Goal: Transaction & Acquisition: Book appointment/travel/reservation

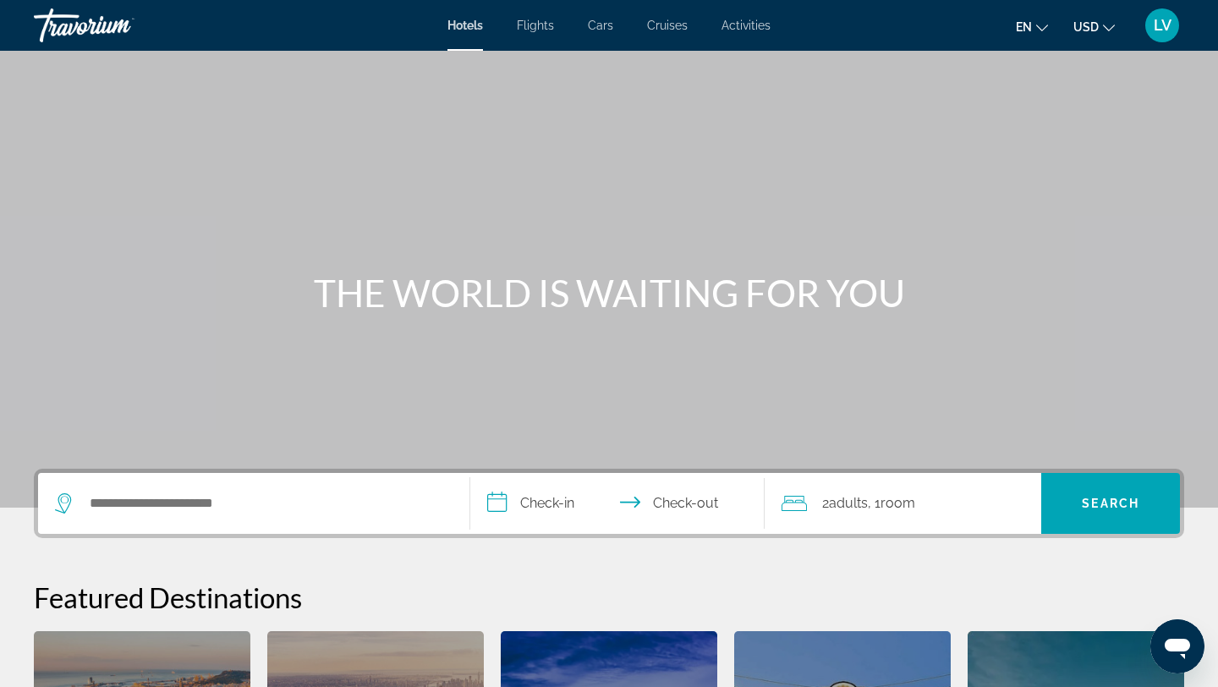
click at [1167, 20] on span "LV" at bounding box center [1163, 25] width 18 height 17
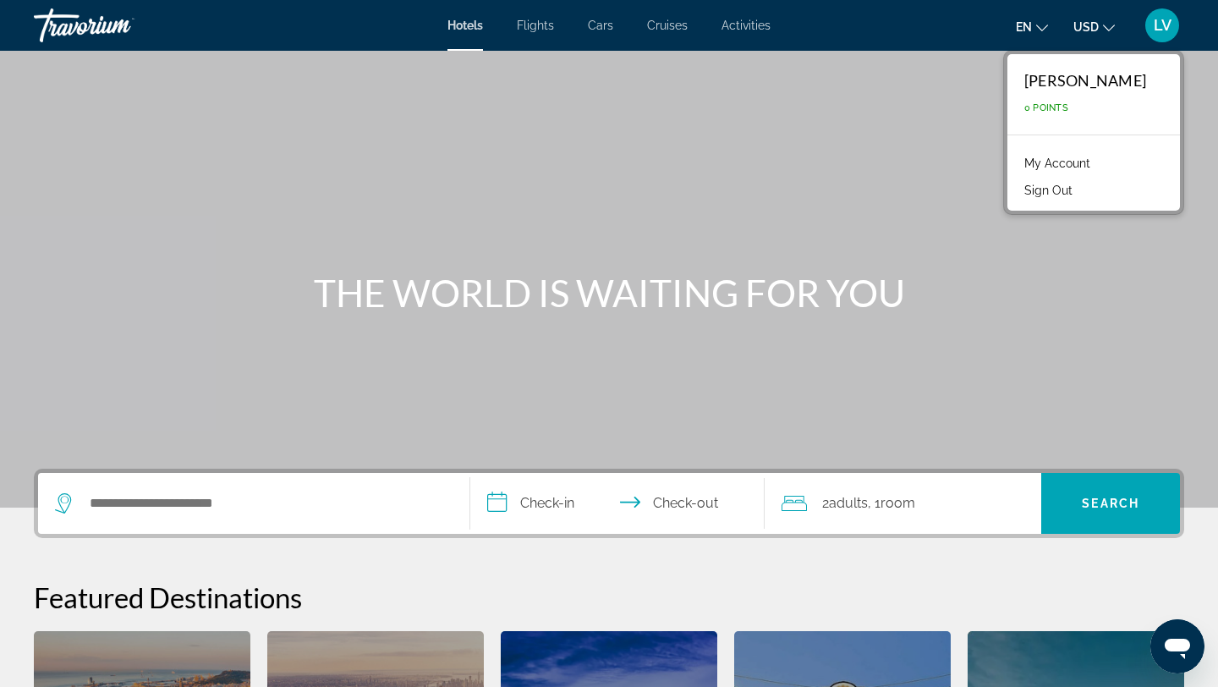
click at [1061, 162] on link "My Account" at bounding box center [1057, 163] width 83 height 22
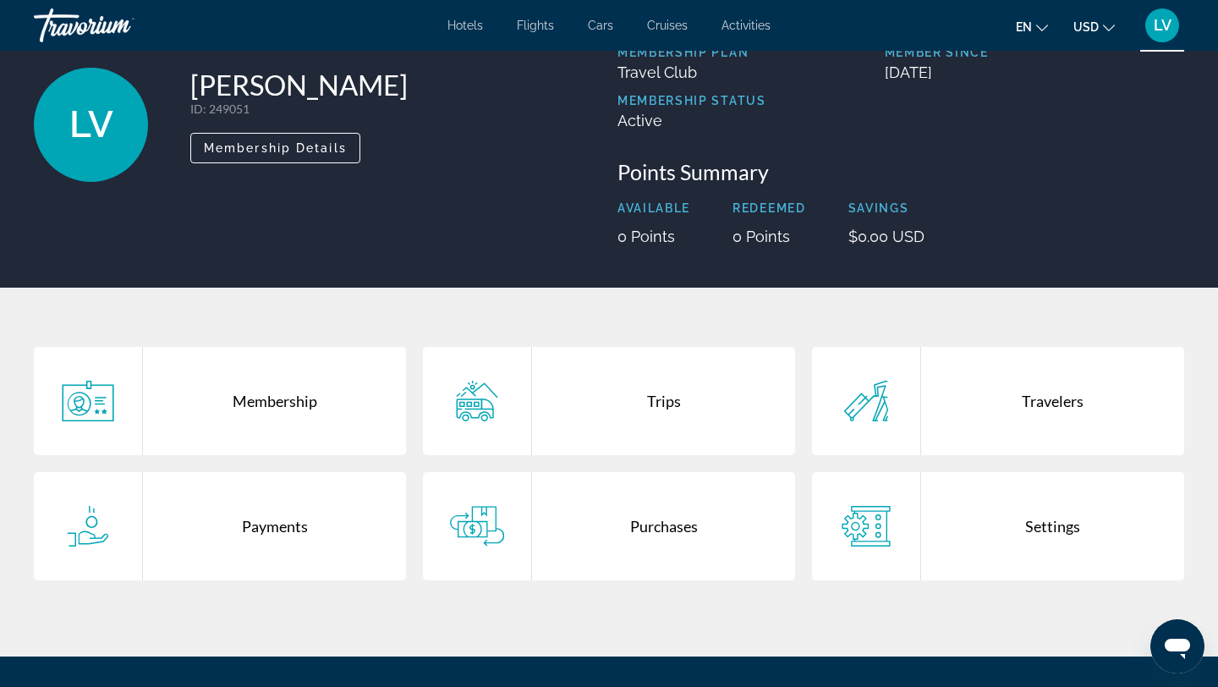
scroll to position [96, 0]
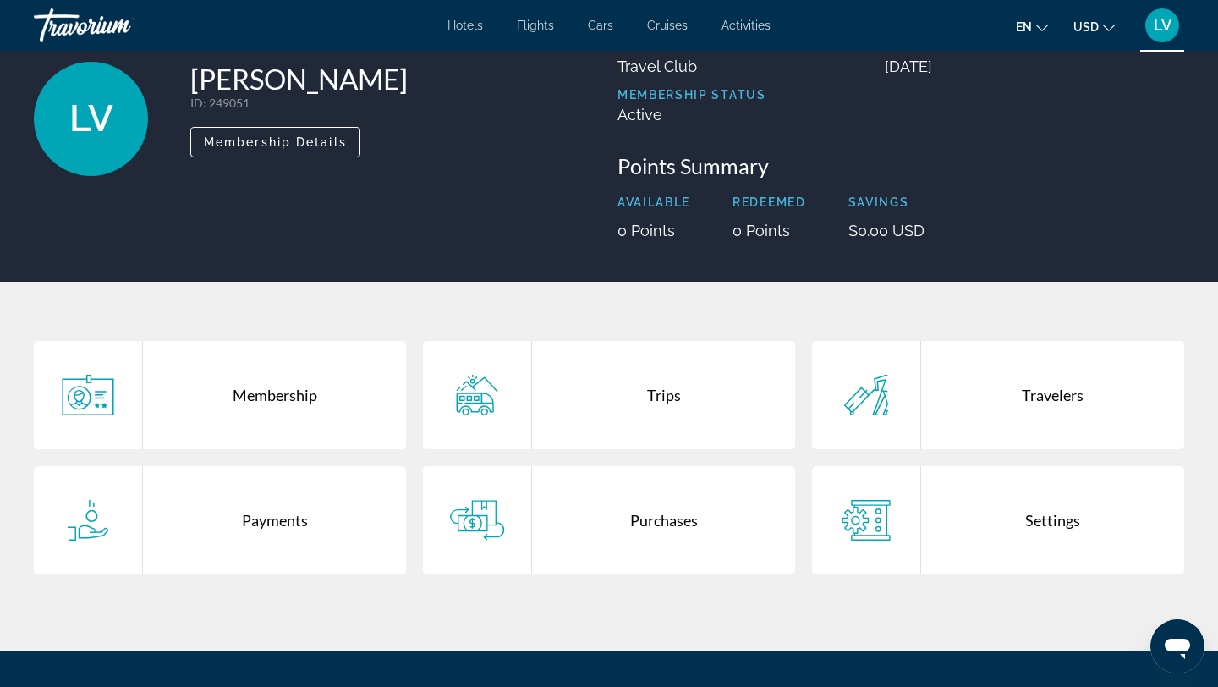
click at [621, 422] on div "Trips" at bounding box center [663, 395] width 263 height 108
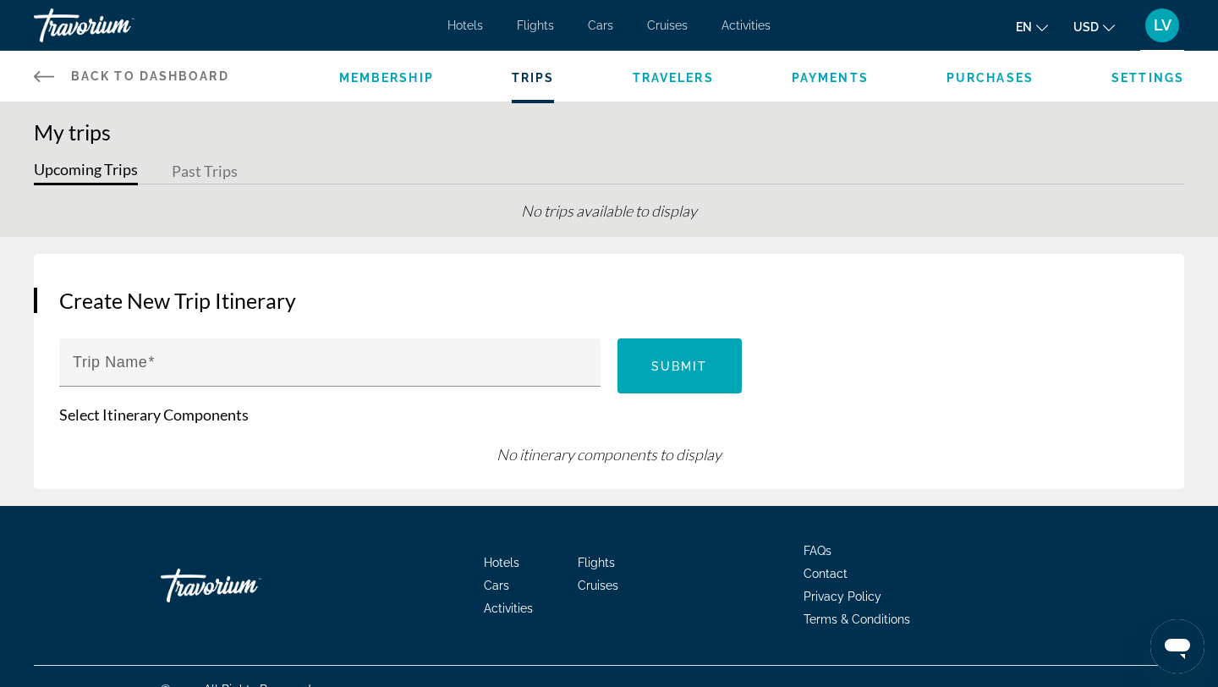
click at [684, 74] on span "Travelers" at bounding box center [673, 78] width 81 height 14
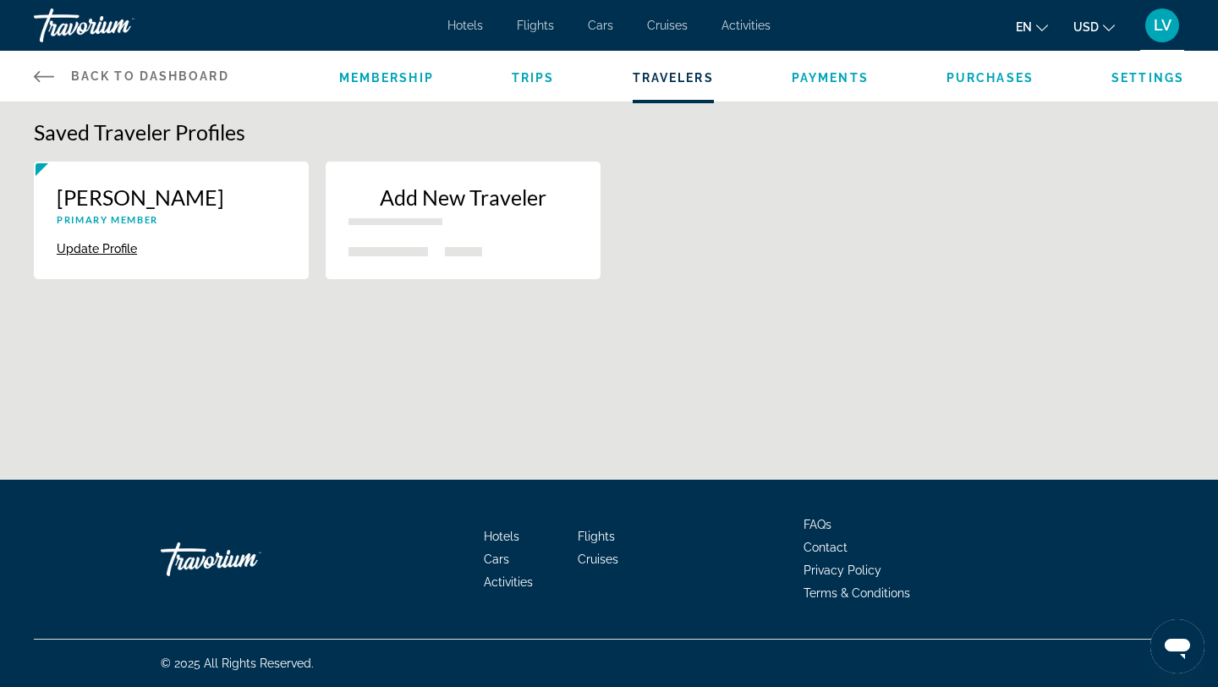
click at [814, 74] on span "Payments" at bounding box center [830, 78] width 77 height 14
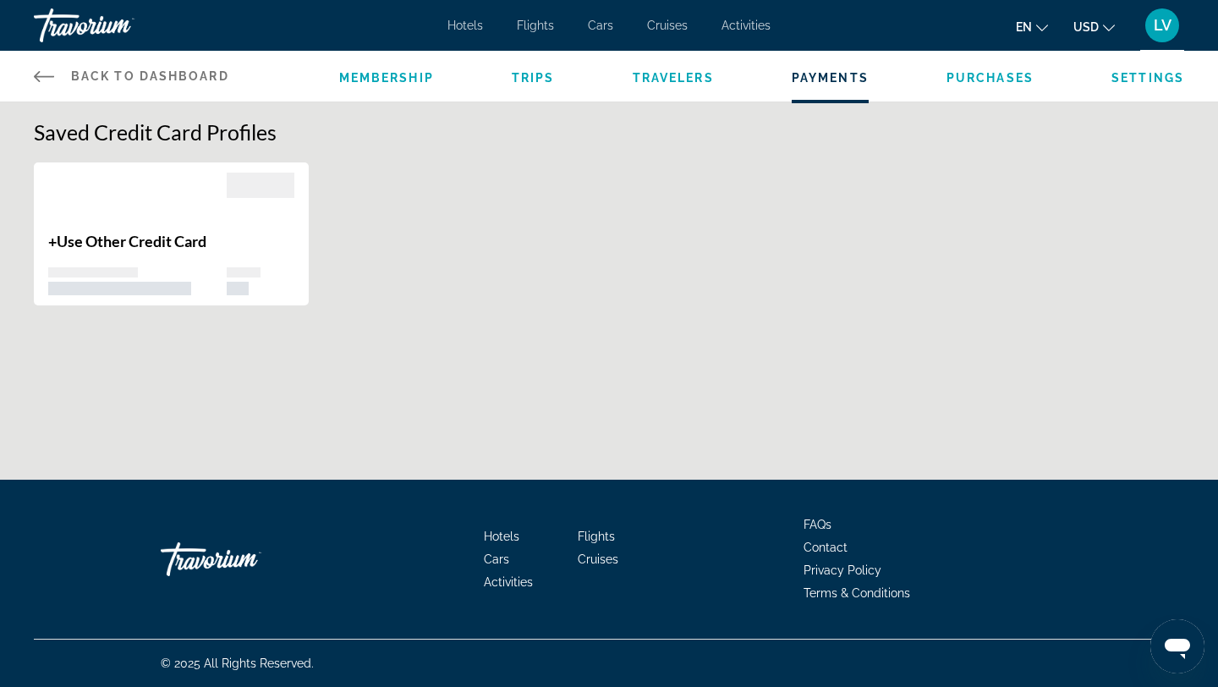
click at [977, 82] on span "Purchases" at bounding box center [990, 78] width 87 height 14
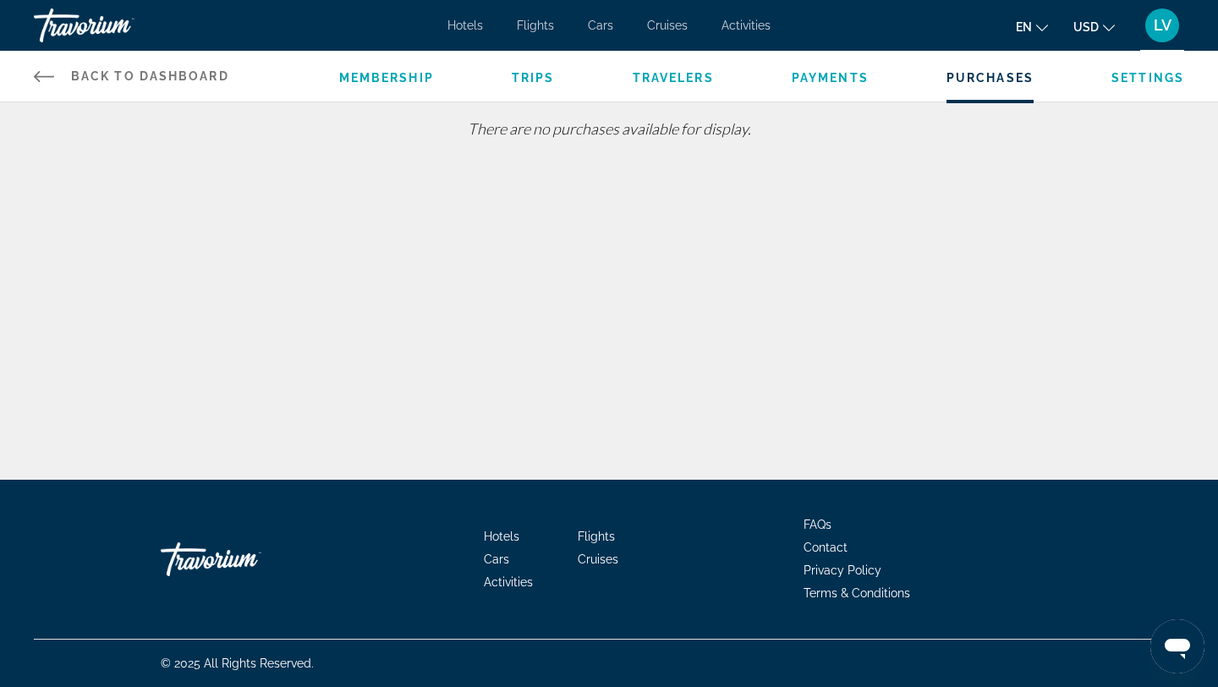
click at [1135, 74] on span "Settings" at bounding box center [1148, 78] width 73 height 14
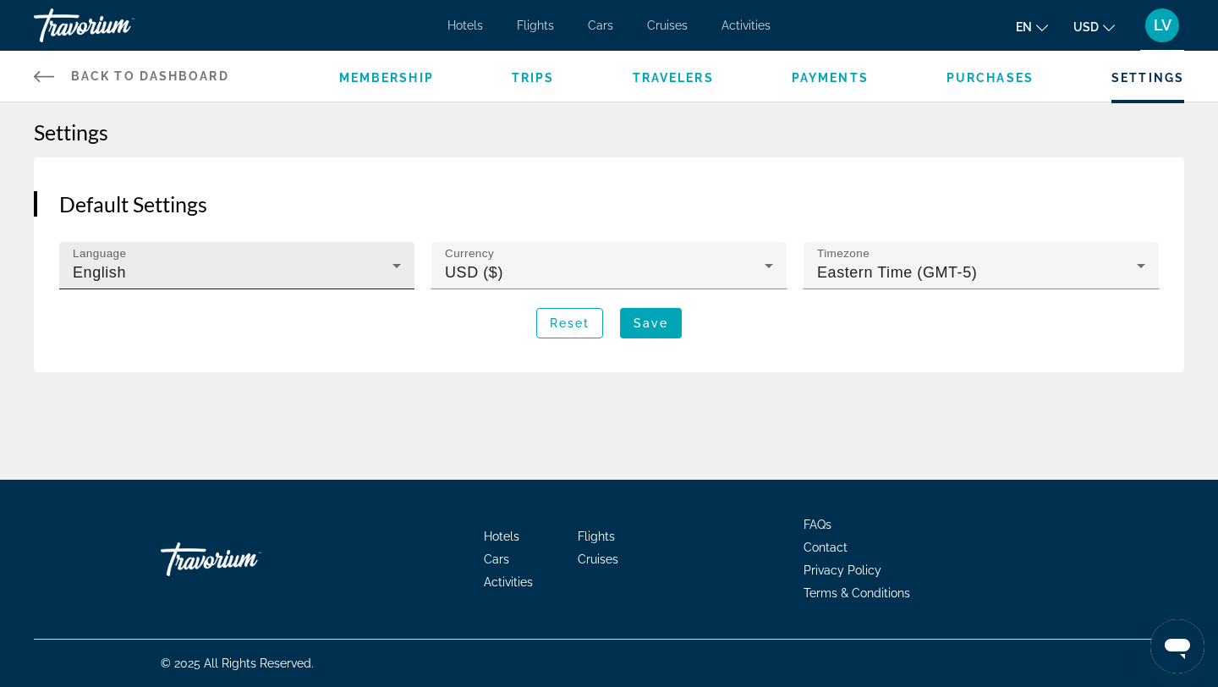
click at [266, 256] on div "Language English" at bounding box center [237, 265] width 328 height 47
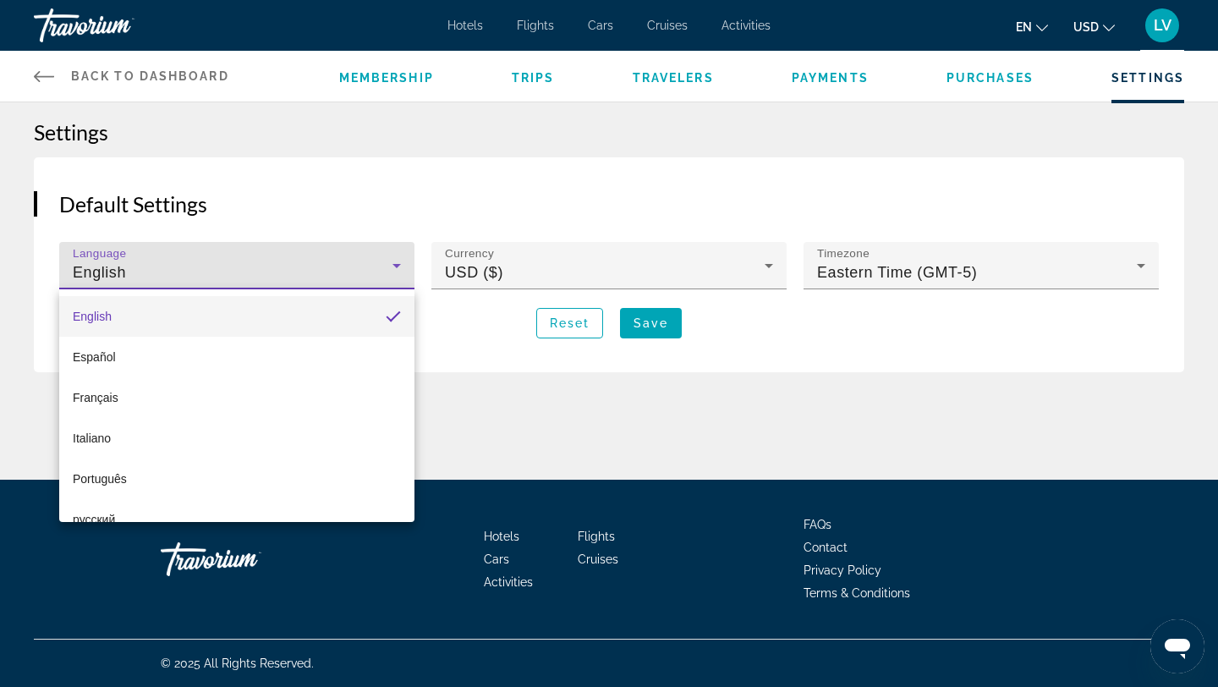
click at [368, 265] on div at bounding box center [609, 343] width 1218 height 687
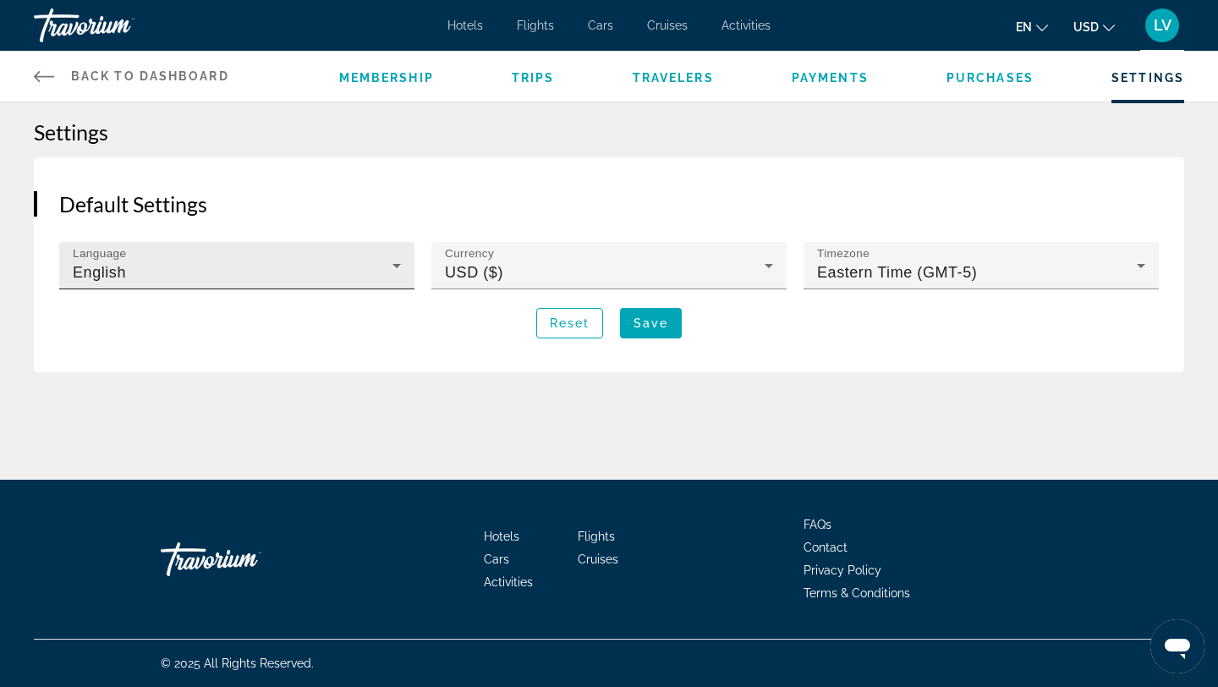
click at [388, 272] on icon "Main content" at bounding box center [397, 266] width 20 height 20
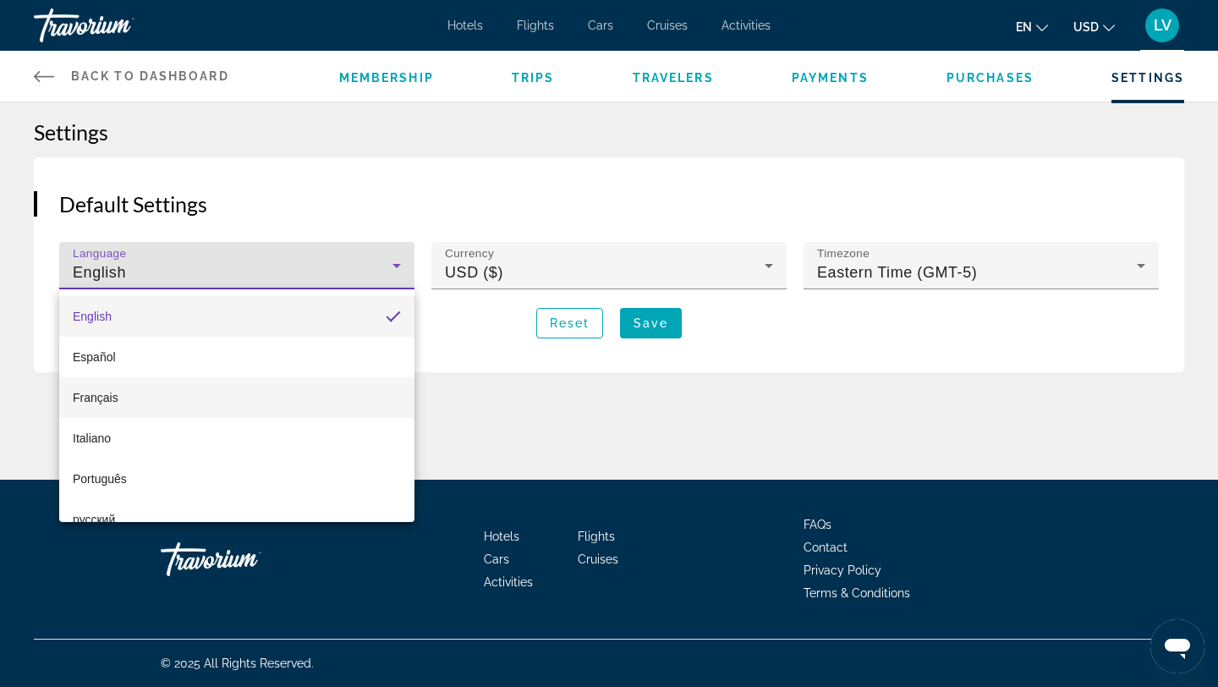
click at [163, 392] on mat-option "Français" at bounding box center [236, 397] width 355 height 41
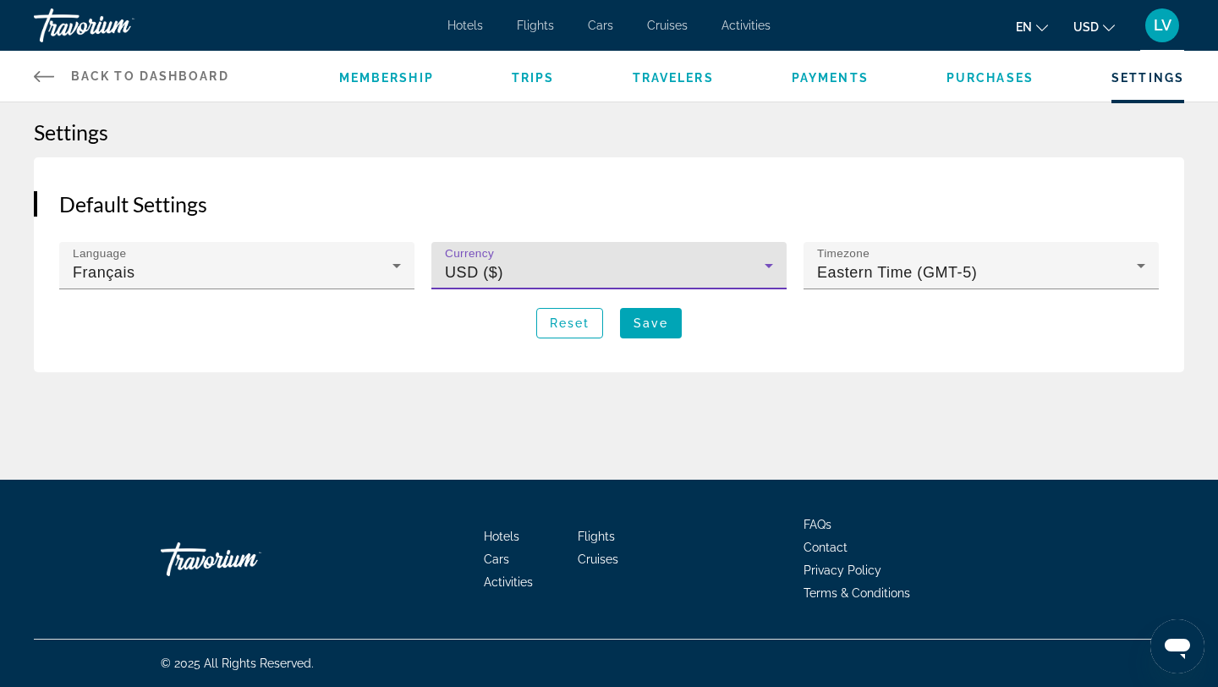
click at [616, 269] on div "USD ($)" at bounding box center [605, 272] width 320 height 20
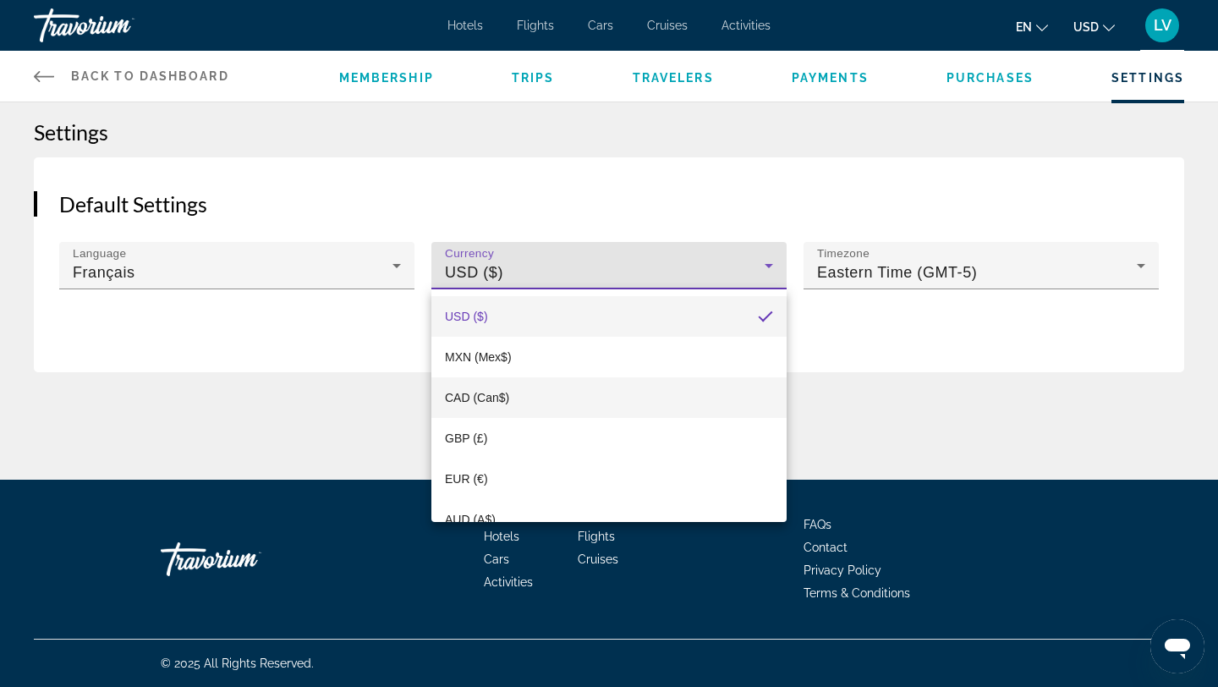
scroll to position [14, 0]
click at [572, 381] on mat-option "CAD (Can$)" at bounding box center [609, 384] width 355 height 41
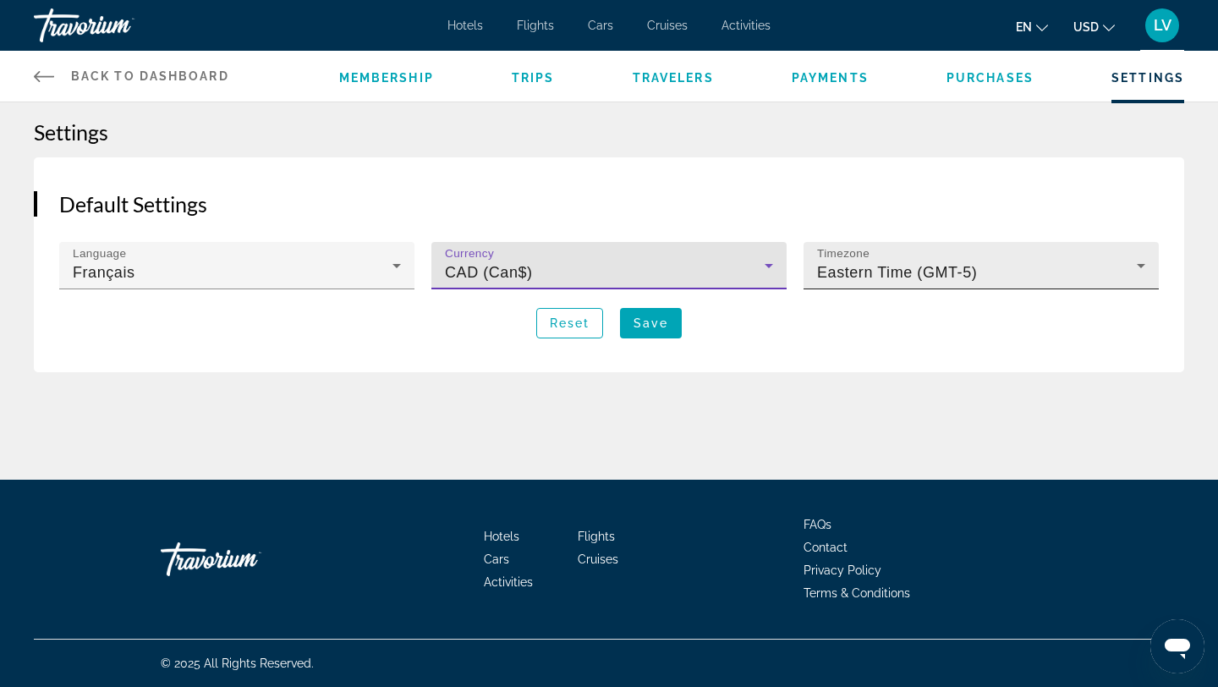
click at [1000, 265] on div "Eastern Time (GMT-5)" at bounding box center [977, 272] width 320 height 20
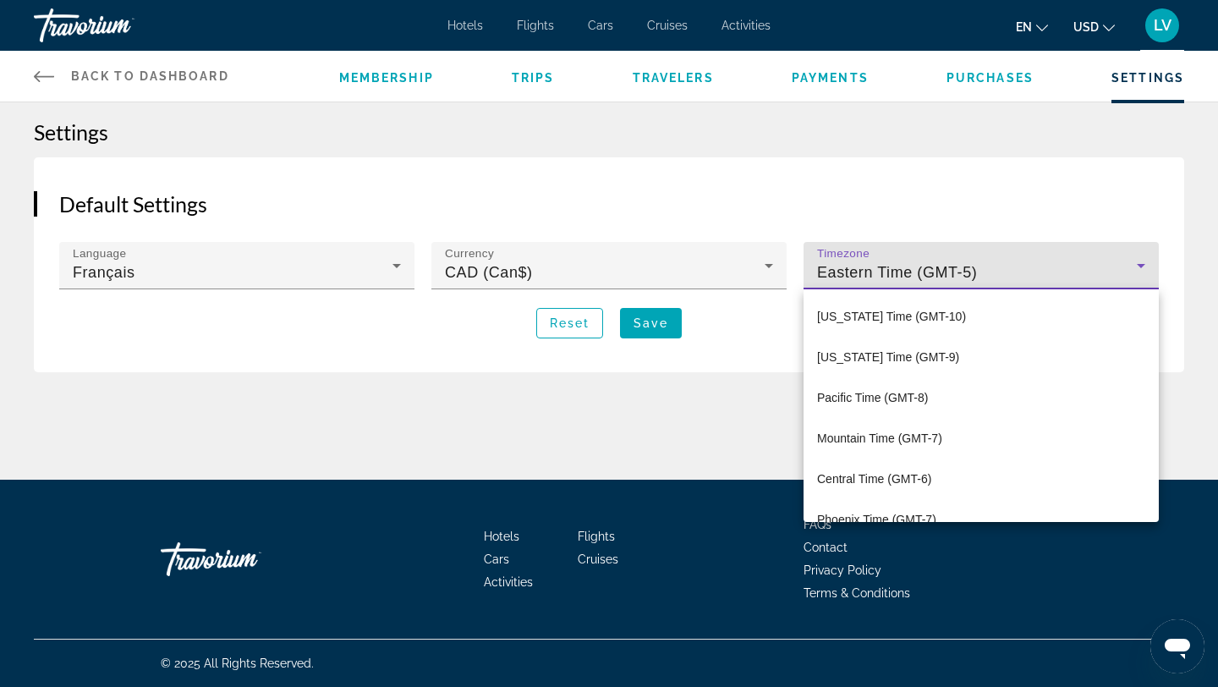
scroll to position [58, 0]
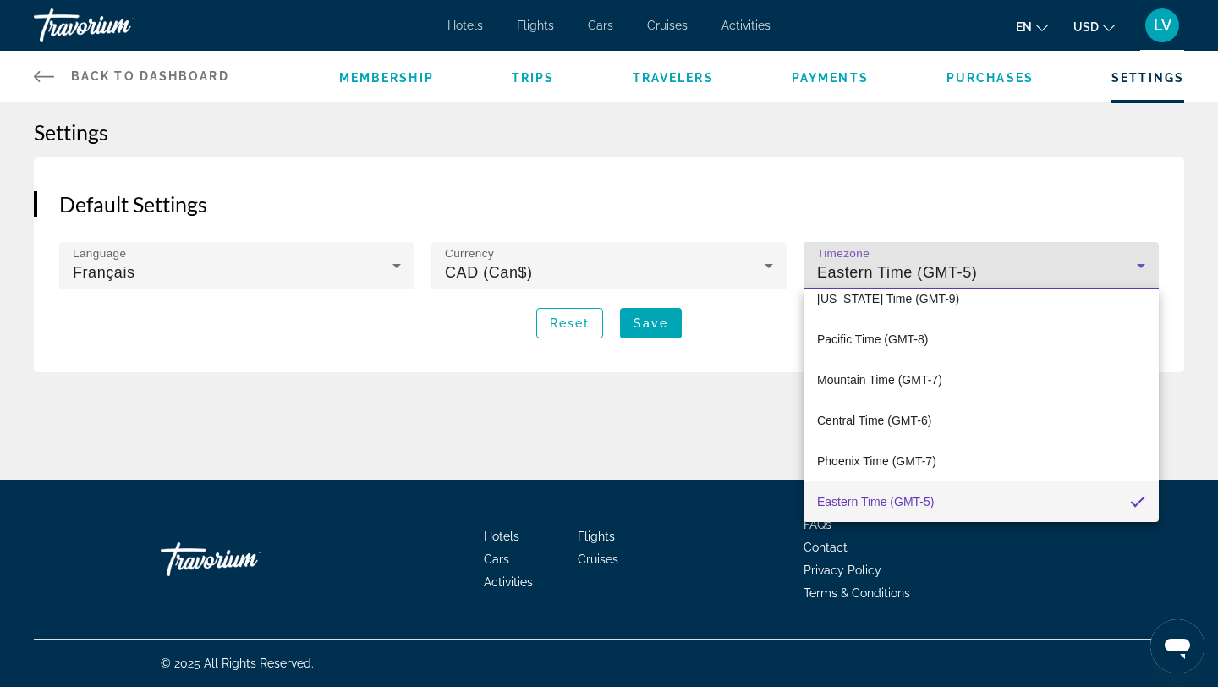
click at [1000, 265] on div at bounding box center [609, 343] width 1218 height 687
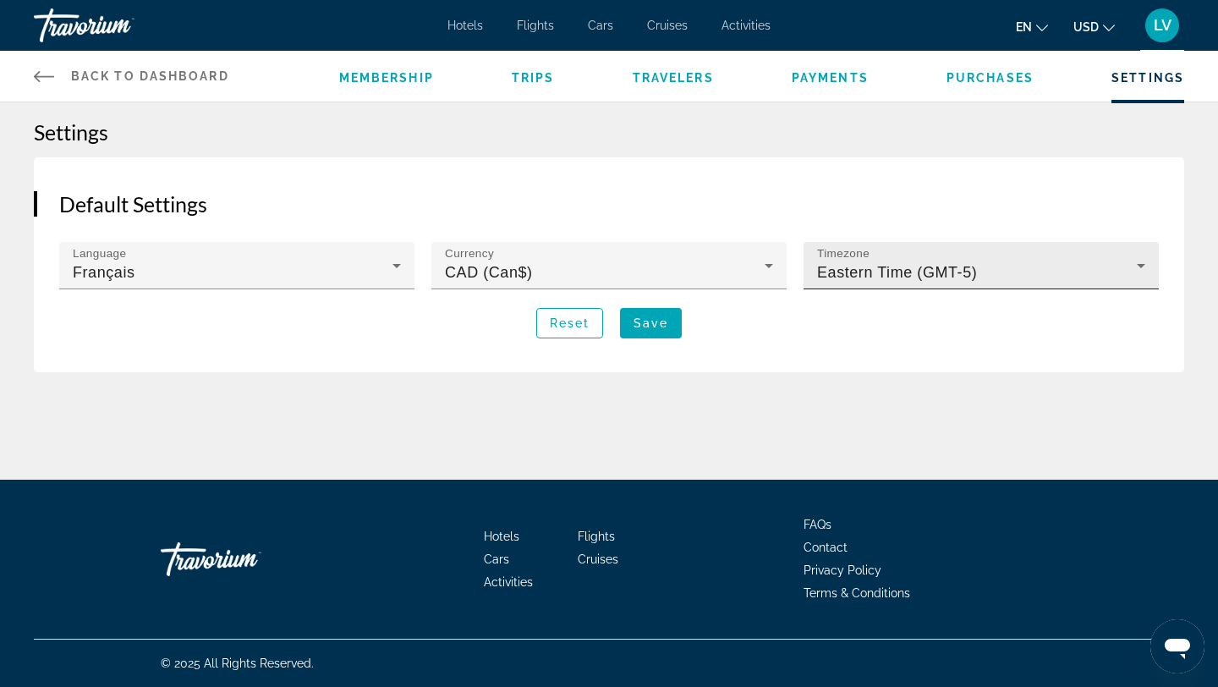
click at [908, 272] on span "Eastern Time (GMT-5)" at bounding box center [897, 272] width 160 height 17
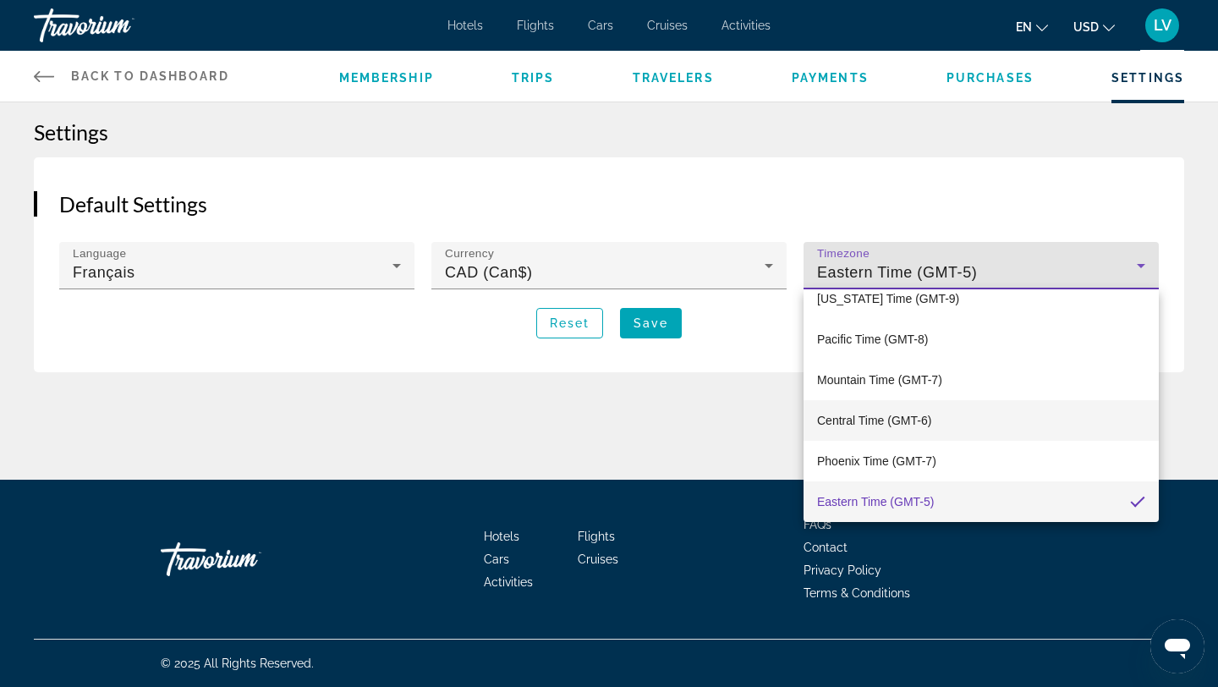
click at [927, 424] on span "Central Time (GMT-6)" at bounding box center [874, 420] width 114 height 20
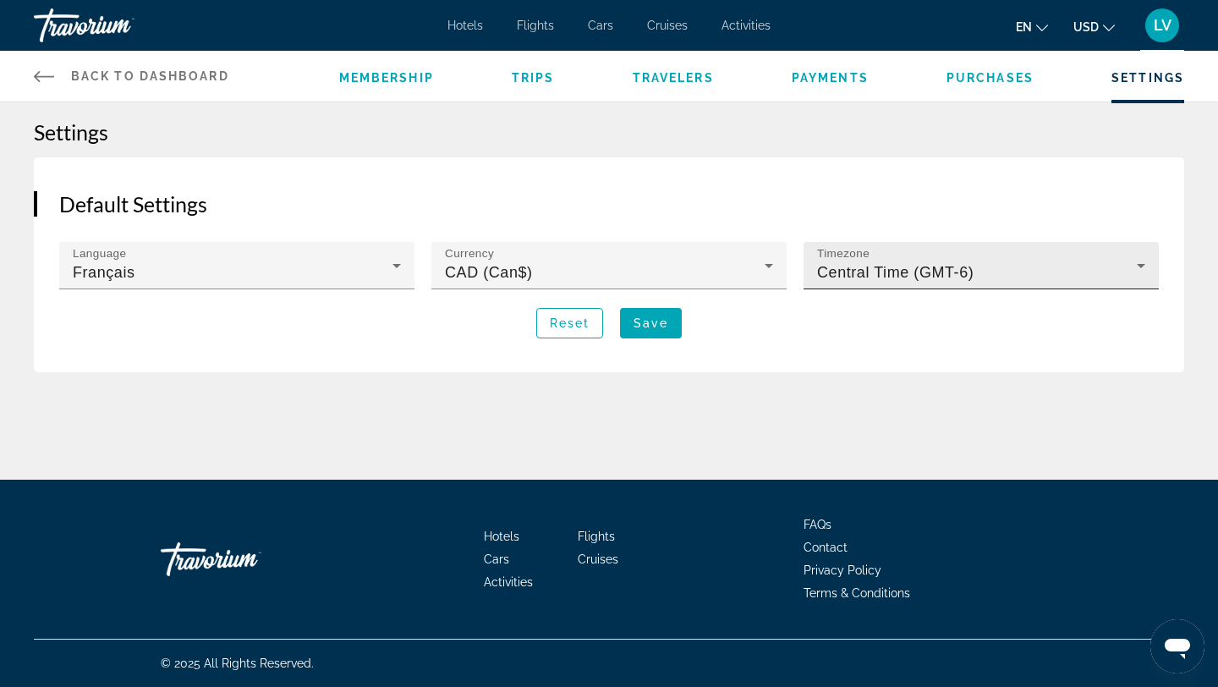
click at [954, 261] on div "Timezone Central Time (GMT-6)" at bounding box center [981, 265] width 328 height 47
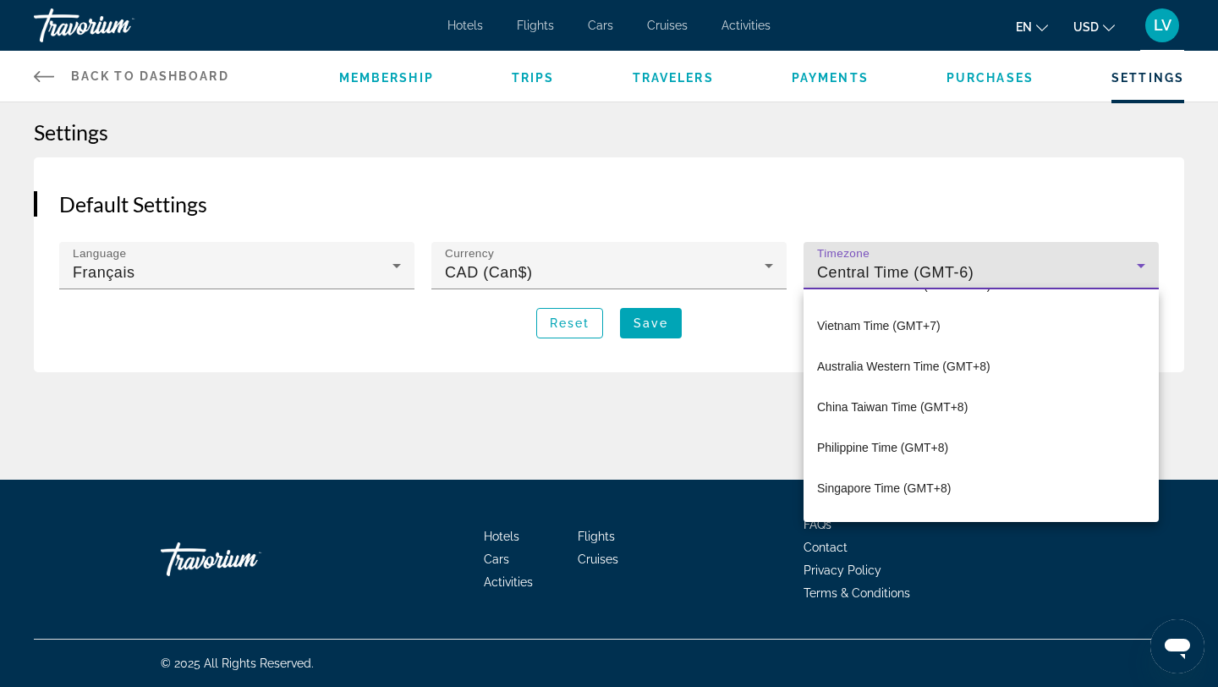
scroll to position [1949, 0]
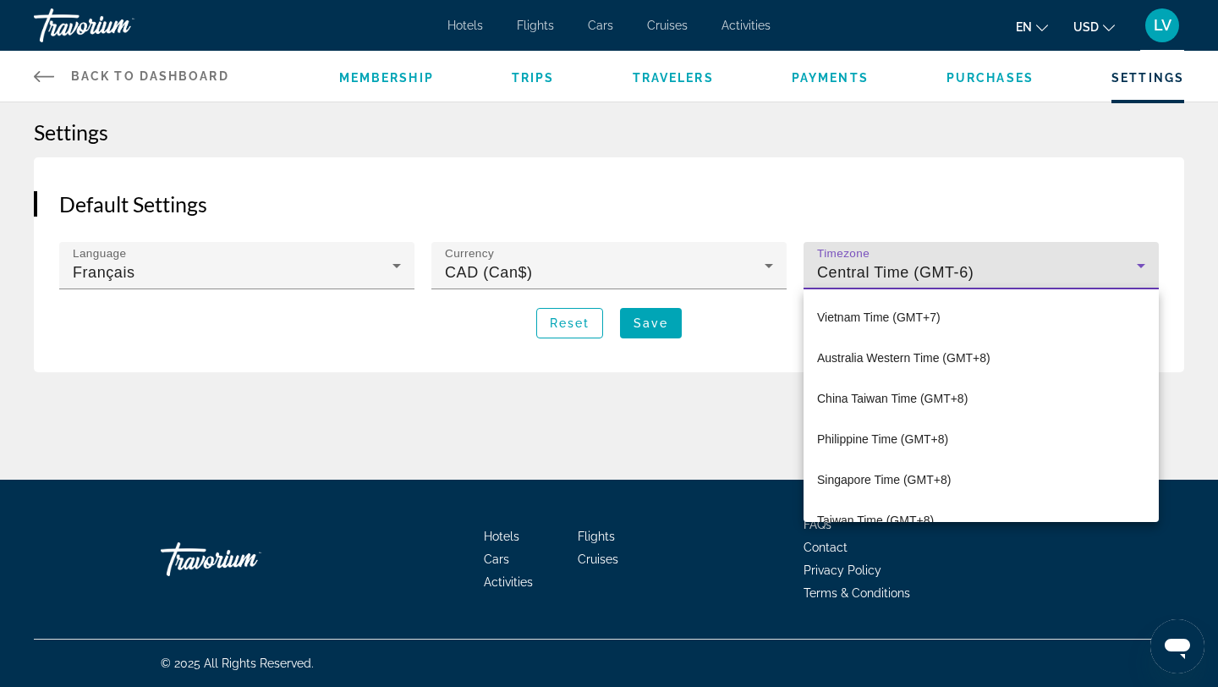
click at [982, 267] on div at bounding box center [609, 343] width 1218 height 687
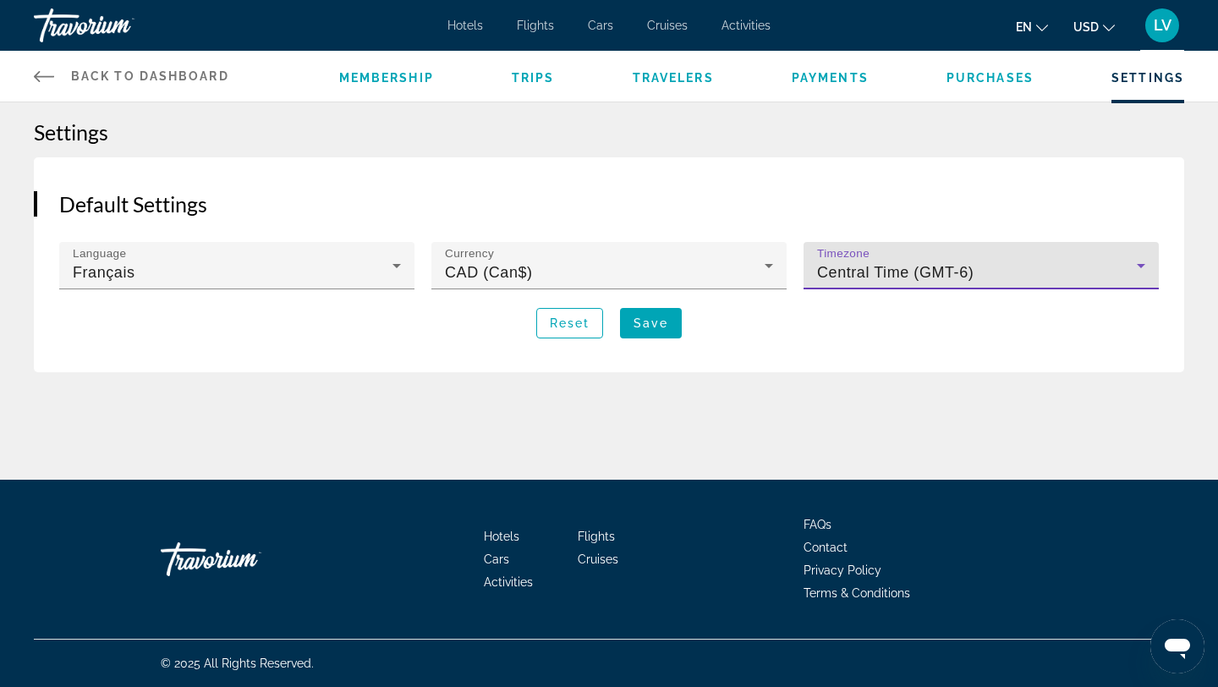
click at [982, 267] on div "Central Time (GMT-6)" at bounding box center [977, 272] width 320 height 20
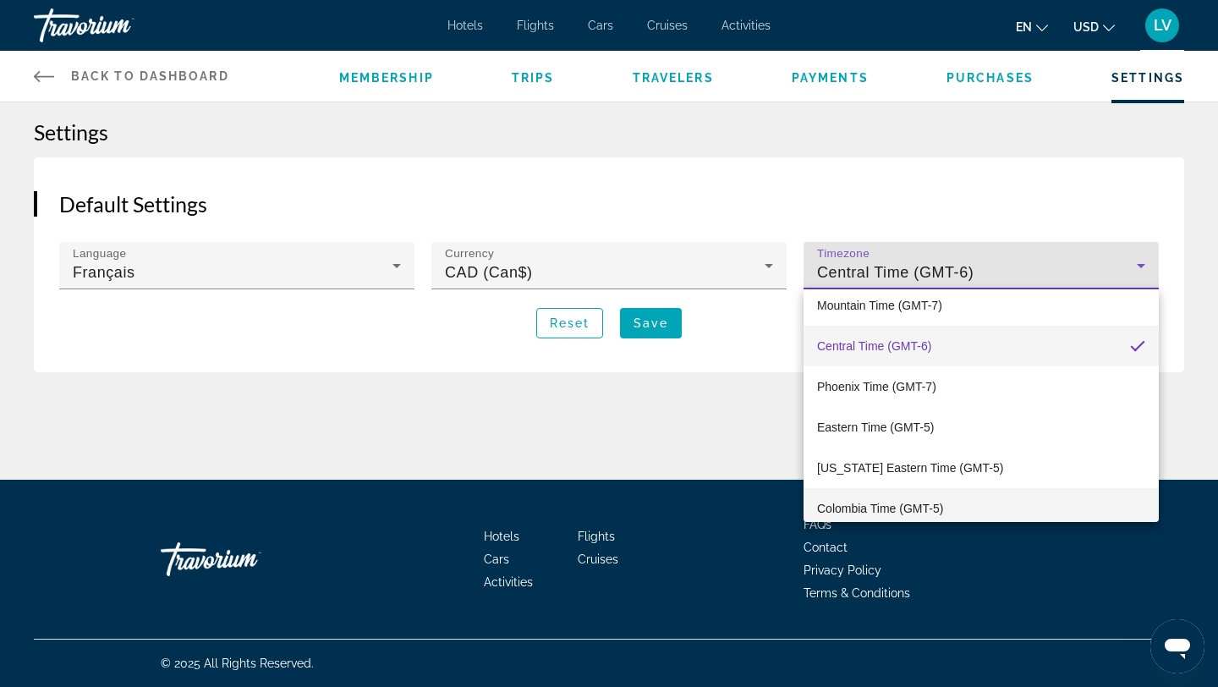
scroll to position [136, 0]
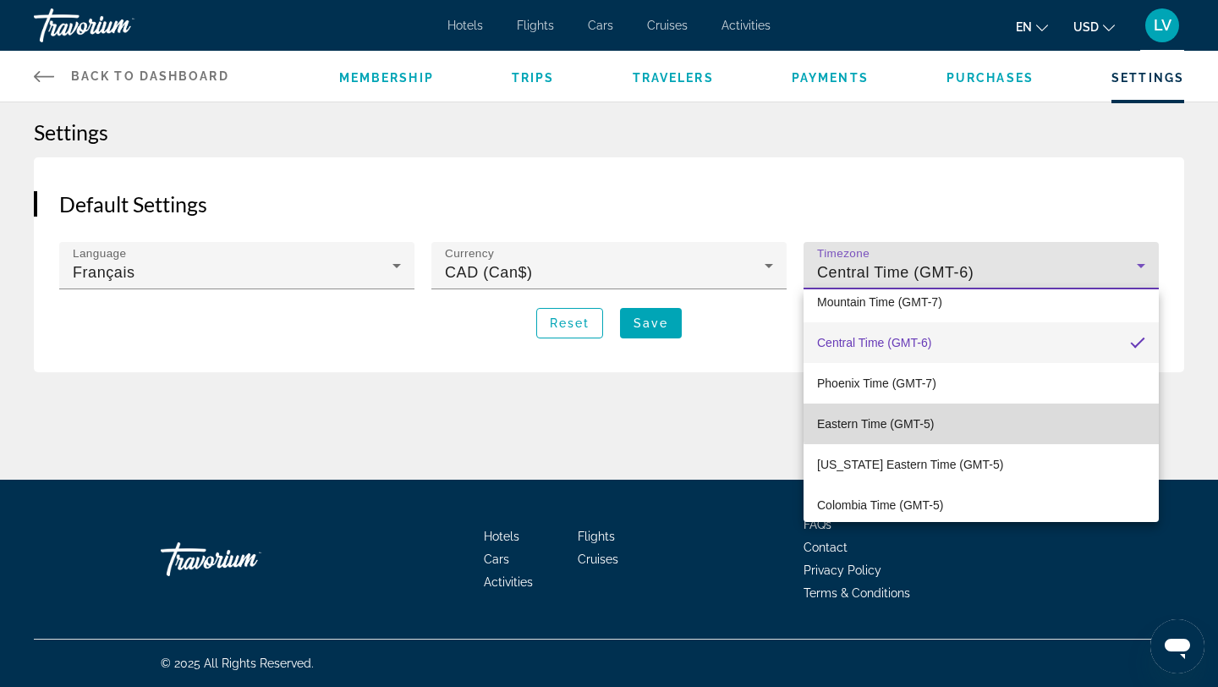
click at [998, 422] on mat-option "Eastern Time (GMT-5)" at bounding box center [981, 424] width 355 height 41
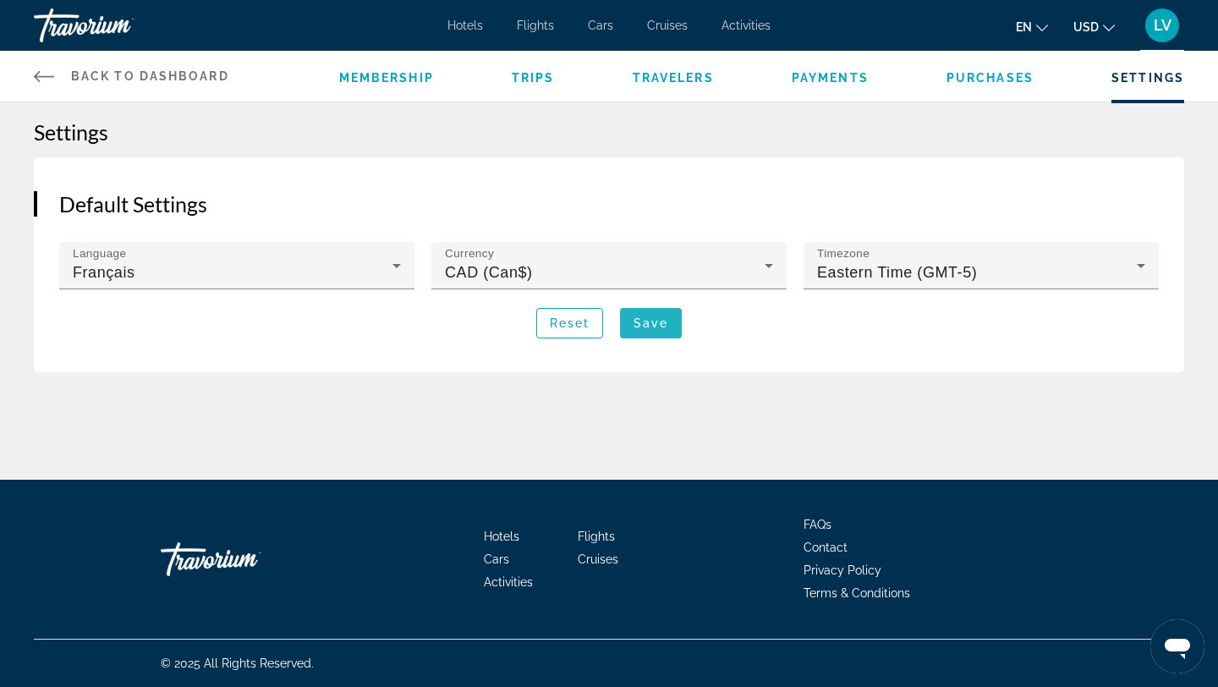
click at [655, 316] on span "Save" at bounding box center [651, 323] width 35 height 14
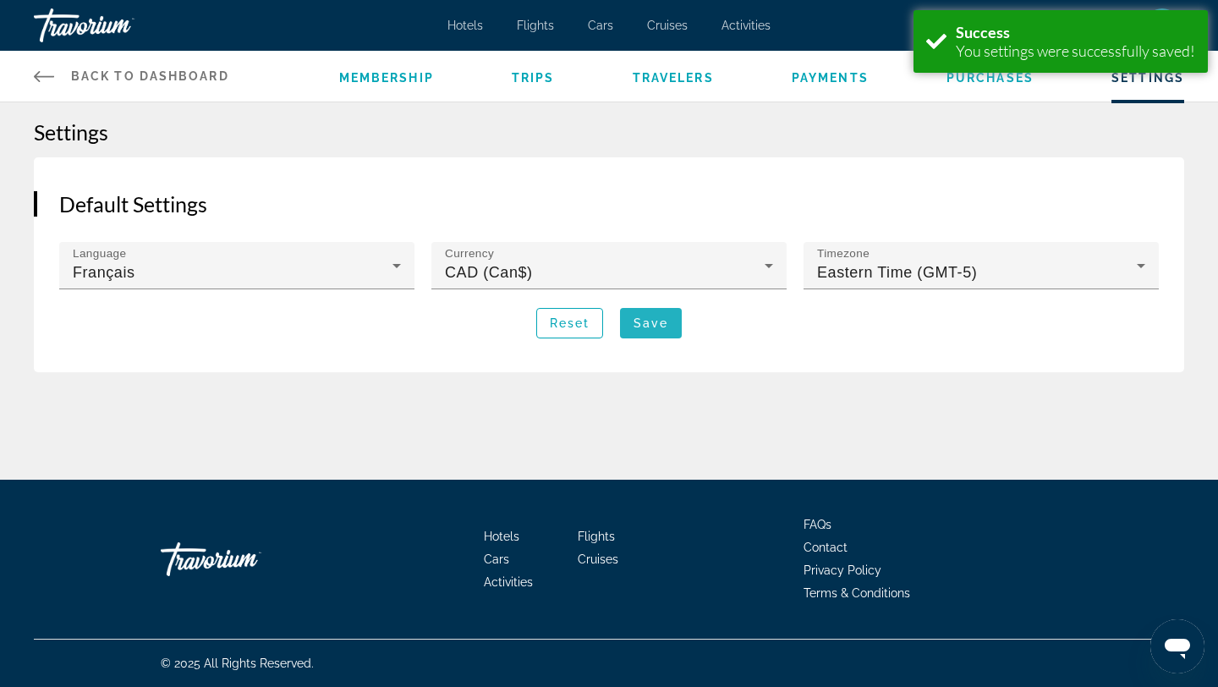
click at [657, 333] on span "Main content" at bounding box center [651, 323] width 62 height 41
click at [1111, 86] on div "Membership Trips Travelers Payments Purchases Settings" at bounding box center [761, 76] width 845 height 51
click at [1032, 89] on div "Membership Trips Travelers Payments Purchases Settings" at bounding box center [761, 76] width 845 height 51
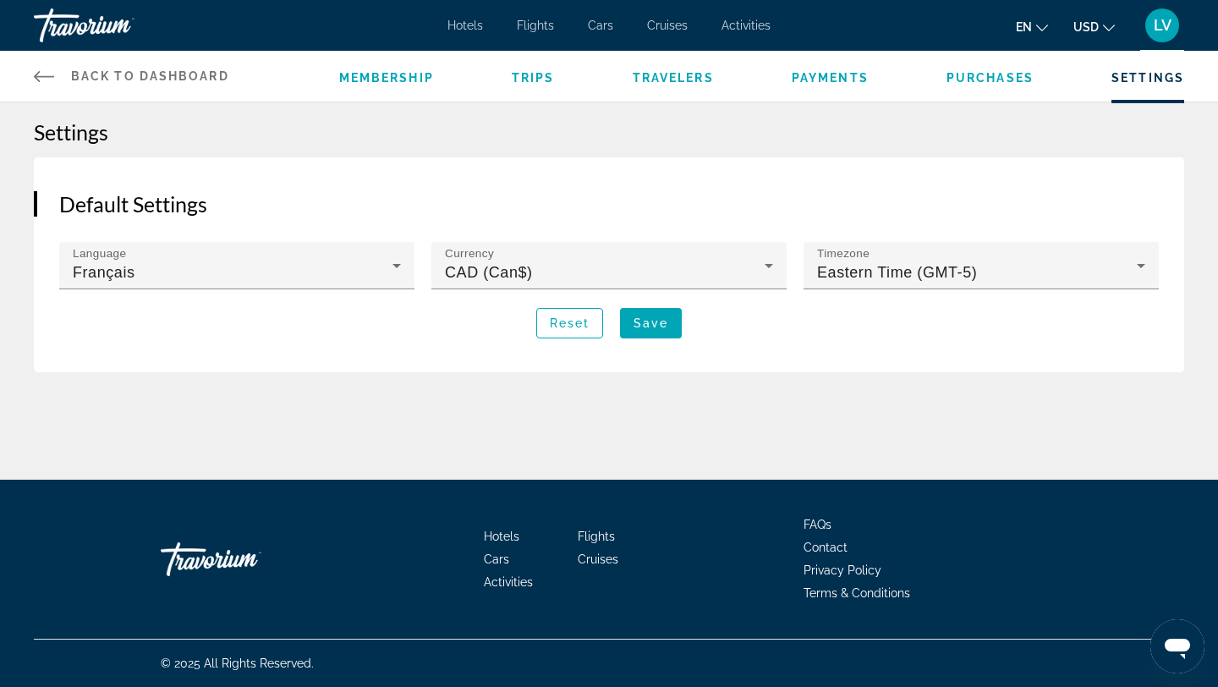
click at [1003, 81] on span "Purchases" at bounding box center [990, 78] width 87 height 14
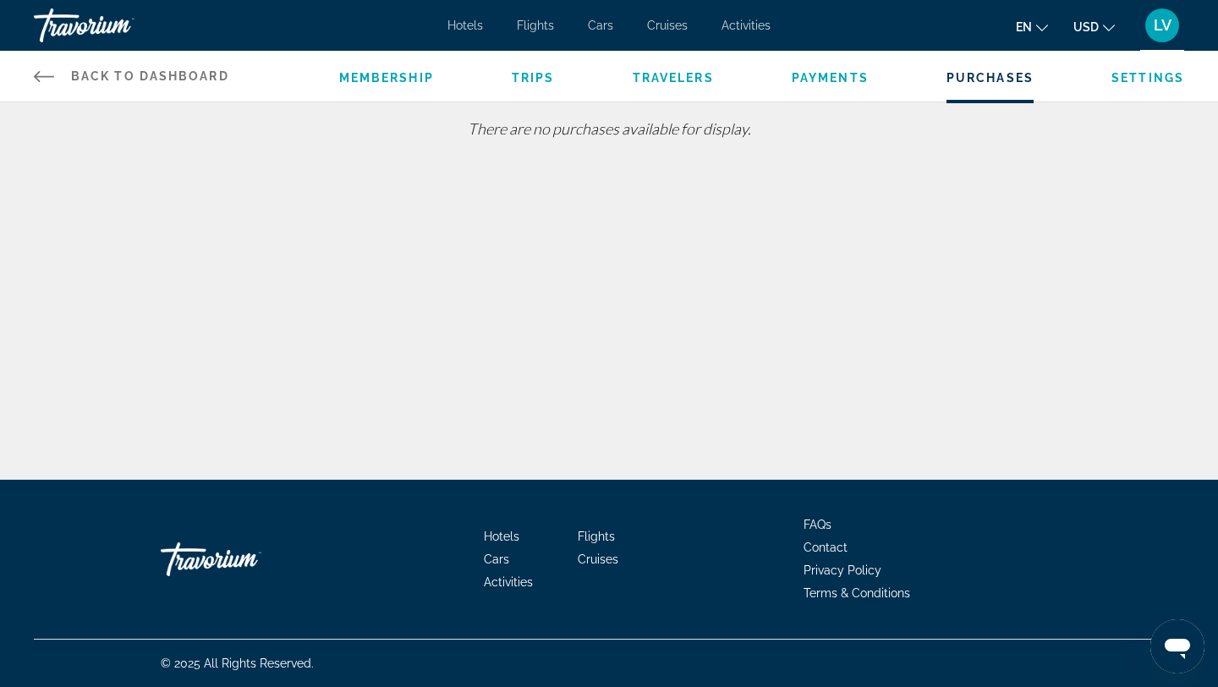
click at [799, 89] on div "Membership Trips Travelers Payments Purchases Settings" at bounding box center [761, 76] width 845 height 51
click at [679, 83] on span "Travelers" at bounding box center [673, 78] width 81 height 14
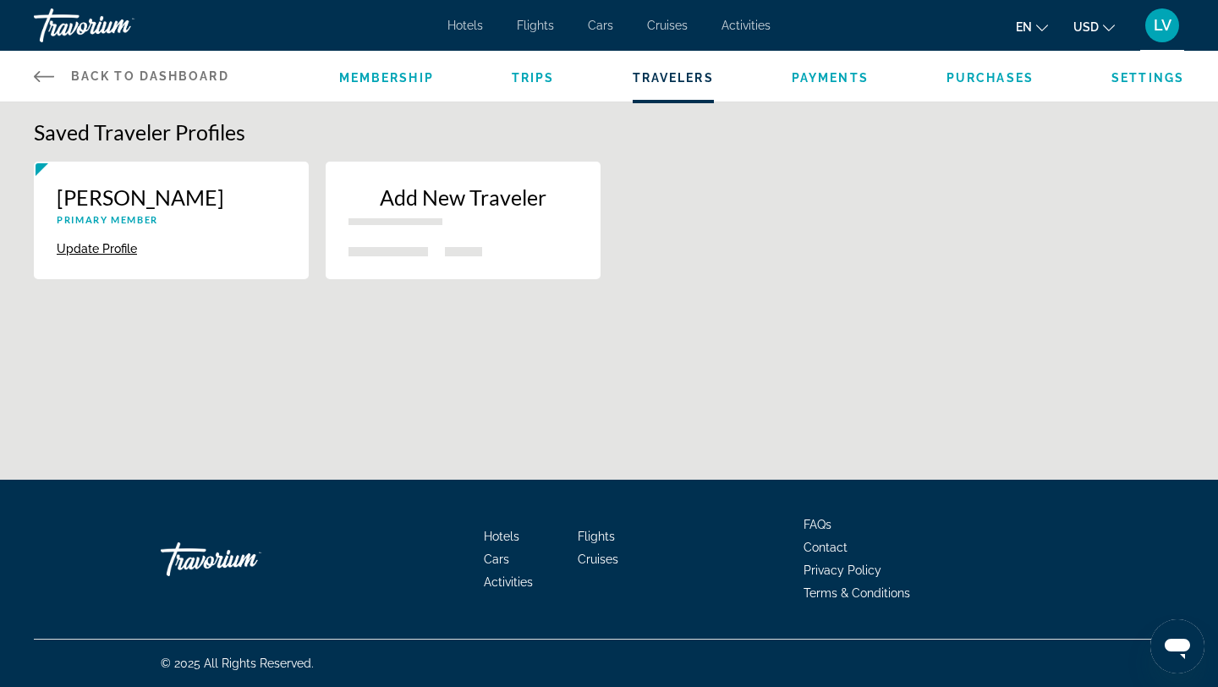
click at [463, 230] on div "Add New Traveler" at bounding box center [463, 210] width 229 height 53
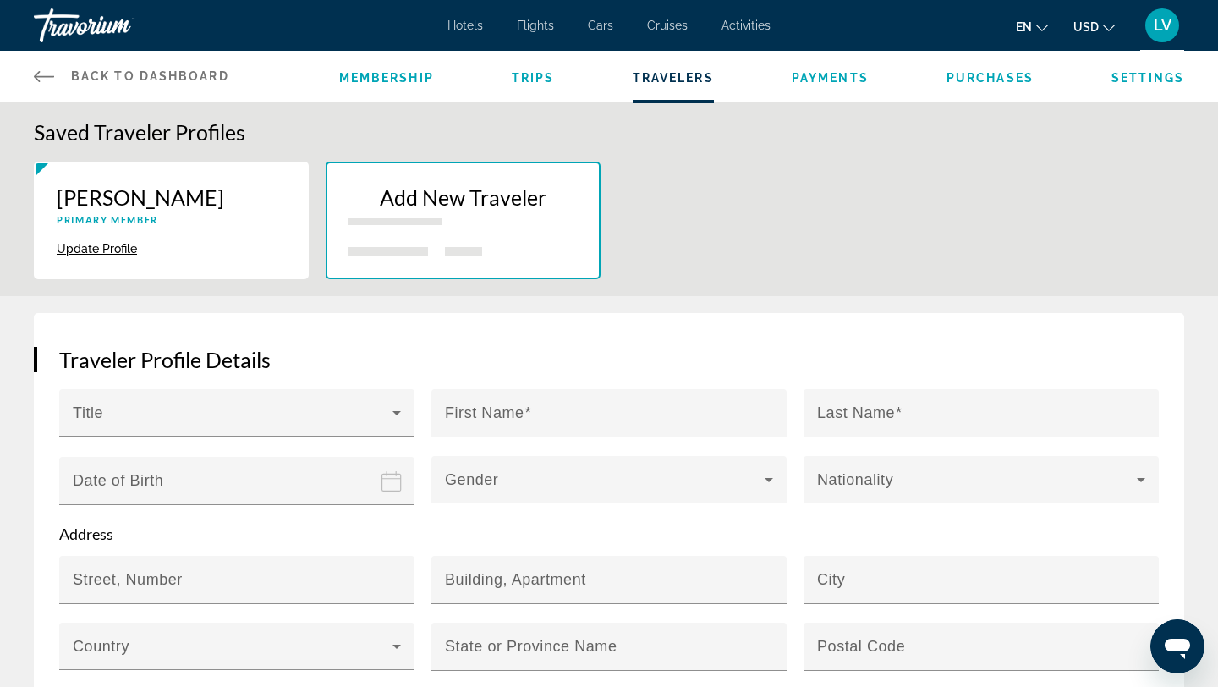
click at [261, 268] on div "Laurianne Vallée Primary Member Update Profile Delete" at bounding box center [171, 221] width 275 height 118
click at [190, 200] on p "Laurianne Vallée" at bounding box center [171, 196] width 229 height 25
click at [142, 192] on p "Laurianne Vallée" at bounding box center [171, 196] width 229 height 25
click at [125, 245] on button "Update Profile" at bounding box center [97, 248] width 80 height 15
type input "*********"
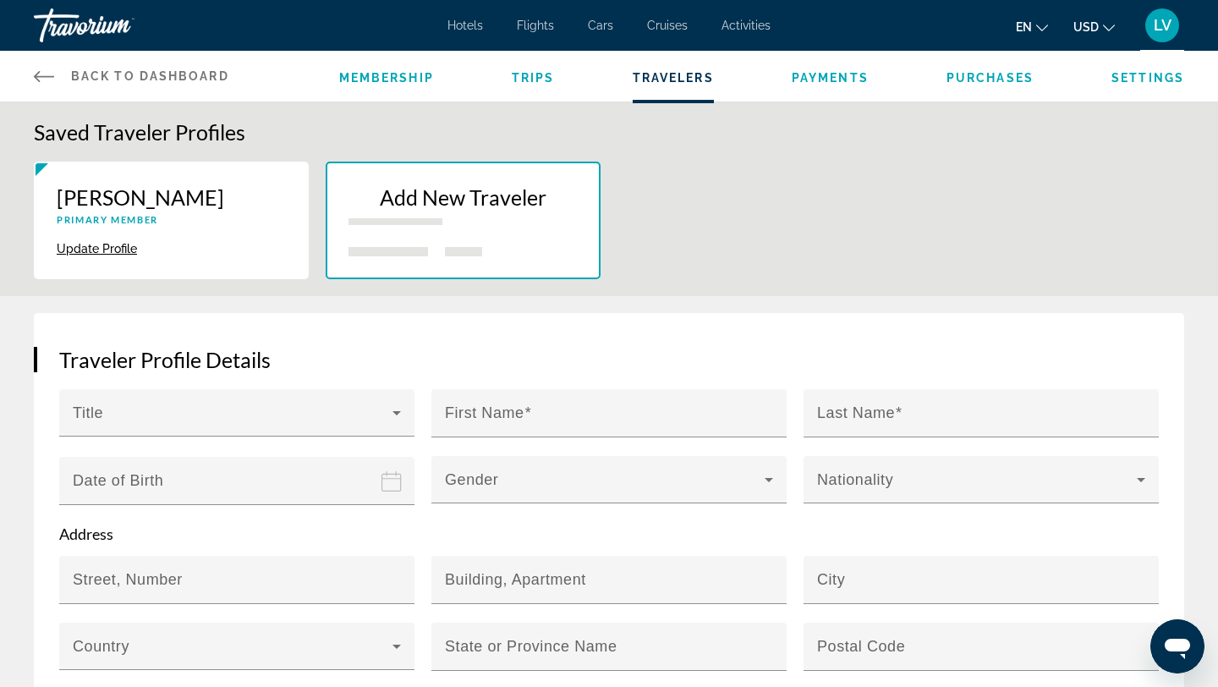
type input "******"
type input "**********"
type input "*********"
type input "*******"
type input "**********"
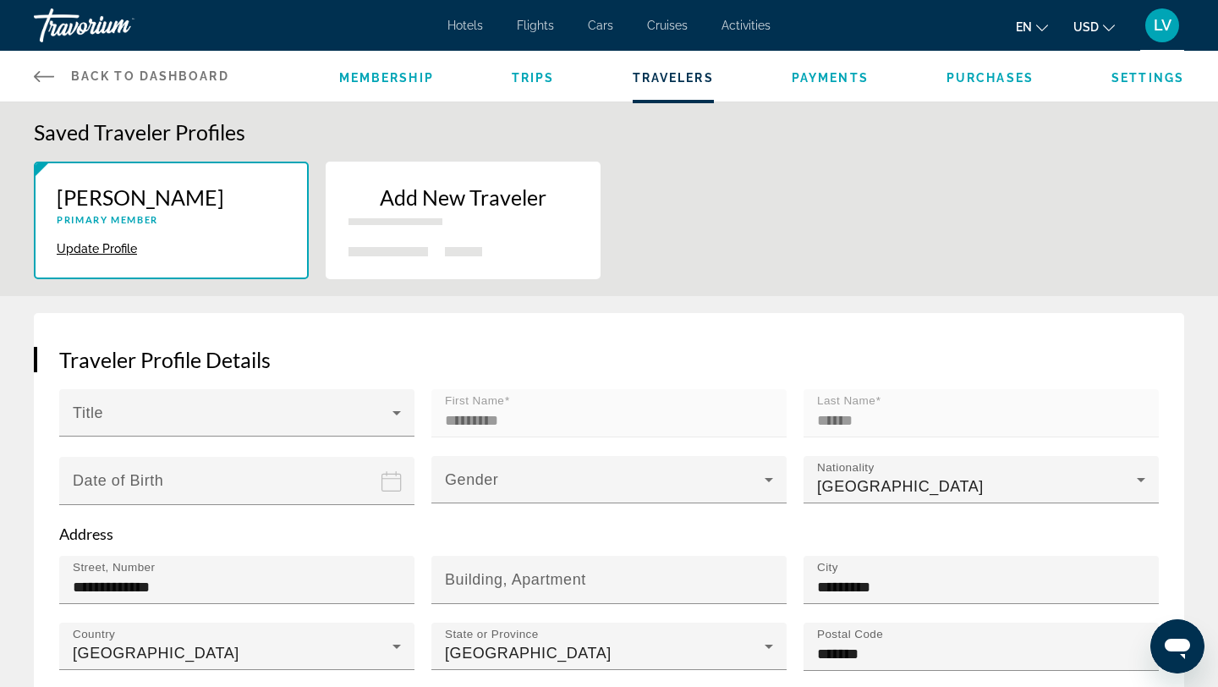
click at [468, 32] on div "Hotels Flights Cars Cruises Activities Hotels Flights Cars Cruises Activities e…" at bounding box center [609, 25] width 1218 height 44
click at [465, 27] on span "Hotels" at bounding box center [466, 26] width 36 height 14
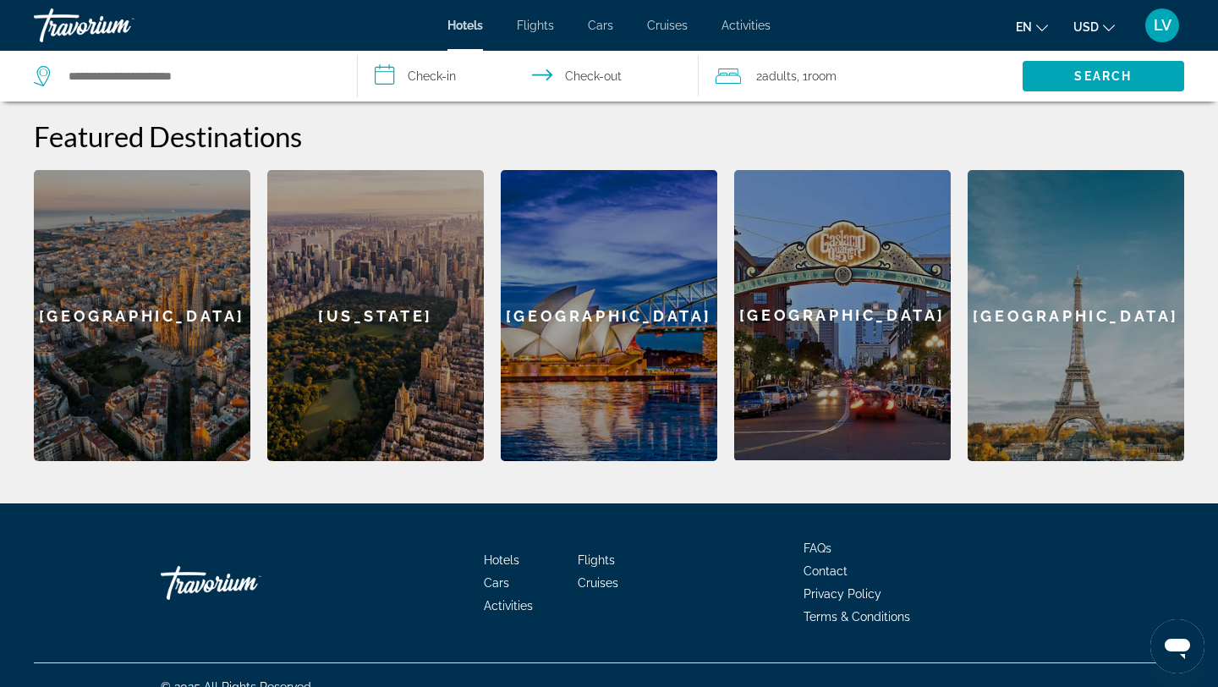
scroll to position [485, 0]
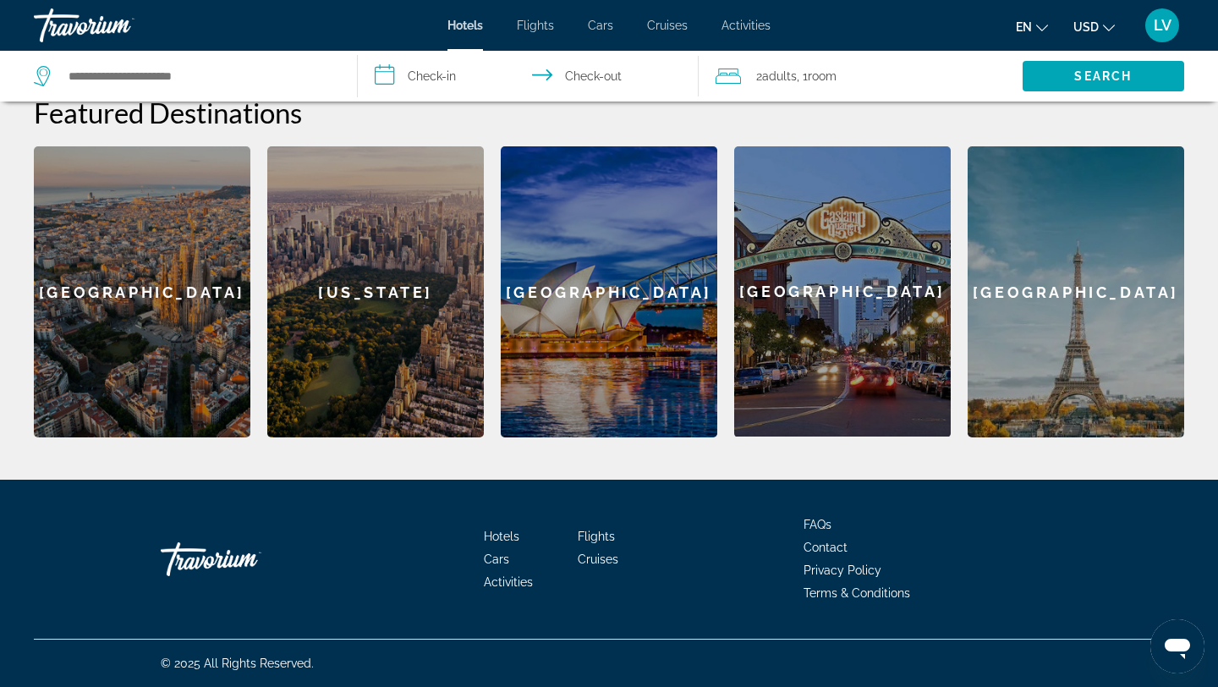
click at [1037, 283] on div "[GEOGRAPHIC_DATA]" at bounding box center [1076, 291] width 217 height 291
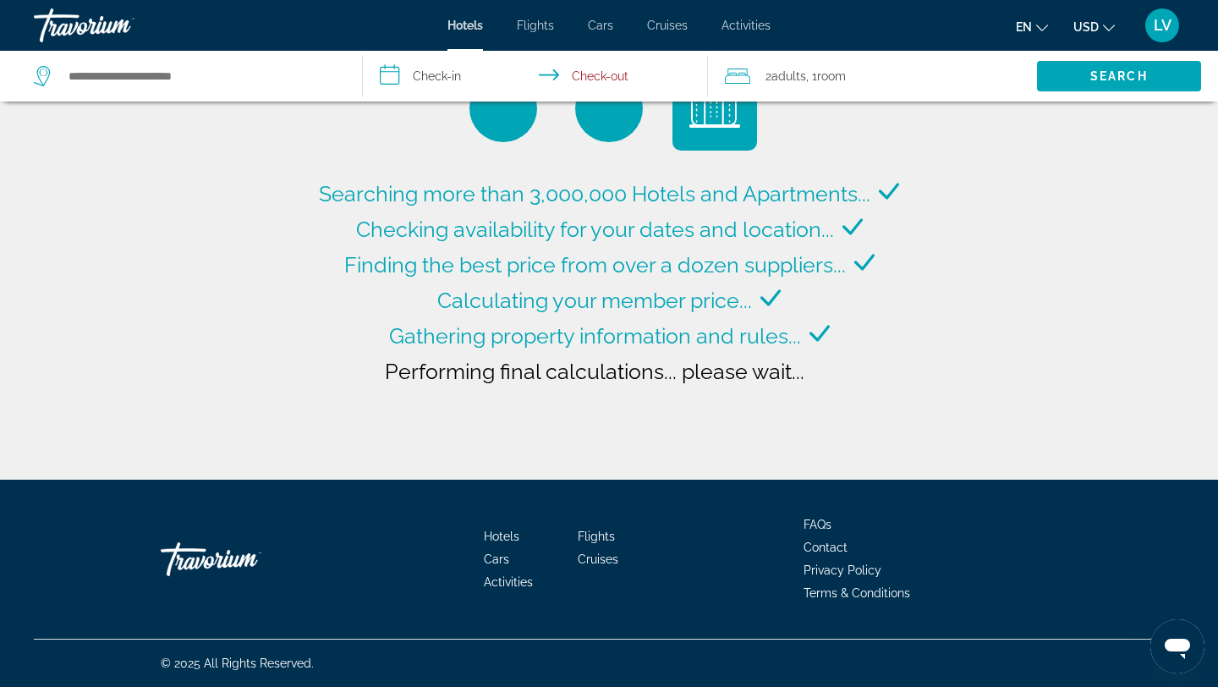
type input "**********"
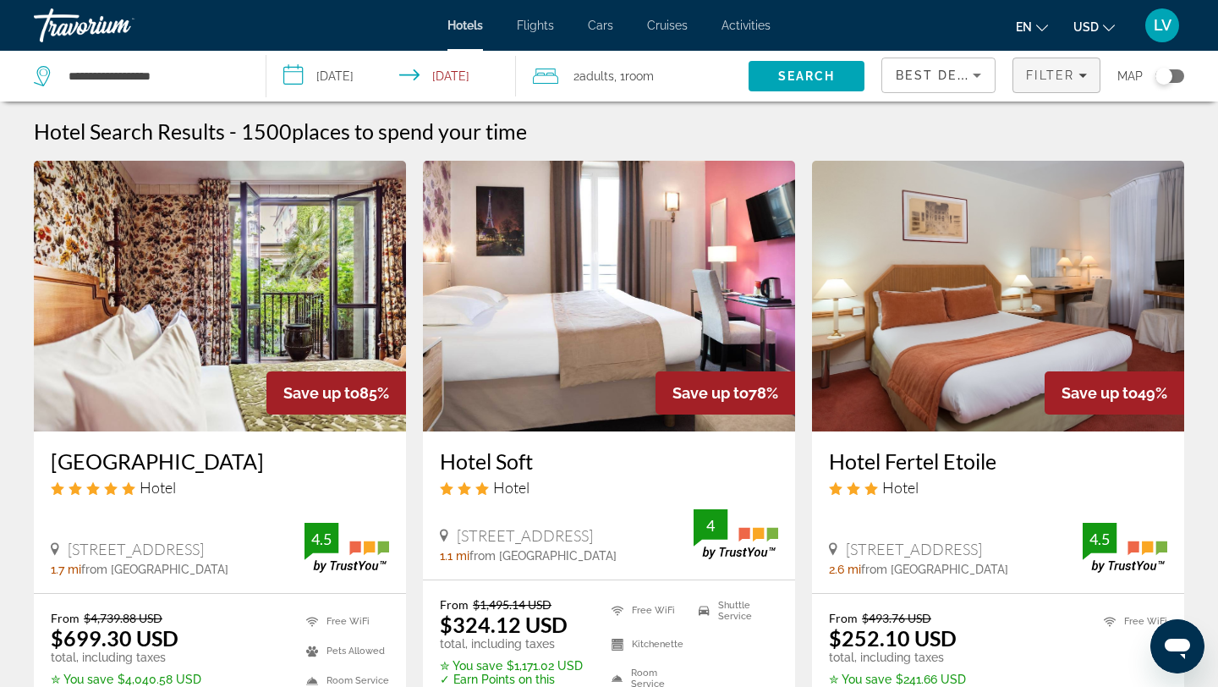
click at [1031, 74] on span "Filter" at bounding box center [1050, 76] width 48 height 14
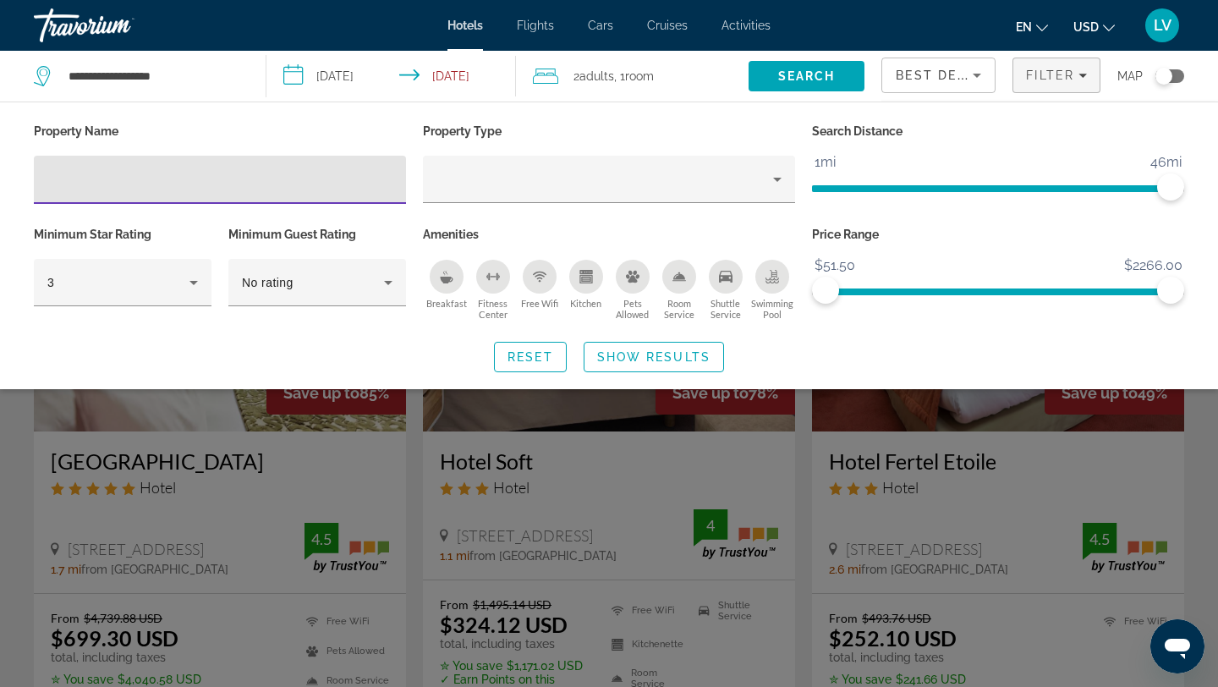
click at [945, 79] on span "Best Deals" at bounding box center [940, 76] width 88 height 14
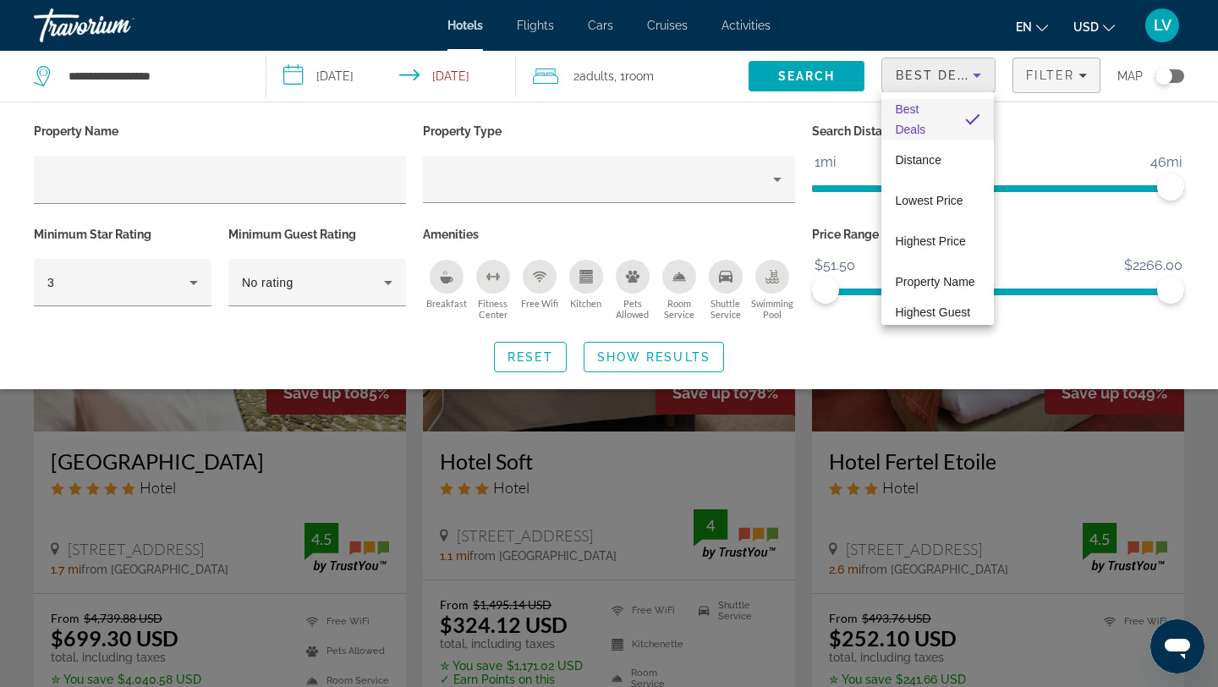
click at [945, 79] on div at bounding box center [609, 343] width 1218 height 687
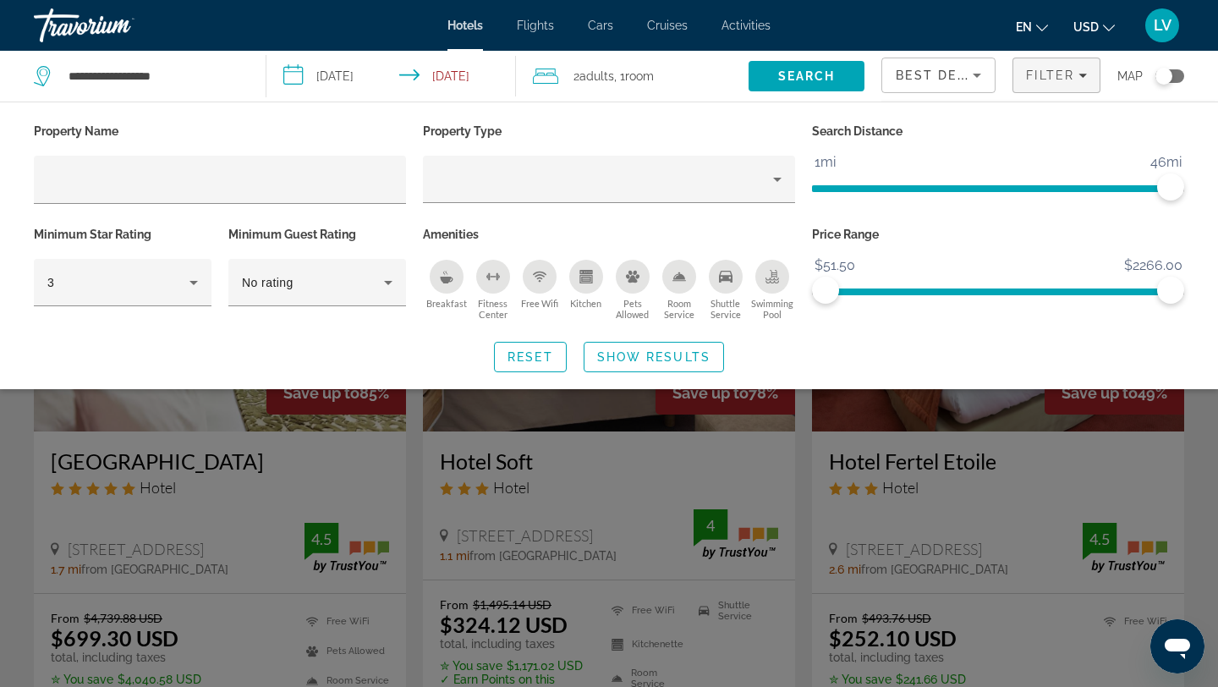
click at [1092, 24] on span "USD" at bounding box center [1086, 27] width 25 height 14
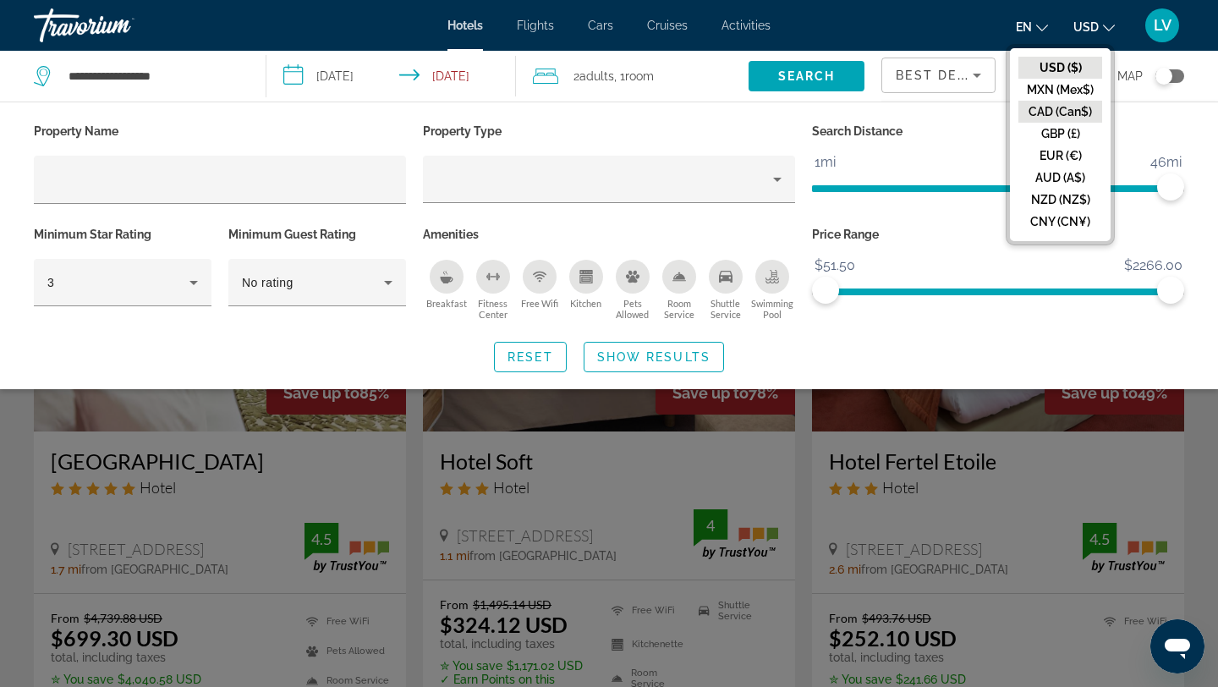
click at [1074, 109] on button "CAD (Can$)" at bounding box center [1061, 112] width 84 height 22
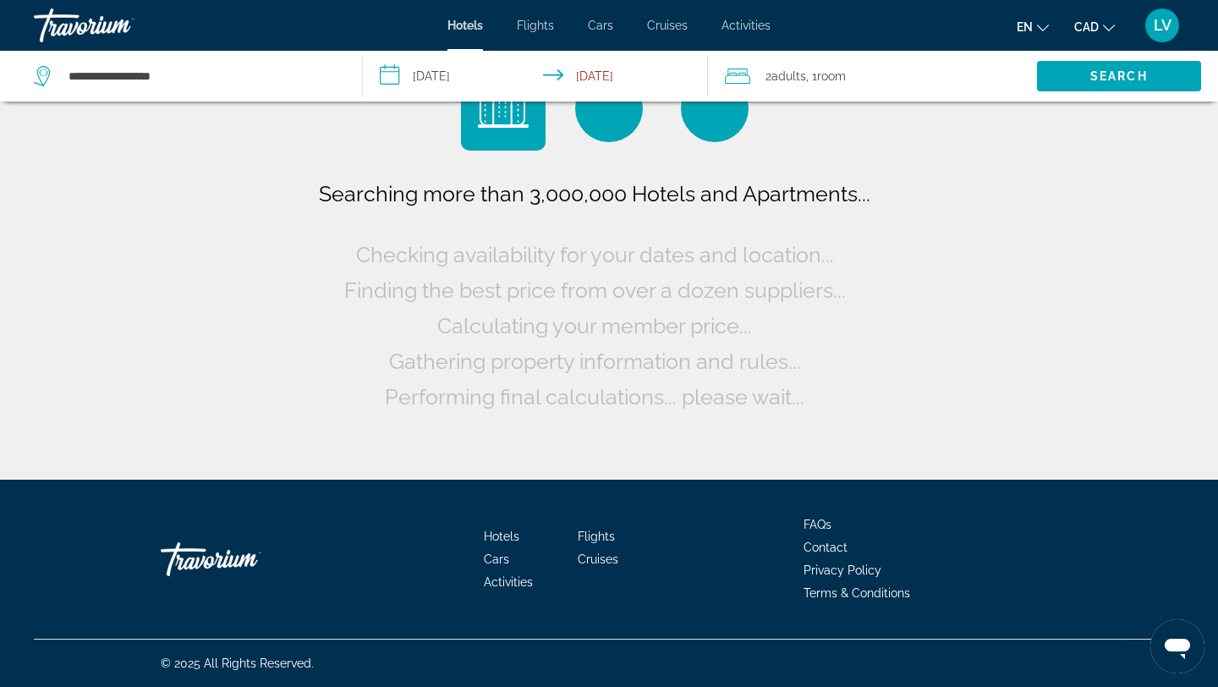
click at [1029, 33] on span "en" at bounding box center [1025, 27] width 16 height 14
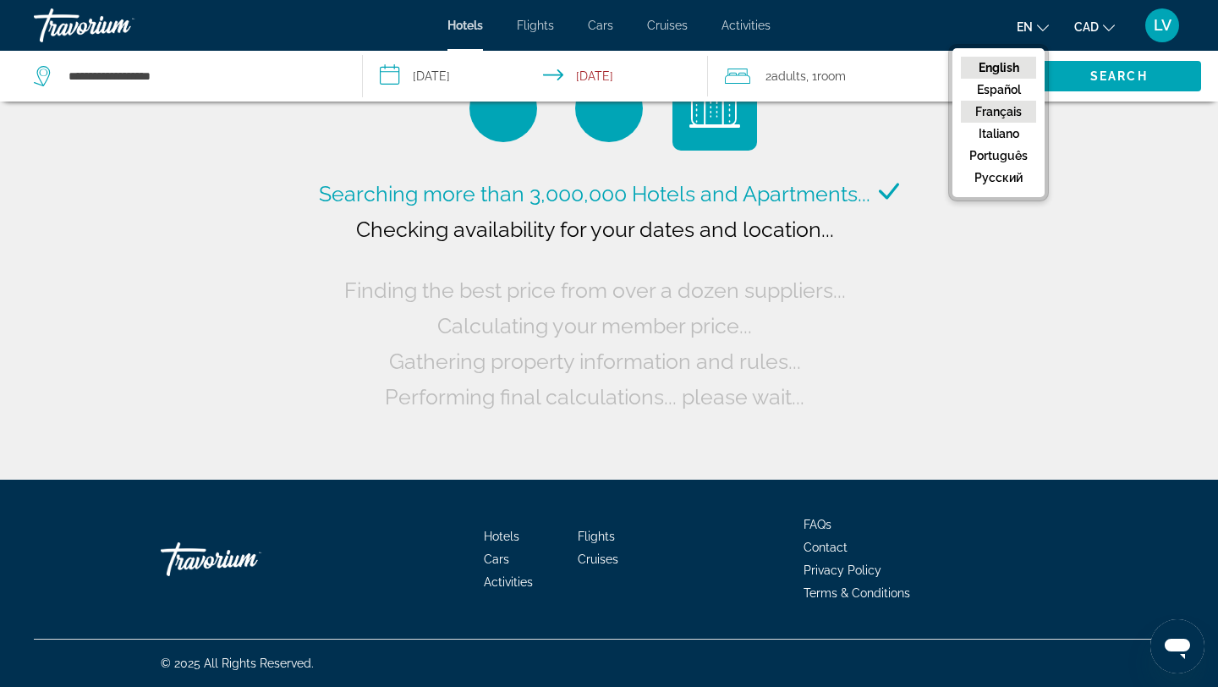
click at [1013, 101] on button "Français" at bounding box center [998, 112] width 75 height 22
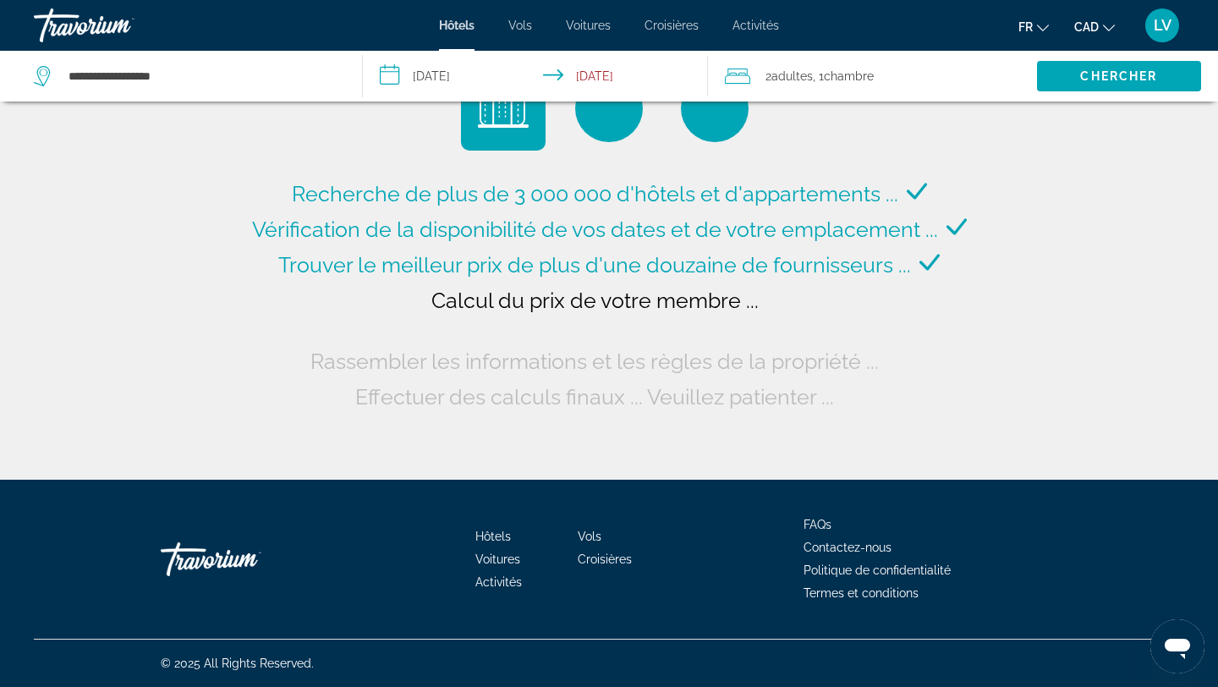
click at [459, 69] on input "**********" at bounding box center [539, 79] width 353 height 56
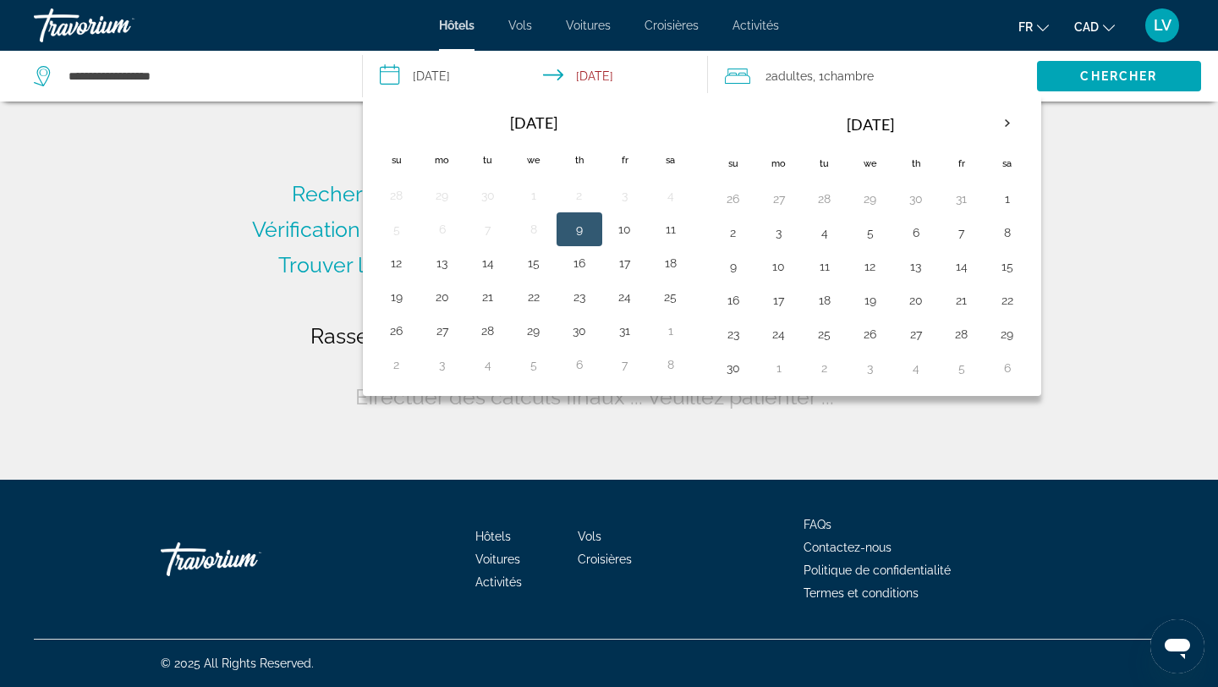
click at [602, 74] on input "**********" at bounding box center [539, 79] width 353 height 56
click at [437, 72] on input "**********" at bounding box center [539, 79] width 353 height 56
click at [426, 75] on input "**********" at bounding box center [539, 79] width 353 height 56
click at [399, 75] on input "**********" at bounding box center [539, 79] width 353 height 56
click at [613, 68] on input "**********" at bounding box center [539, 79] width 353 height 56
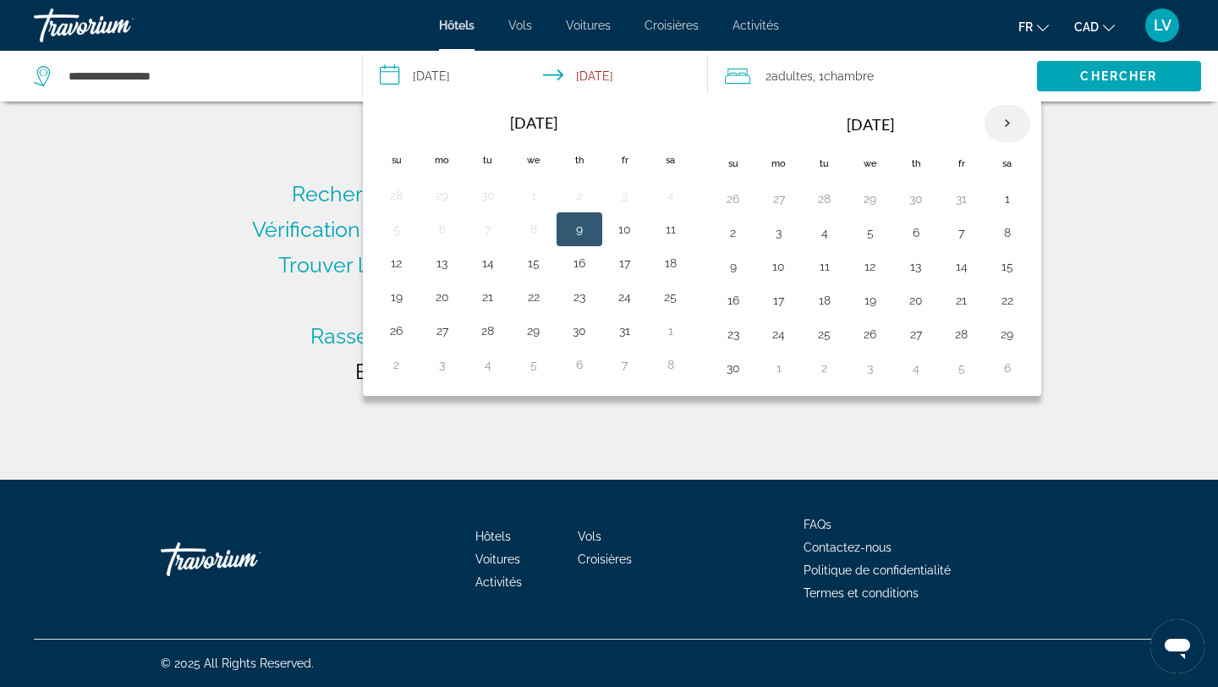
click at [1006, 126] on th "Next month" at bounding box center [1008, 123] width 46 height 37
click at [414, 110] on th "Previous month" at bounding box center [397, 123] width 46 height 37
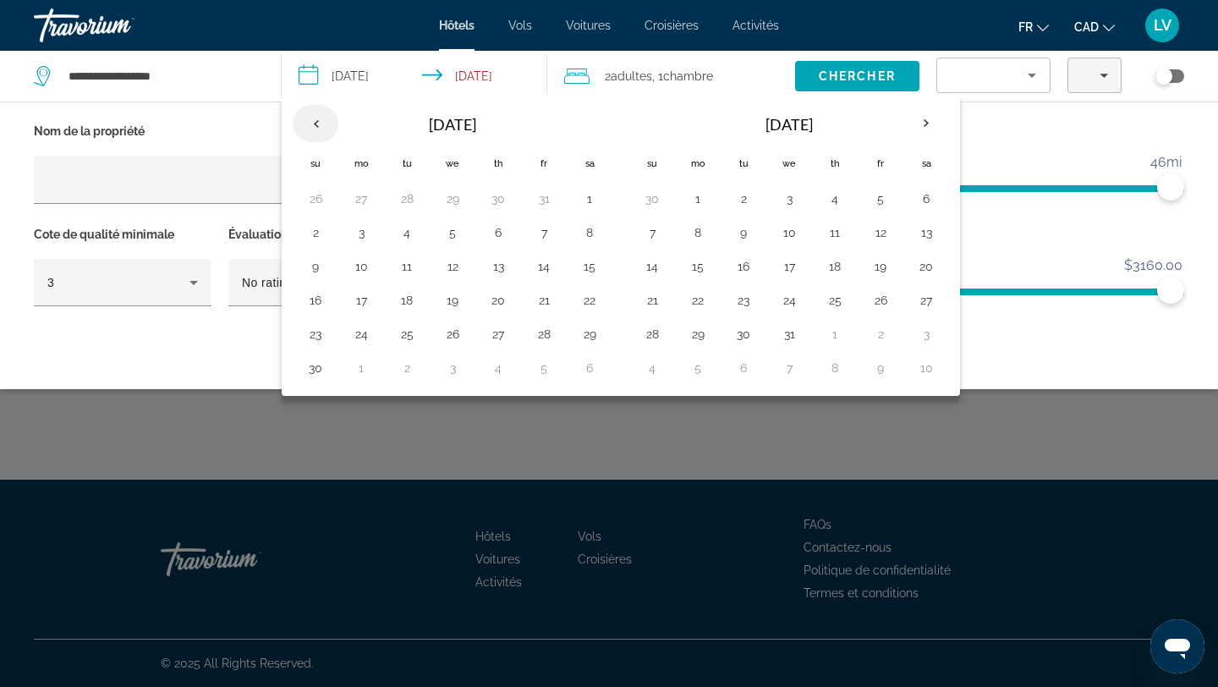
click at [322, 125] on th "Previous month" at bounding box center [316, 123] width 46 height 37
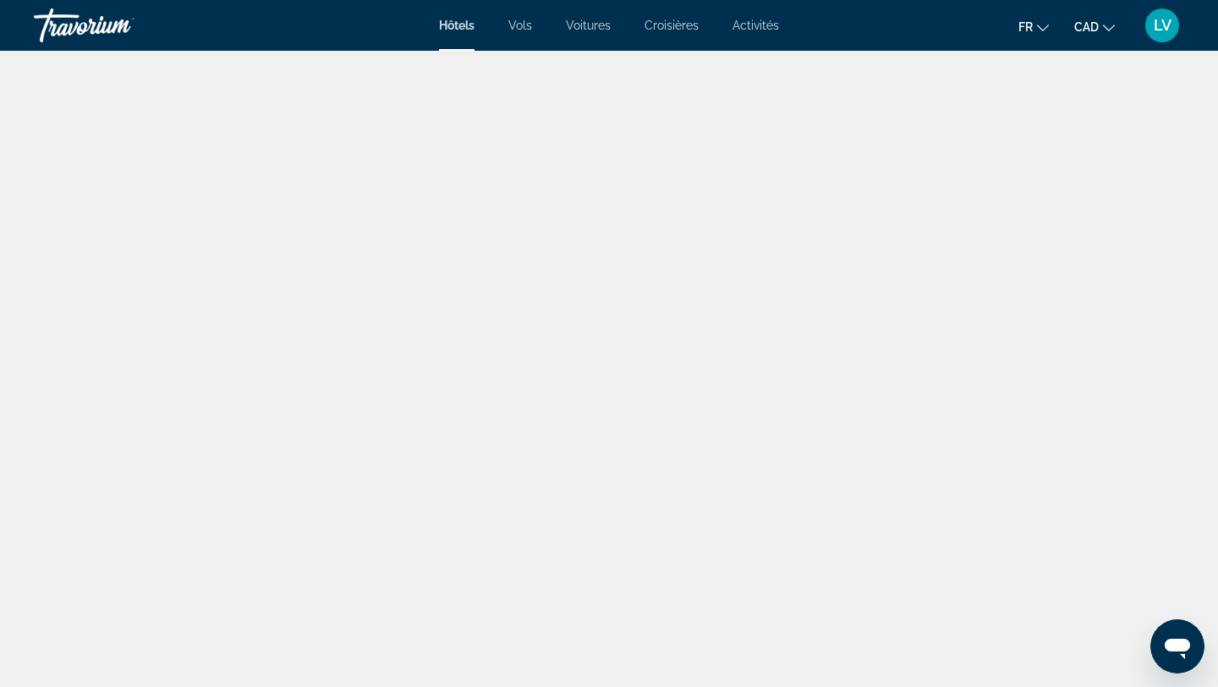
click at [709, 228] on div "Main content" at bounding box center [609, 254] width 1218 height 508
click at [454, 11] on div "Hôtels Vols Voitures Croisières Activités Hôtels Vols Voitures Croisières Activ…" at bounding box center [609, 25] width 1218 height 44
click at [449, 38] on div "Hôtels Vols Voitures Croisières Activités Hôtels Vols Voitures Croisières Activ…" at bounding box center [609, 25] width 1218 height 44
click at [457, 34] on div "Hôtels Vols Voitures Croisières Activités Hôtels Vols Voitures Croisières Activ…" at bounding box center [609, 25] width 1218 height 44
click at [457, 25] on span "Hôtels" at bounding box center [457, 26] width 36 height 14
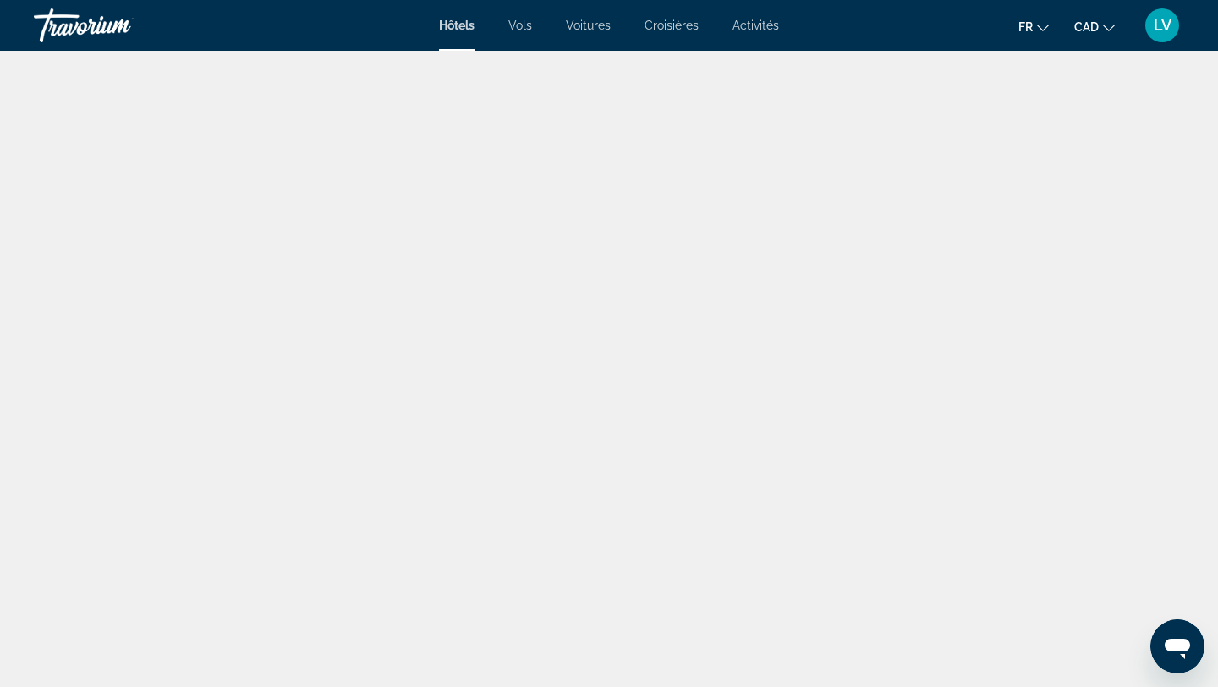
click at [457, 25] on span "Hôtels" at bounding box center [457, 26] width 36 height 14
click at [439, 19] on link "Hôtels" at bounding box center [457, 26] width 36 height 14
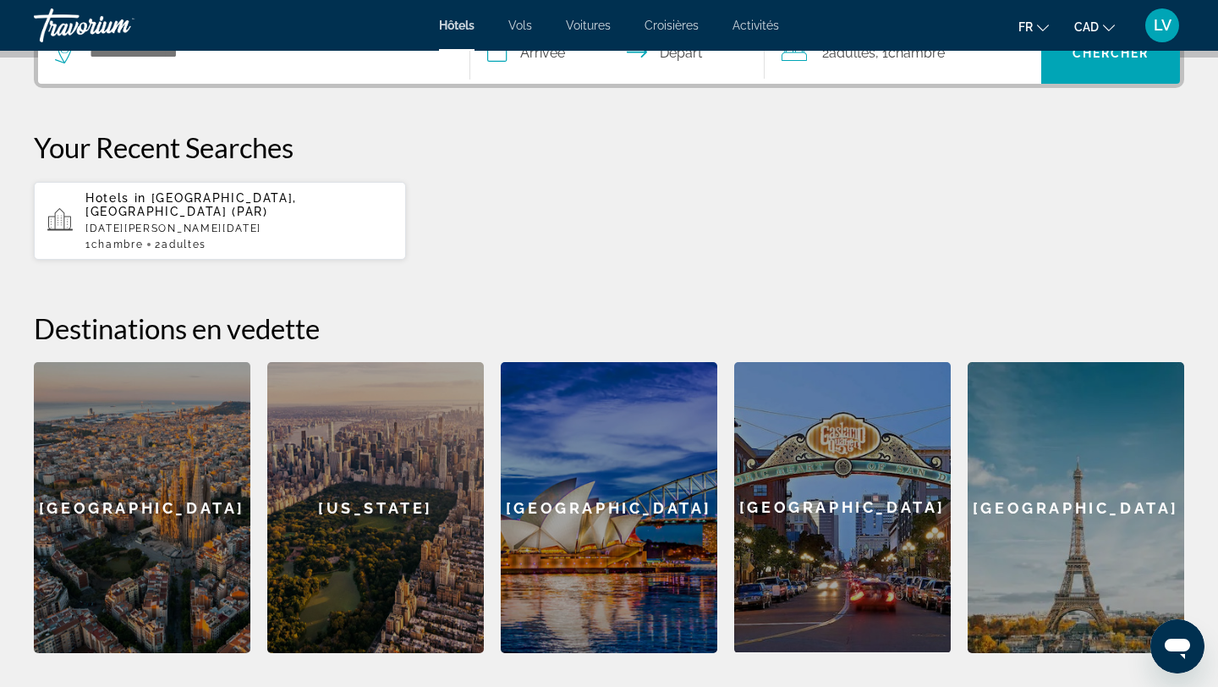
scroll to position [451, 0]
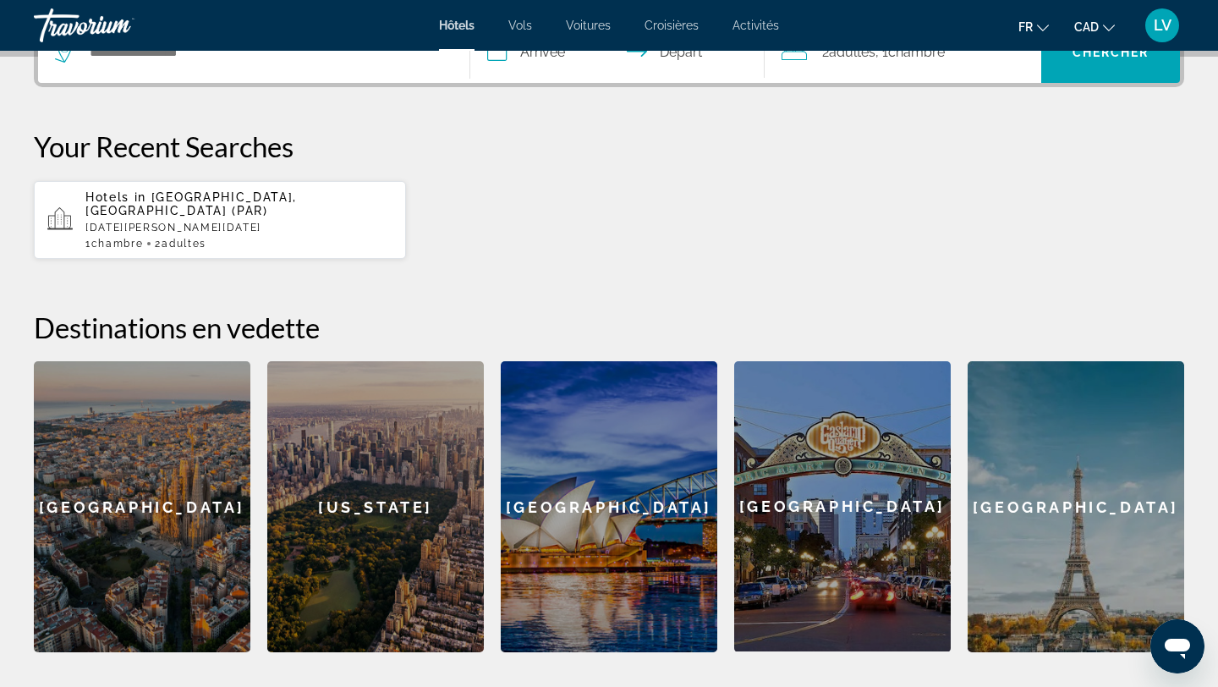
click at [1068, 507] on div "[GEOGRAPHIC_DATA]" at bounding box center [1076, 506] width 217 height 291
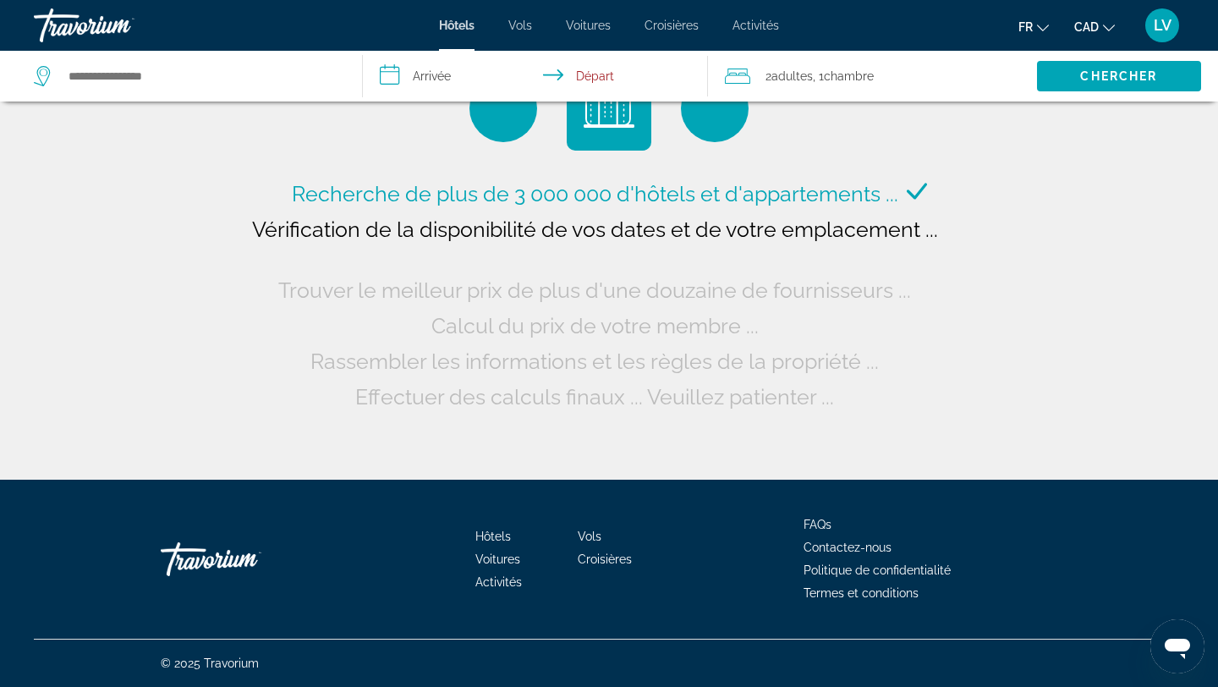
click at [438, 69] on input "**********" at bounding box center [539, 79] width 353 height 56
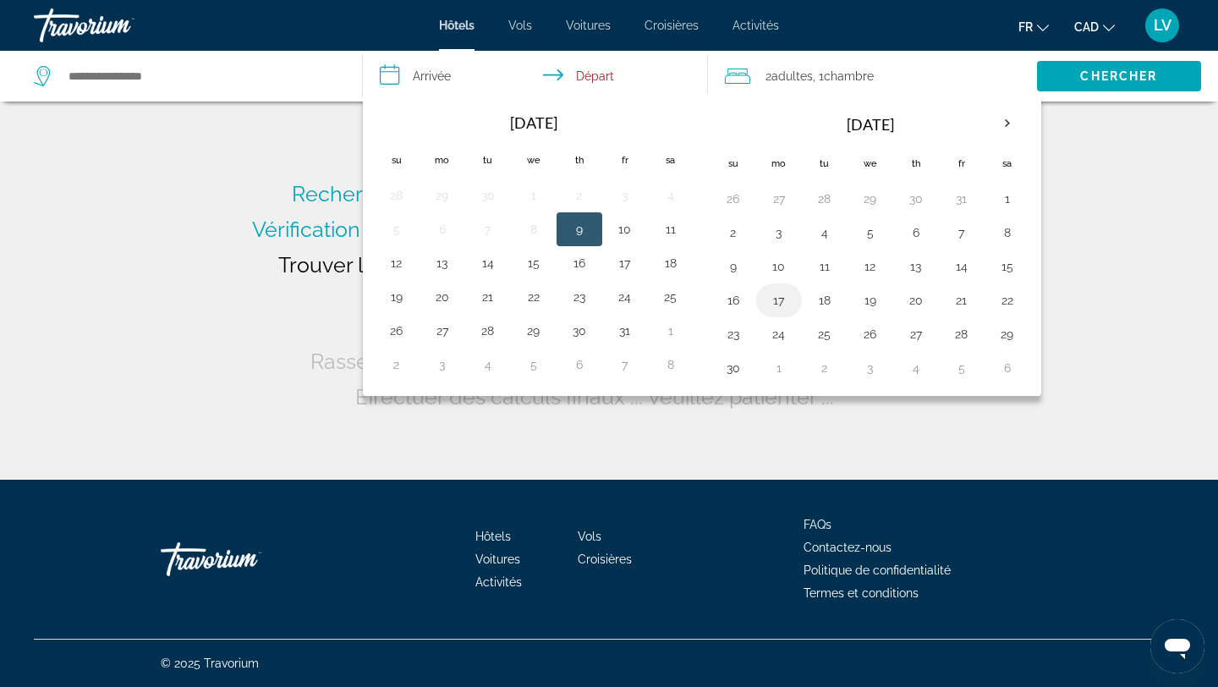
click at [773, 300] on button "17" at bounding box center [779, 301] width 27 height 24
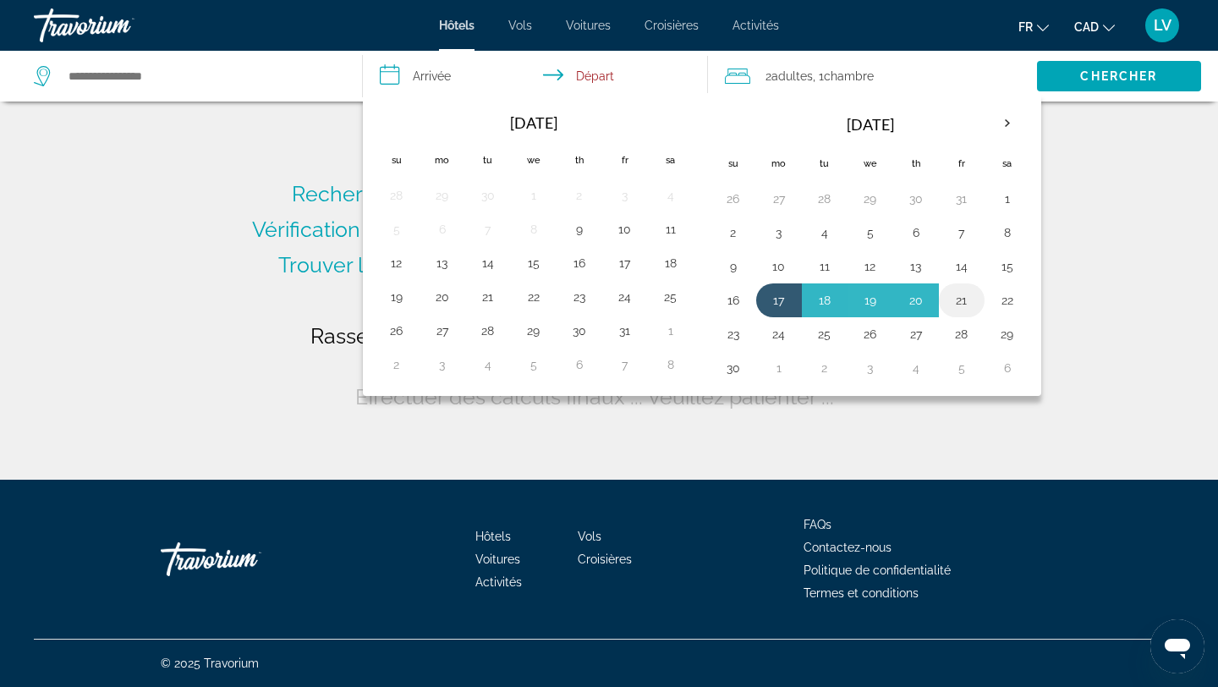
click at [962, 305] on button "21" at bounding box center [962, 301] width 27 height 24
type input "**********"
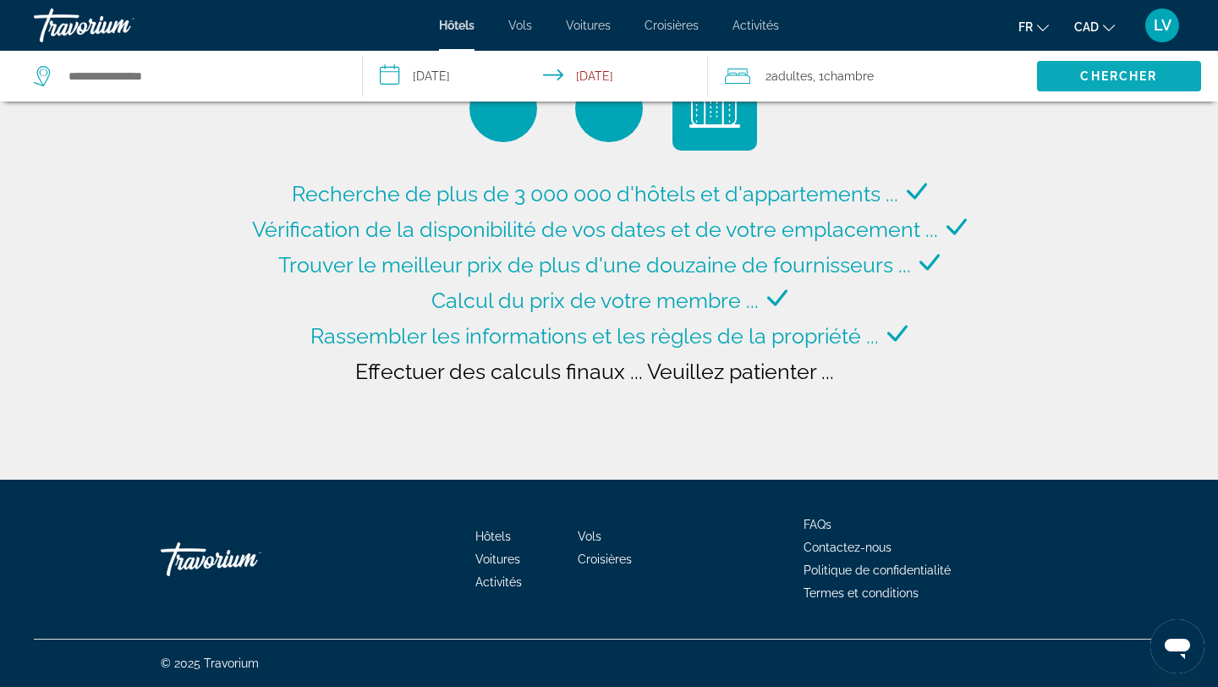
click at [1064, 85] on span "Search" at bounding box center [1119, 76] width 164 height 41
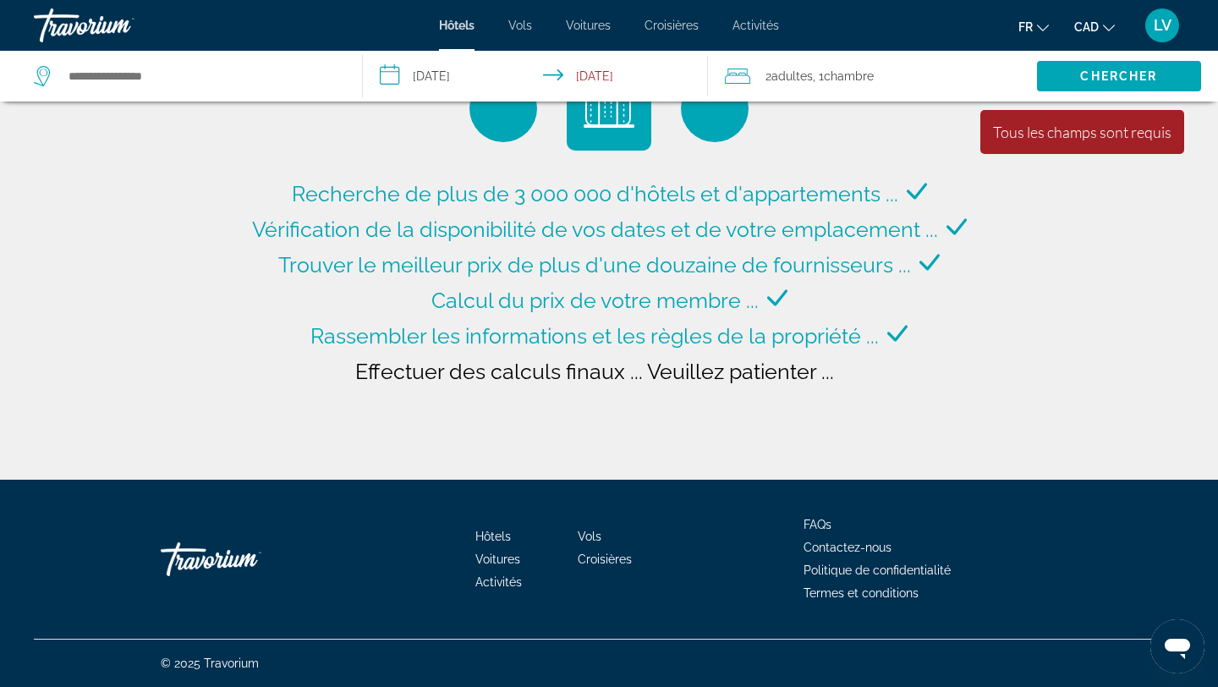
type input "**********"
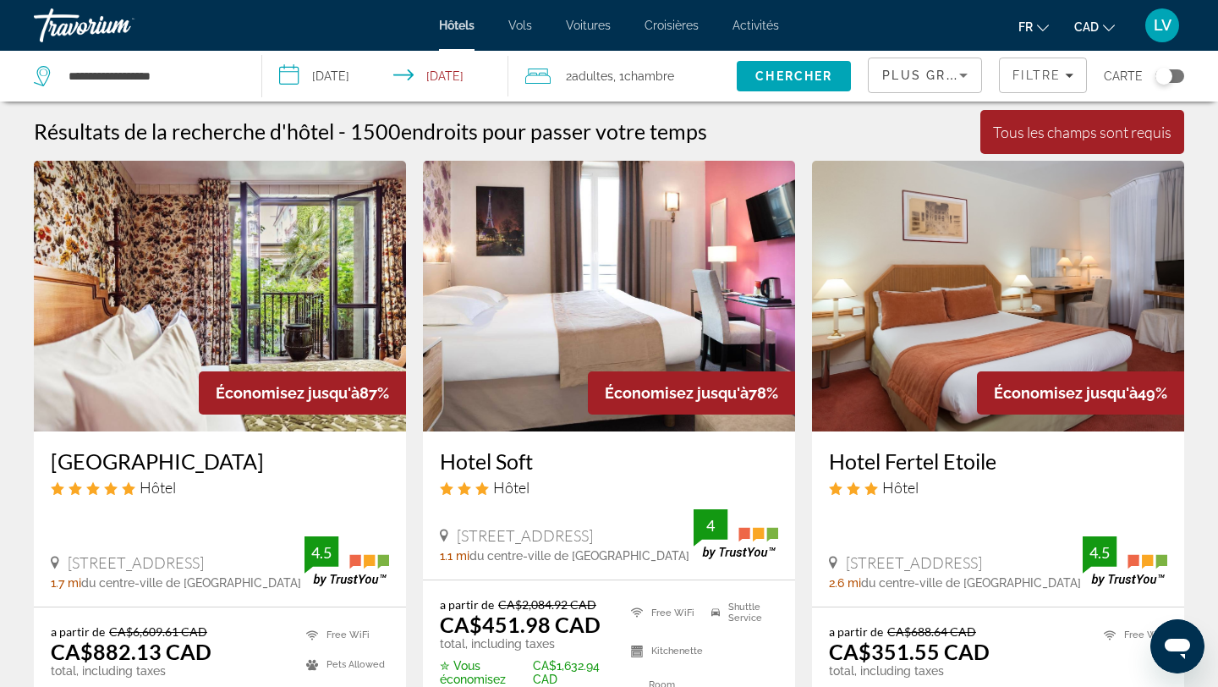
click at [608, 78] on span "Adultes" at bounding box center [592, 76] width 41 height 14
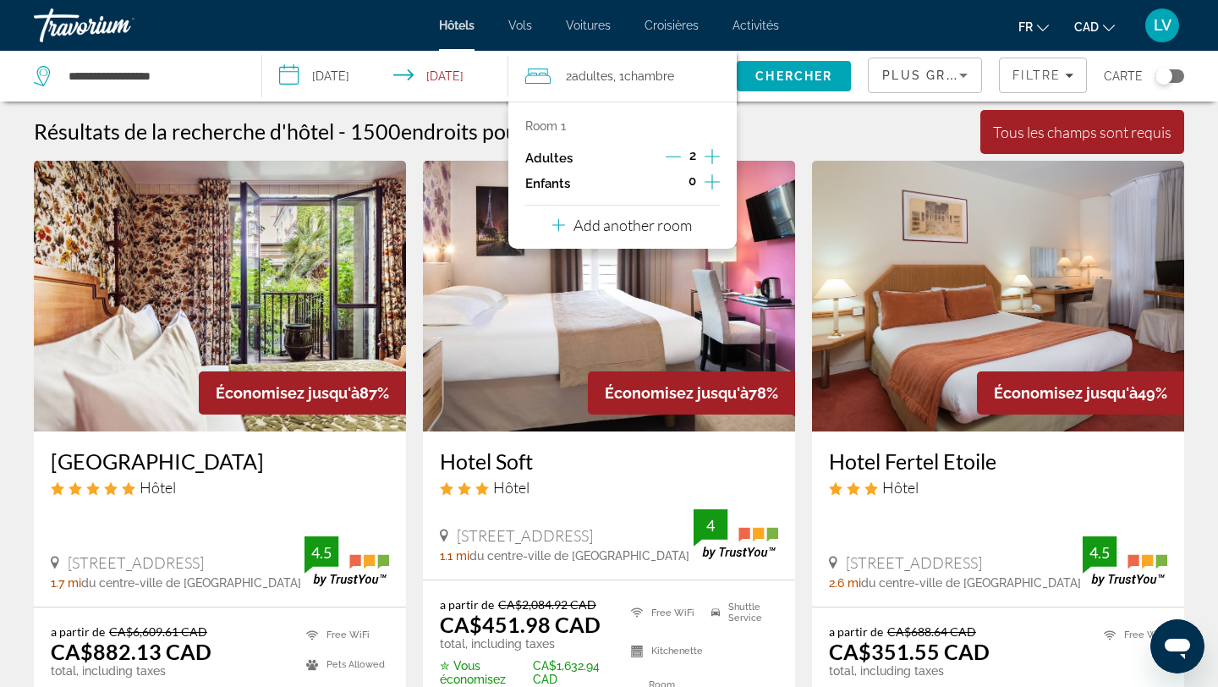
click at [608, 78] on span "Adultes" at bounding box center [592, 76] width 41 height 14
click at [677, 157] on icon "Decrement adults" at bounding box center [673, 157] width 15 height 1
click at [769, 70] on span "Chercher" at bounding box center [794, 76] width 77 height 14
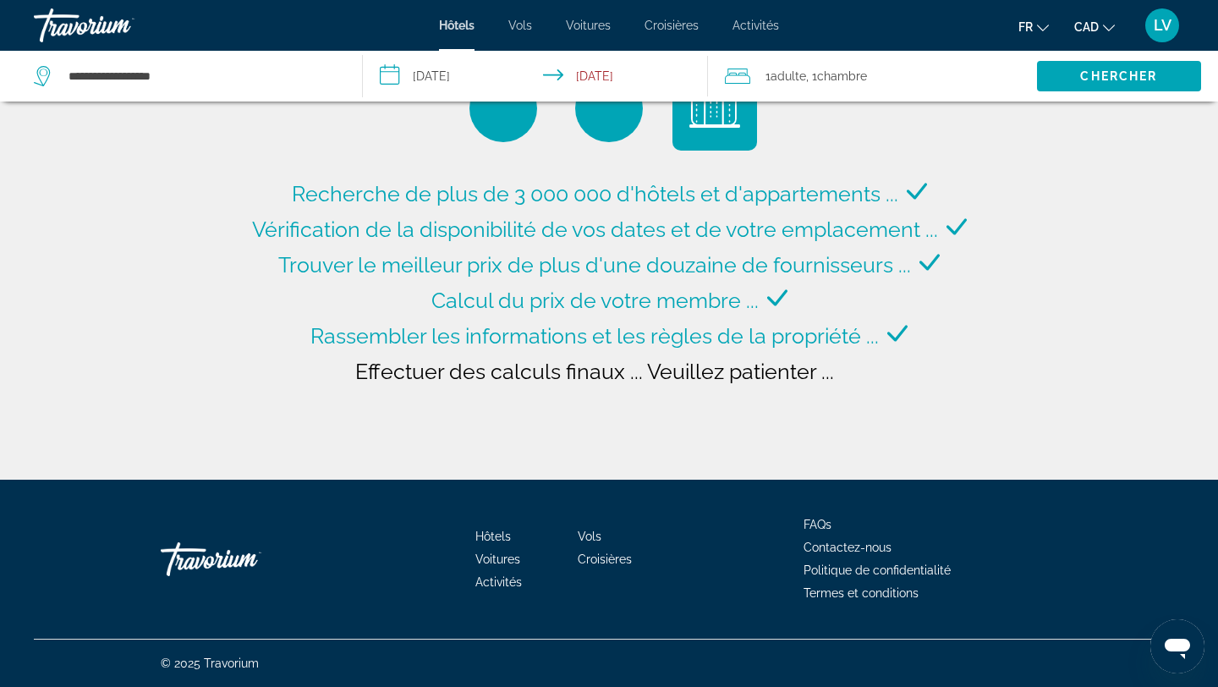
click at [457, 61] on input "**********" at bounding box center [539, 79] width 353 height 56
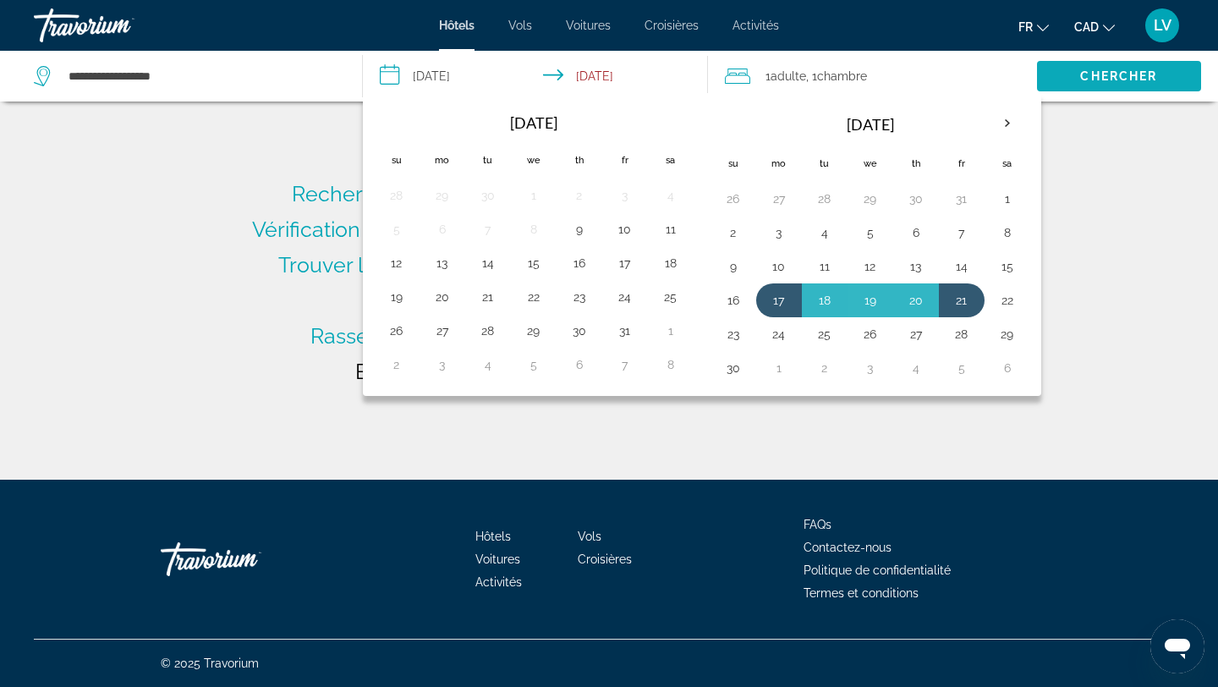
click at [1091, 65] on span "Search" at bounding box center [1119, 76] width 164 height 41
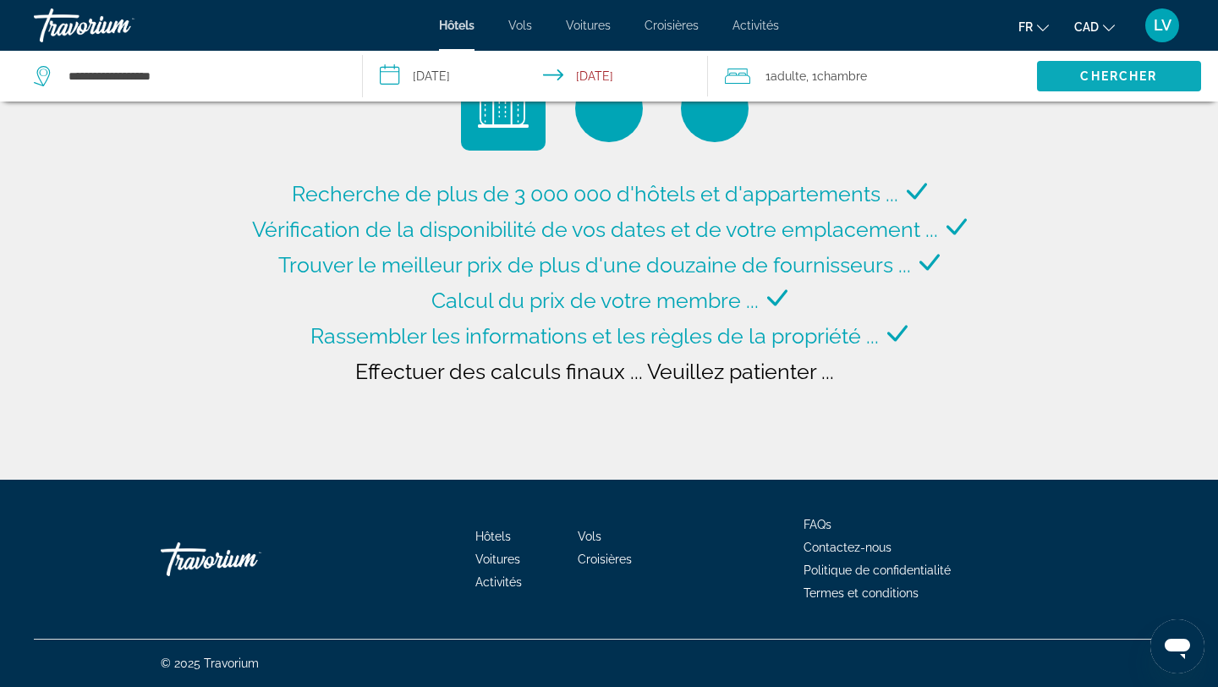
click at [1075, 73] on span "Search" at bounding box center [1119, 76] width 164 height 41
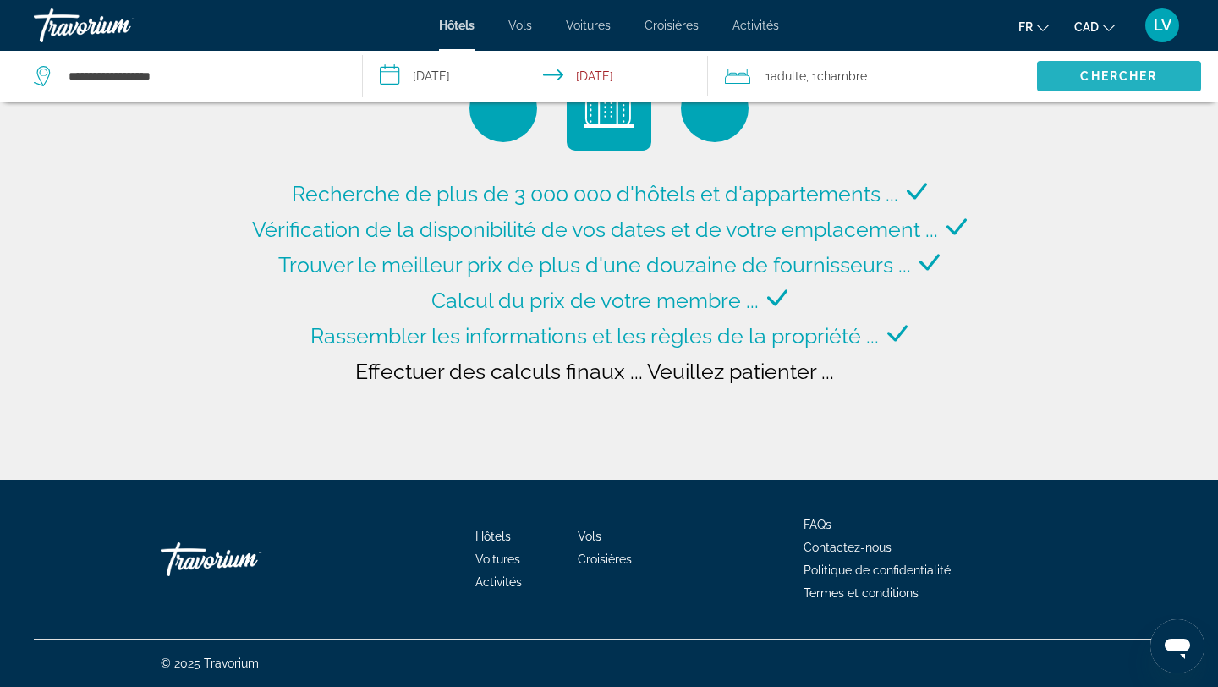
click at [1075, 74] on span "Search" at bounding box center [1119, 76] width 164 height 41
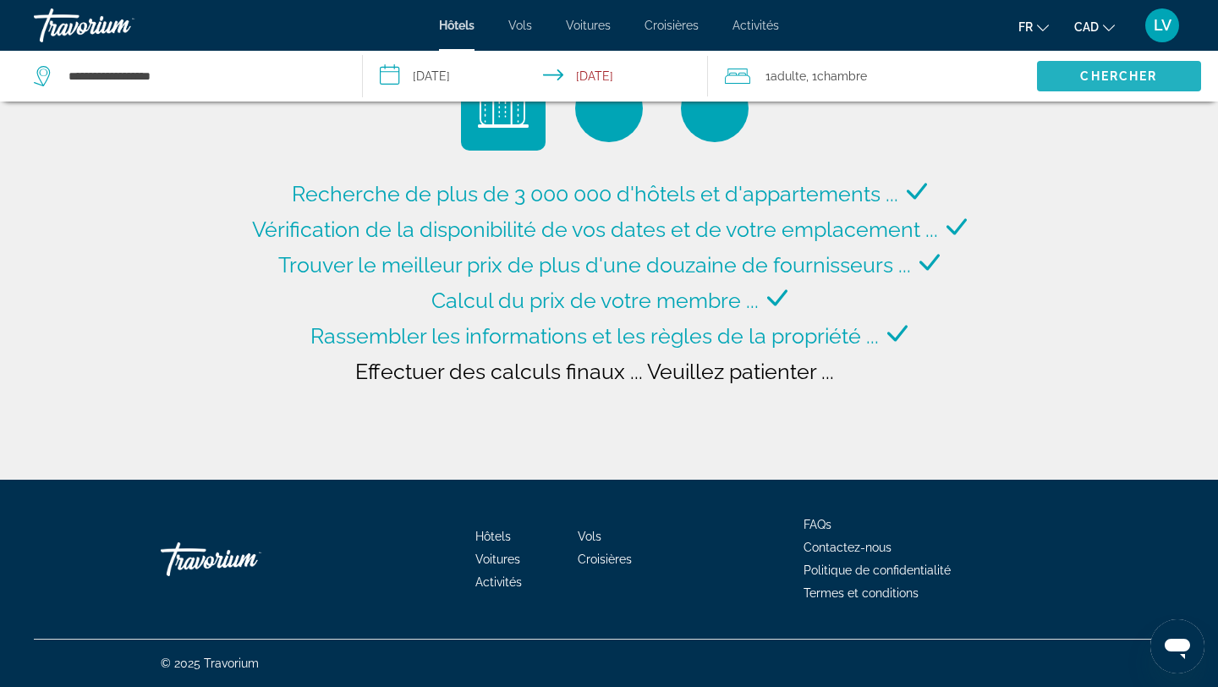
click at [1067, 60] on span "Search" at bounding box center [1119, 76] width 164 height 41
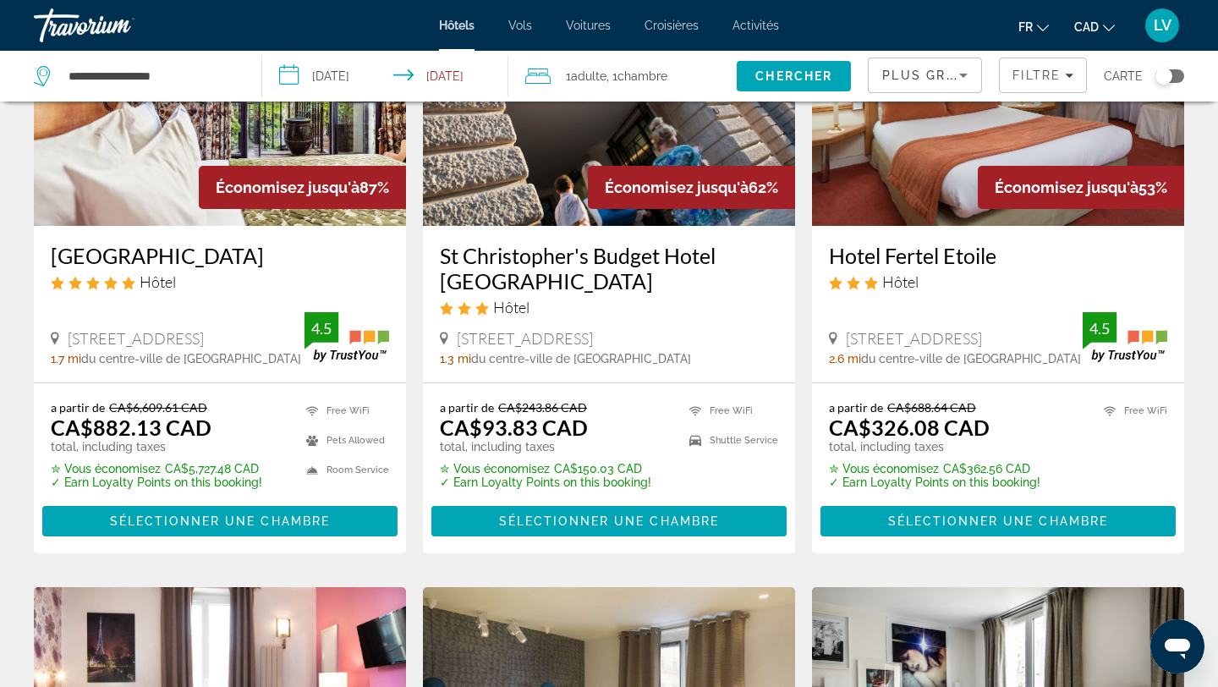
scroll to position [205, 0]
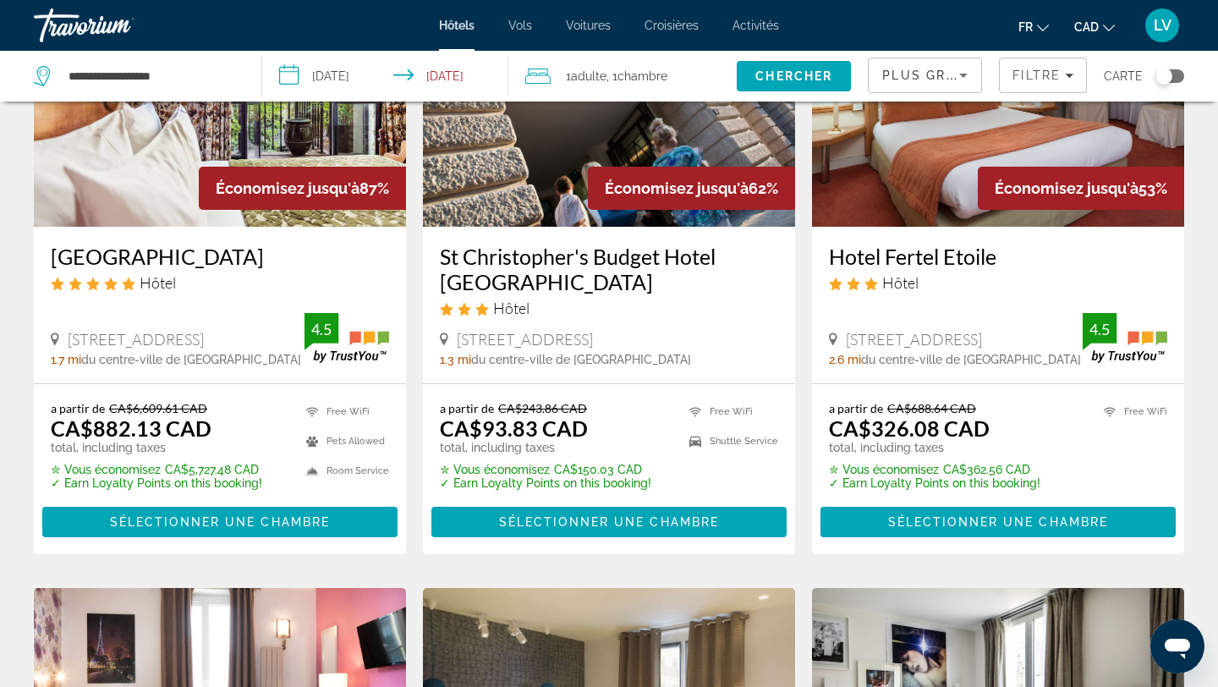
click at [423, 72] on input "**********" at bounding box center [388, 79] width 252 height 56
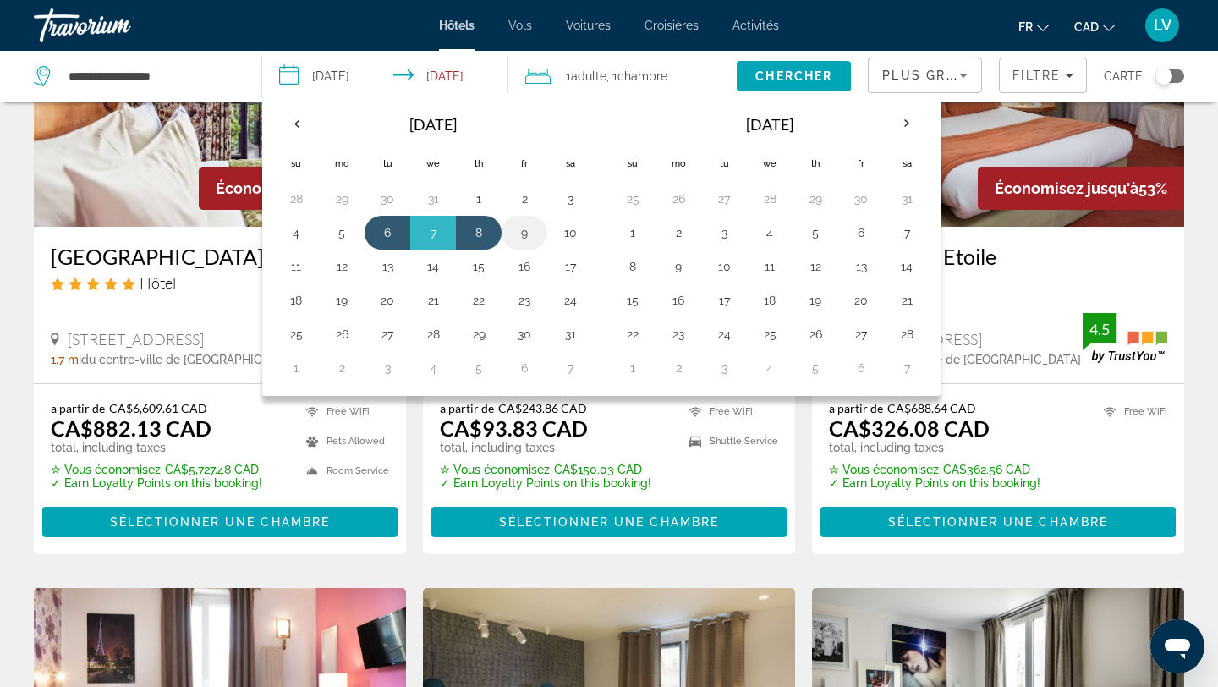
click at [536, 234] on button "9" at bounding box center [524, 233] width 27 height 24
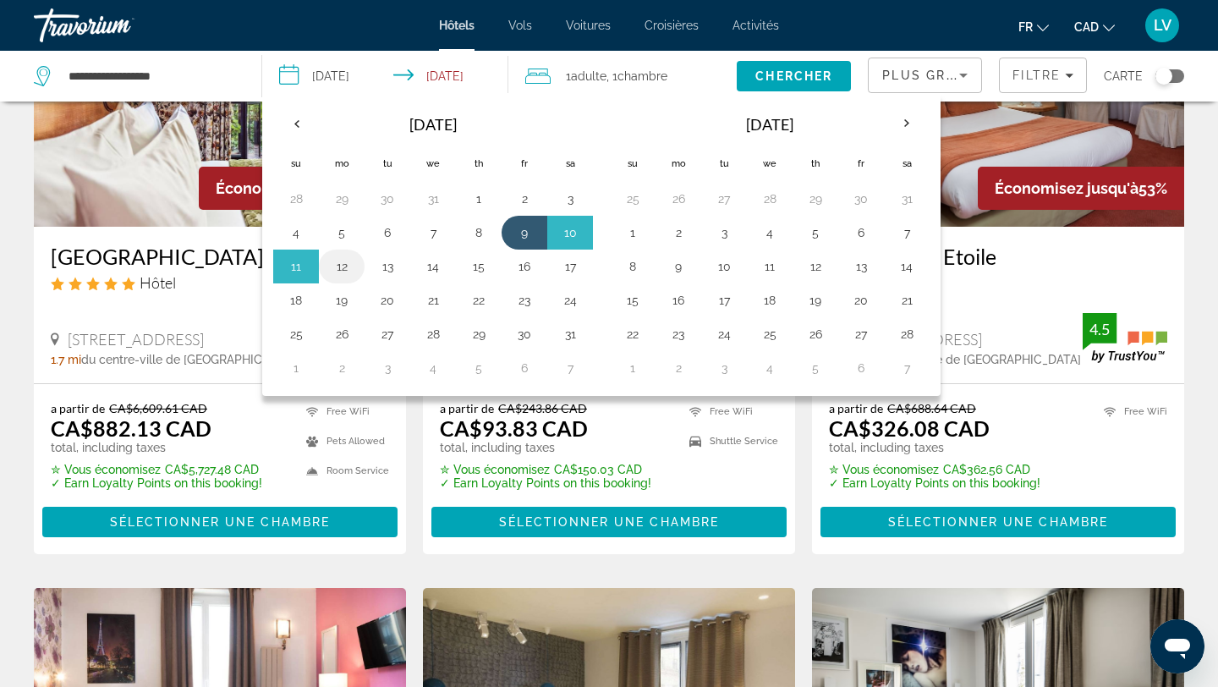
click at [351, 267] on button "12" at bounding box center [341, 267] width 27 height 24
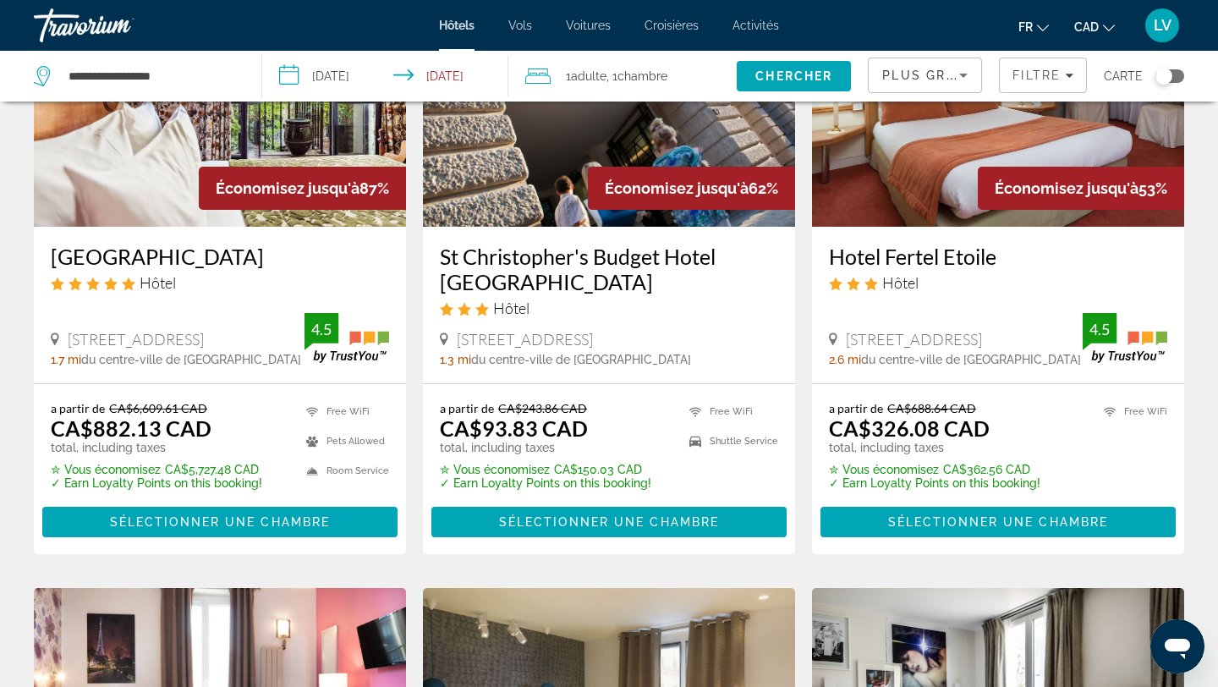
click at [448, 80] on input "**********" at bounding box center [388, 79] width 252 height 56
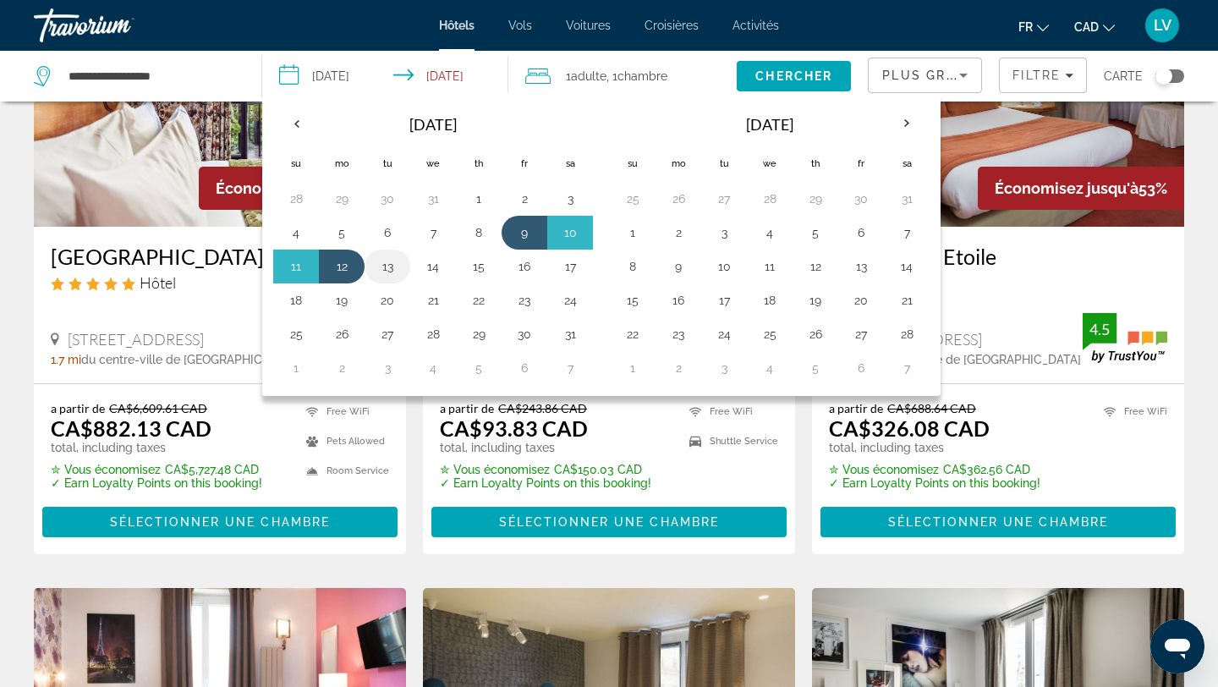
click at [386, 267] on button "13" at bounding box center [387, 267] width 27 height 24
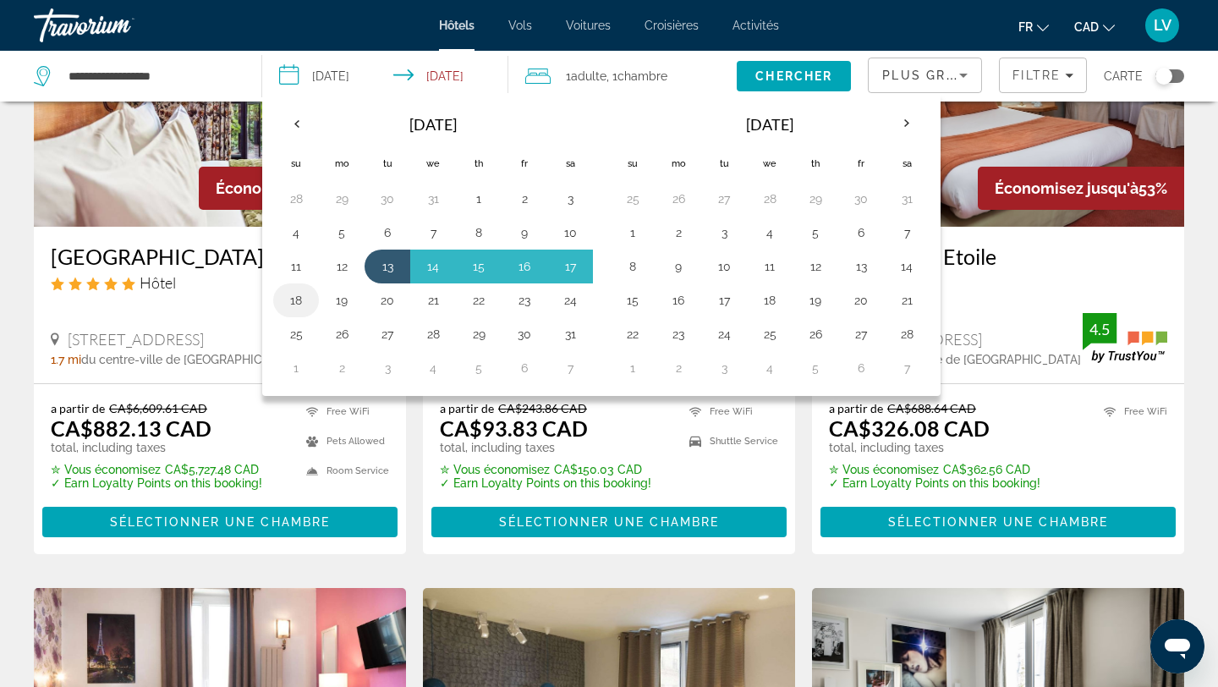
click at [308, 301] on button "18" at bounding box center [296, 301] width 27 height 24
type input "**********"
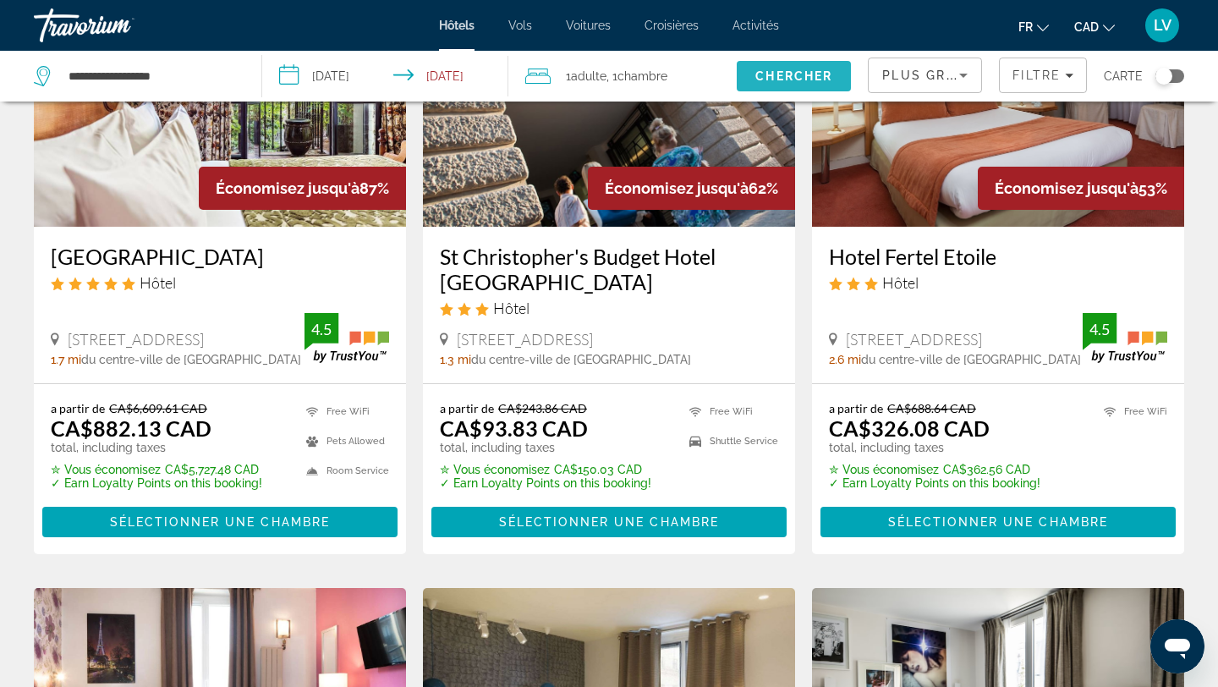
click at [775, 69] on span "Chercher" at bounding box center [794, 76] width 77 height 14
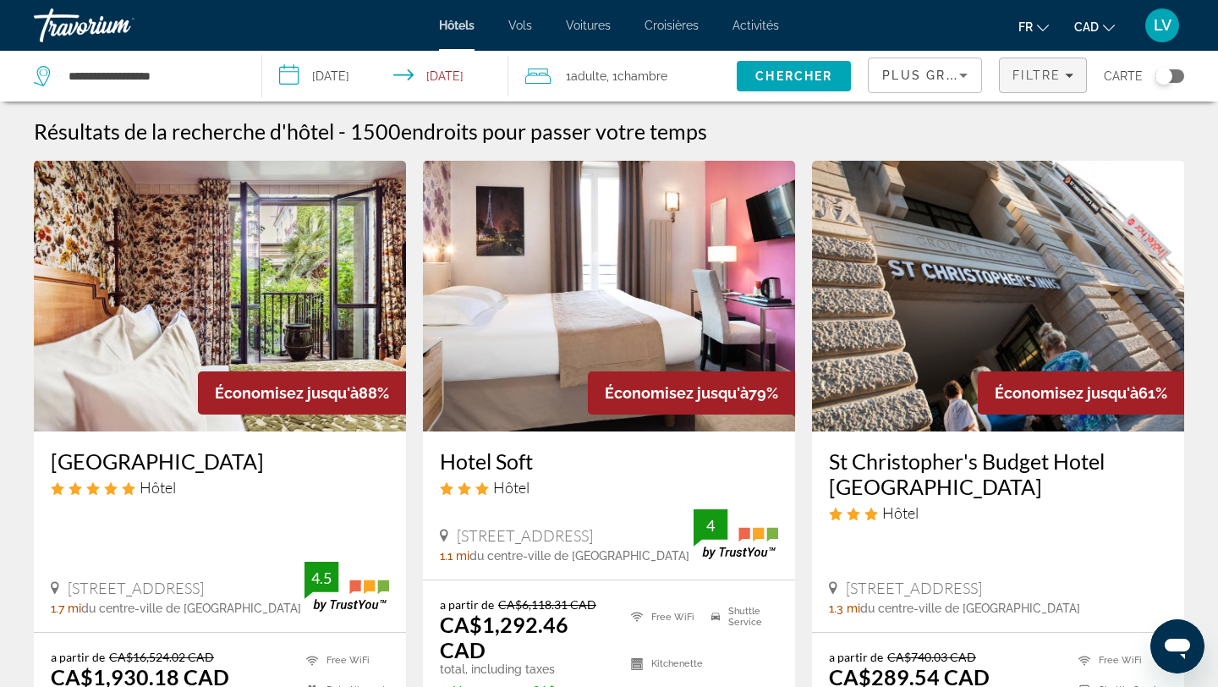
click at [1058, 73] on span "Filtre" at bounding box center [1037, 76] width 48 height 14
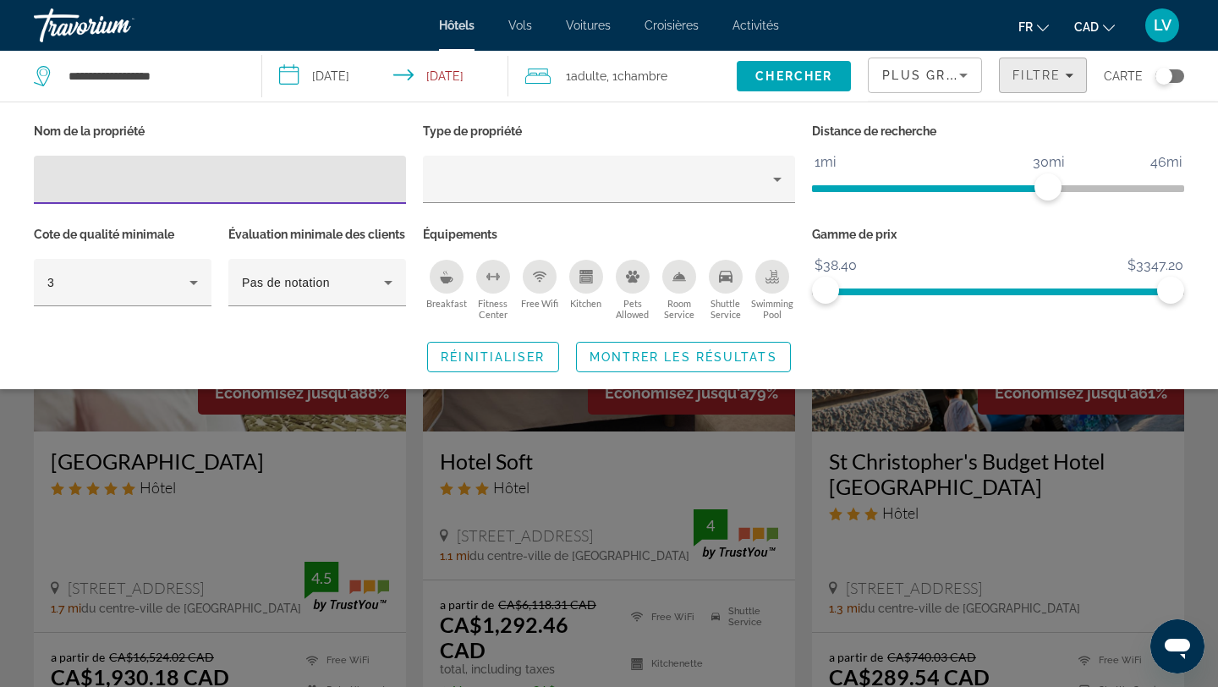
click at [1058, 73] on span "Filtre" at bounding box center [1037, 76] width 48 height 14
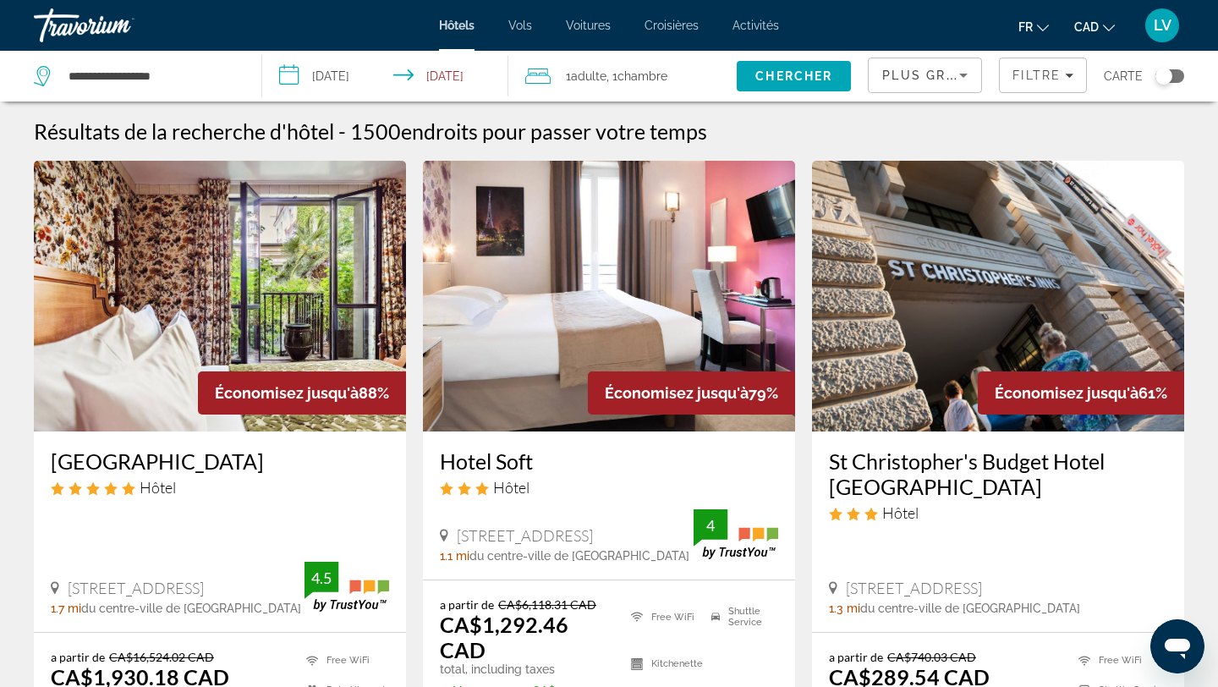
click at [1162, 79] on div "Toggle map" at bounding box center [1164, 76] width 17 height 17
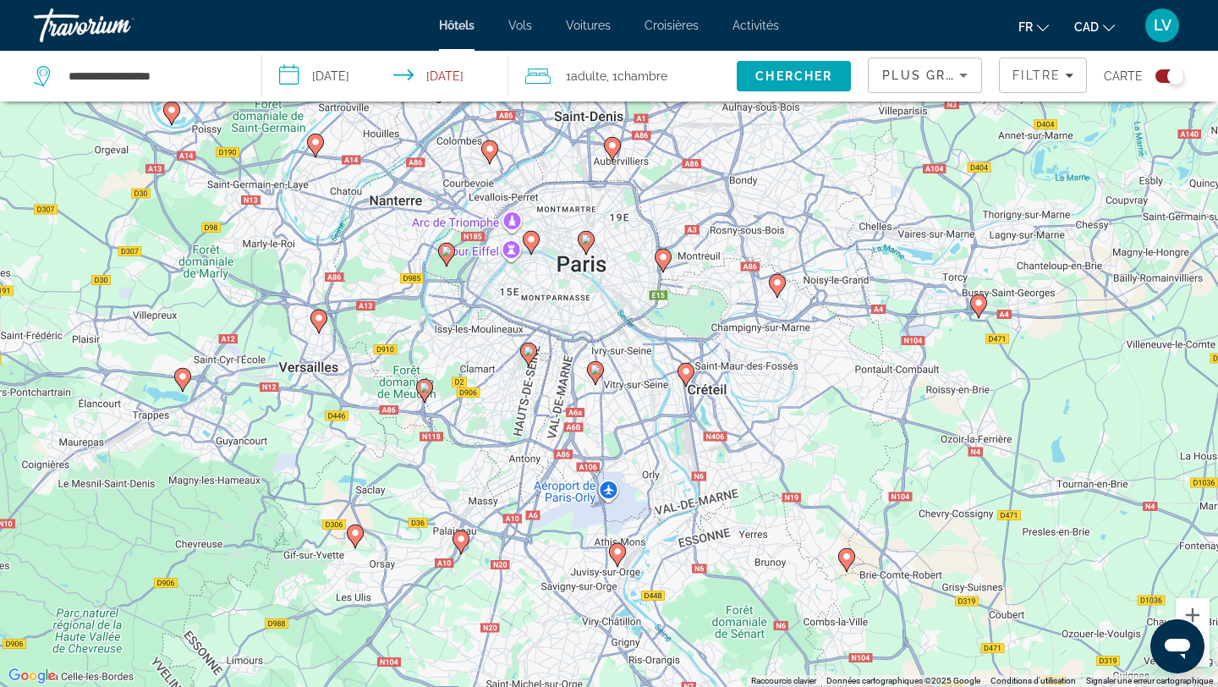
click at [586, 250] on icon "Main content" at bounding box center [586, 243] width 15 height 22
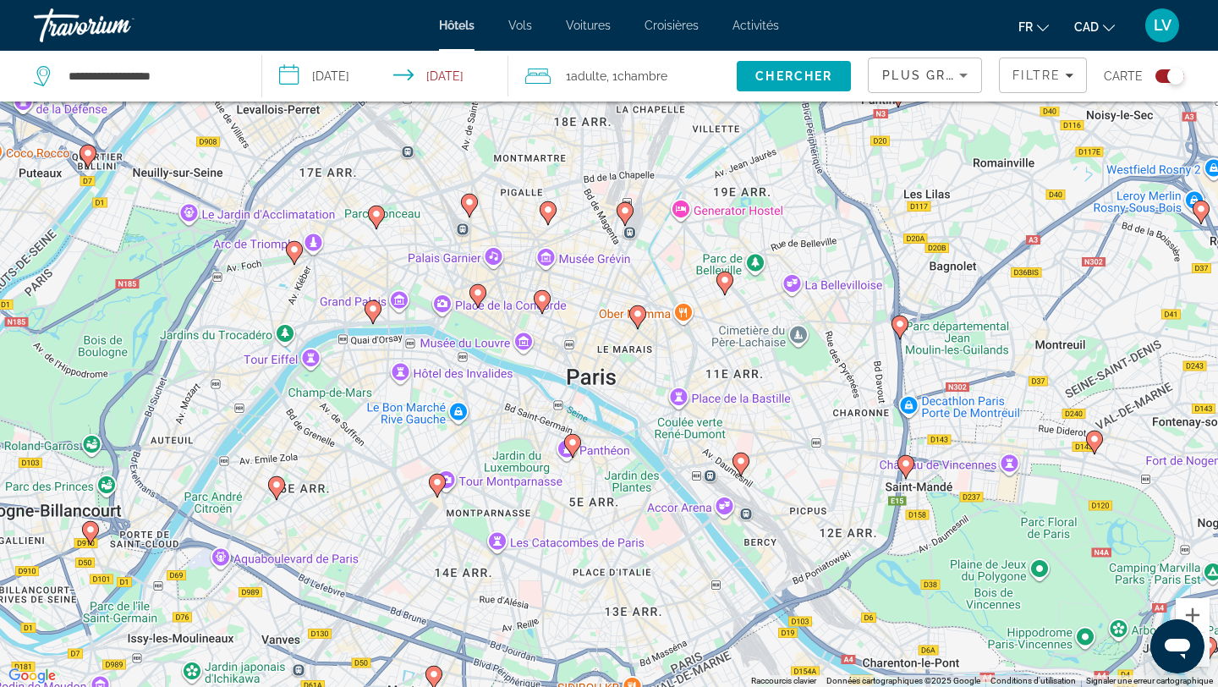
click at [636, 318] on image "Main content" at bounding box center [638, 314] width 10 height 10
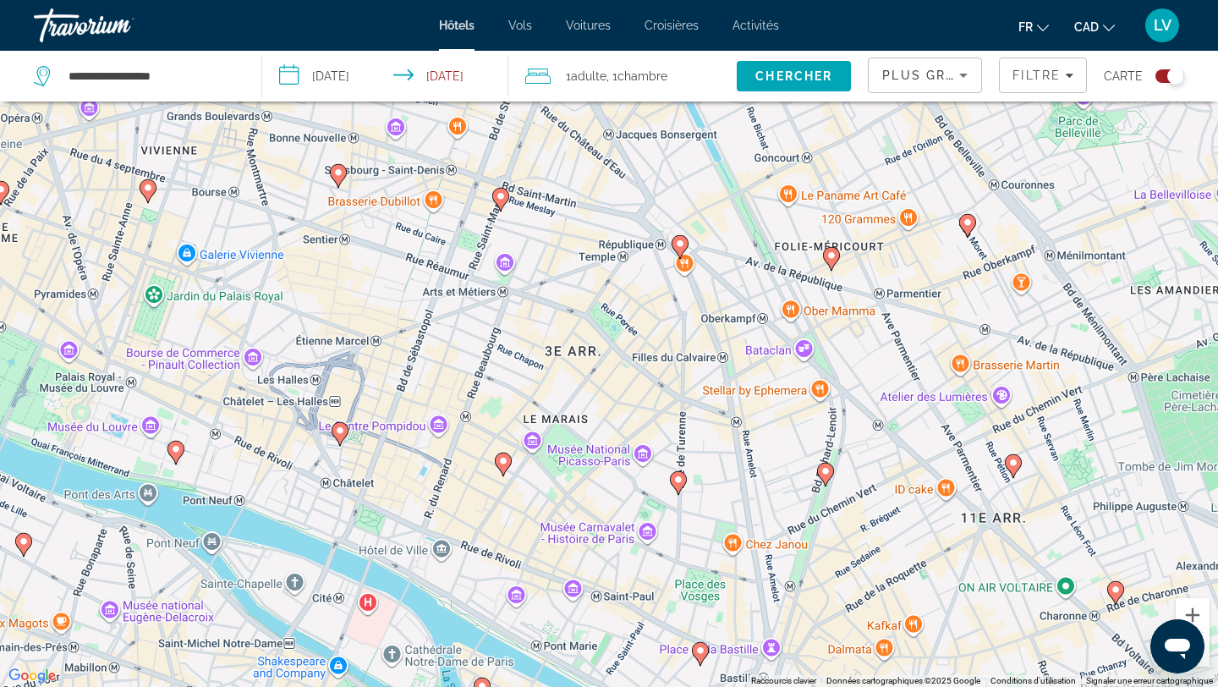
click at [607, 332] on div "Pour naviguer, appuyez sur les touches fléchées. Pour activer le glissement ave…" at bounding box center [609, 343] width 1218 height 687
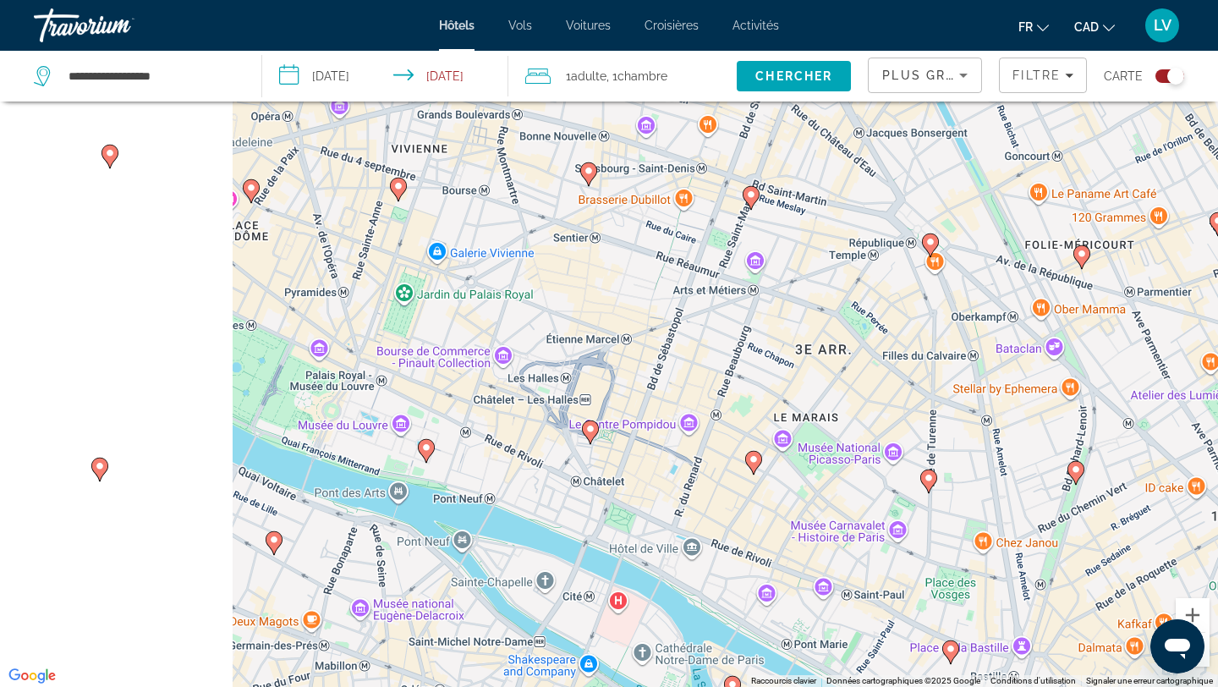
drag, startPoint x: 450, startPoint y: 373, endPoint x: 712, endPoint y: 366, distance: 262.4
click at [712, 366] on div "Pour naviguer, appuyez sur les touches fléchées. Pour activer le glissement ave…" at bounding box center [609, 343] width 1218 height 687
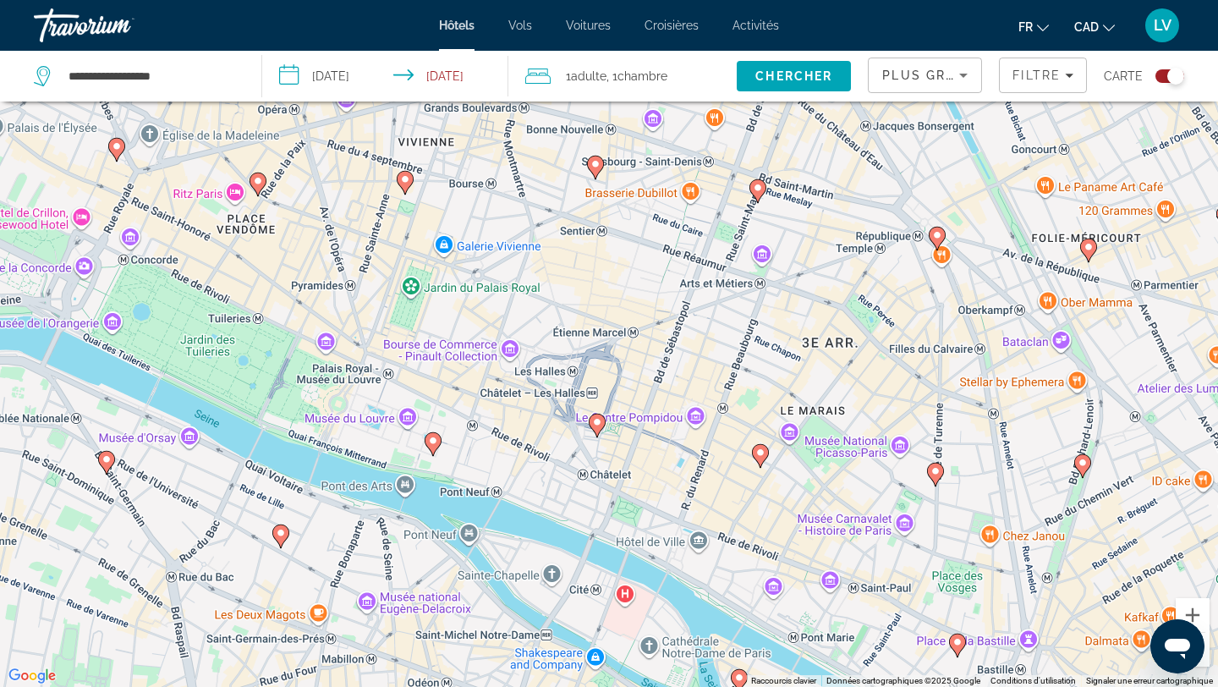
click at [600, 421] on image "Main content" at bounding box center [597, 422] width 10 height 10
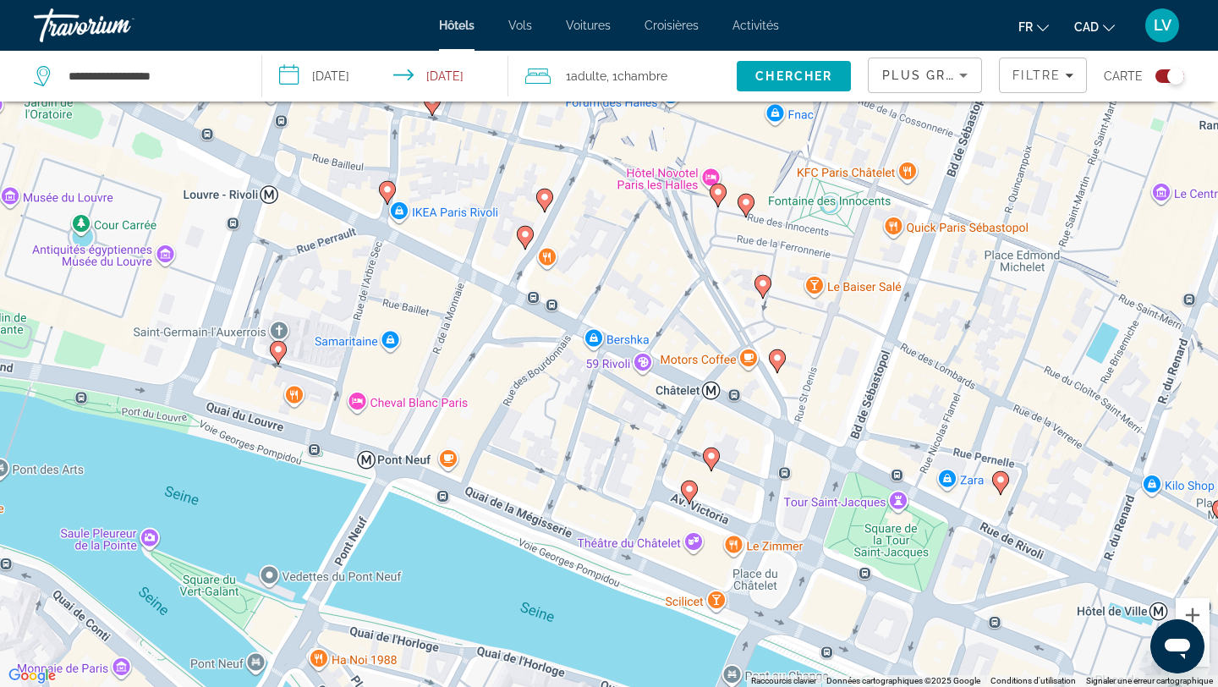
drag, startPoint x: 550, startPoint y: 398, endPoint x: 711, endPoint y: 296, distance: 190.1
click at [711, 296] on div "Pour naviguer, appuyez sur les touches fléchées. Pour activer le glissement ave…" at bounding box center [609, 343] width 1218 height 687
click at [1045, 69] on span "Filtre" at bounding box center [1037, 76] width 48 height 14
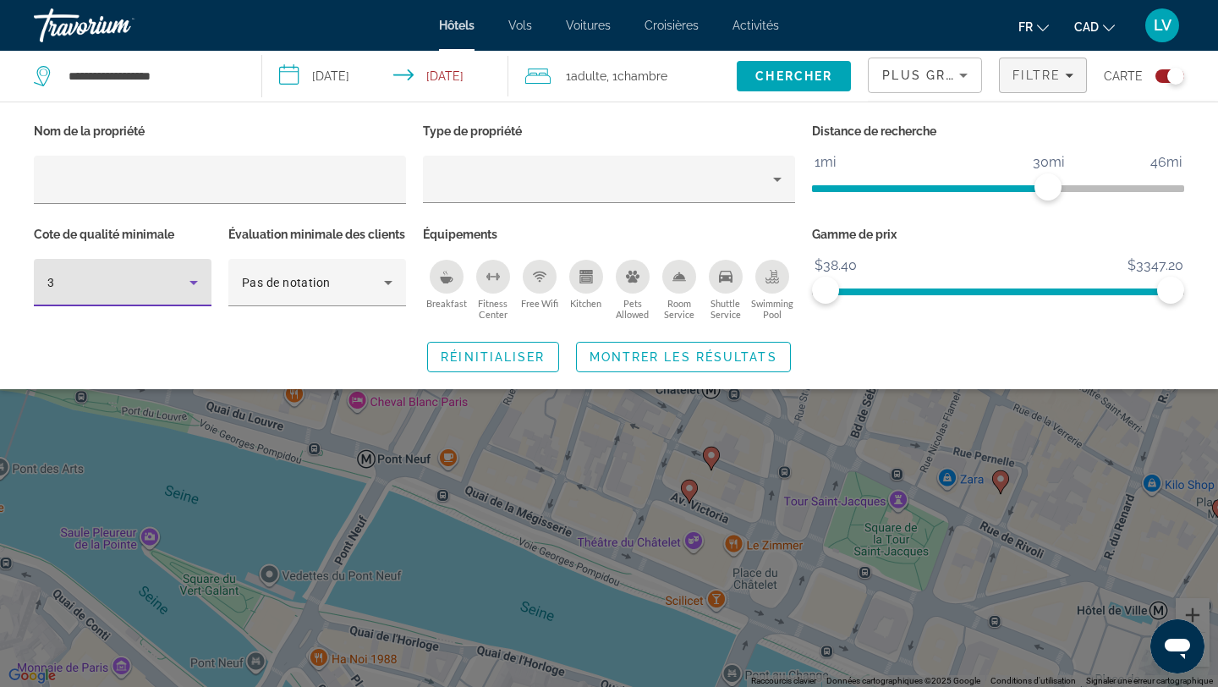
click at [85, 275] on div "3" at bounding box center [118, 282] width 142 height 20
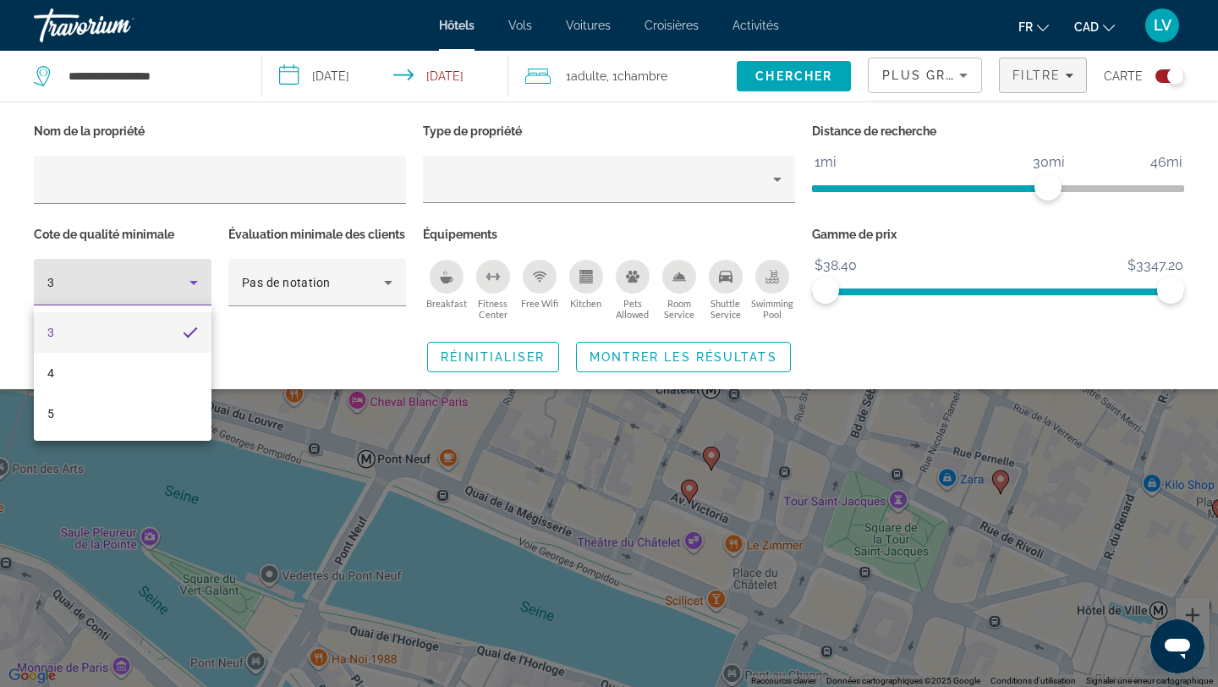
click at [85, 275] on div at bounding box center [609, 343] width 1218 height 687
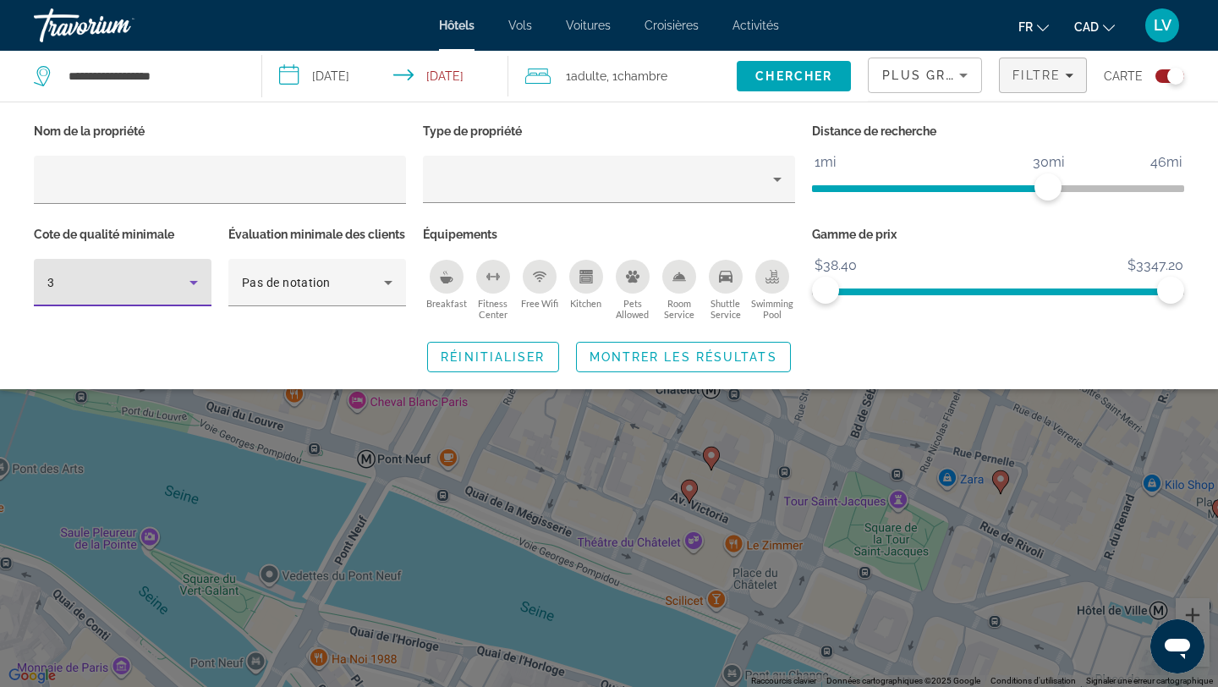
click at [85, 275] on div "3" at bounding box center [118, 282] width 142 height 20
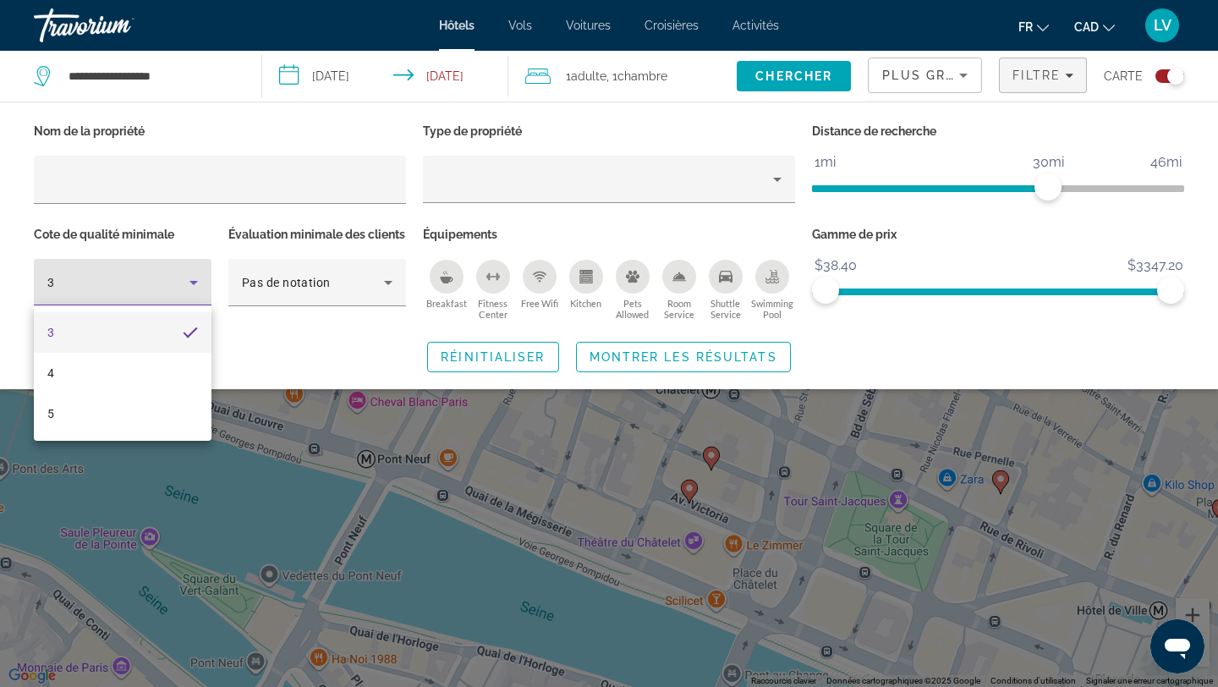
click at [317, 362] on div at bounding box center [609, 343] width 1218 height 687
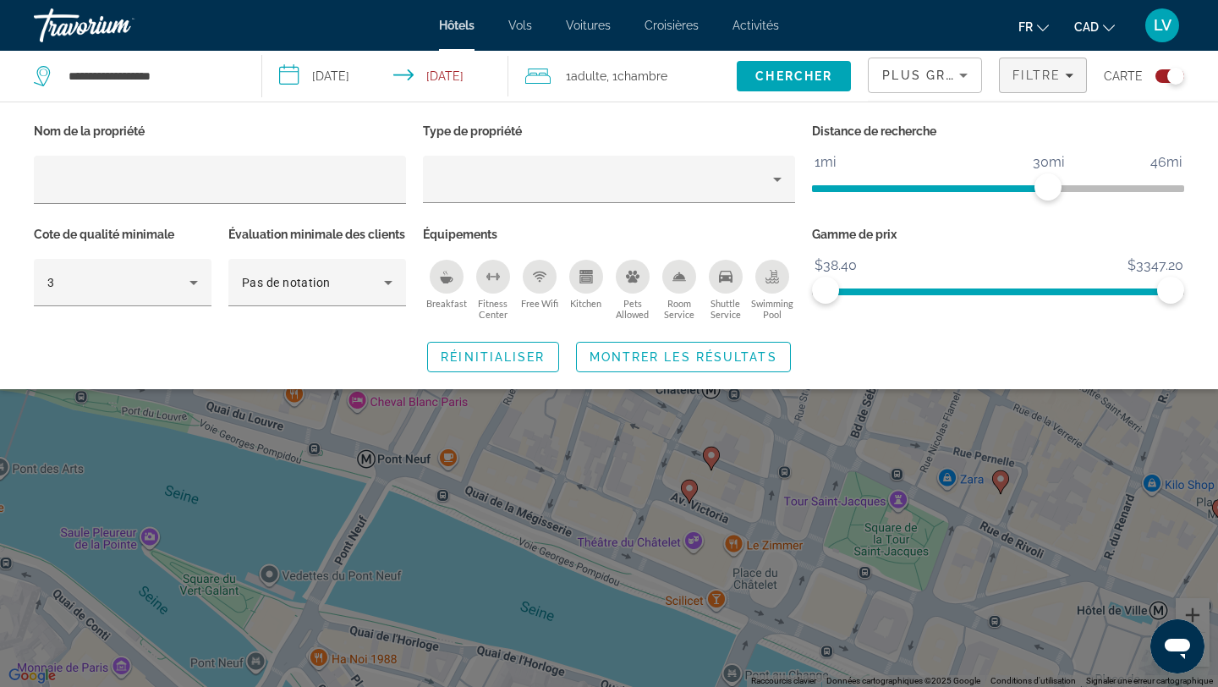
click at [446, 279] on icon "Breakfast" at bounding box center [446, 280] width 13 height 7
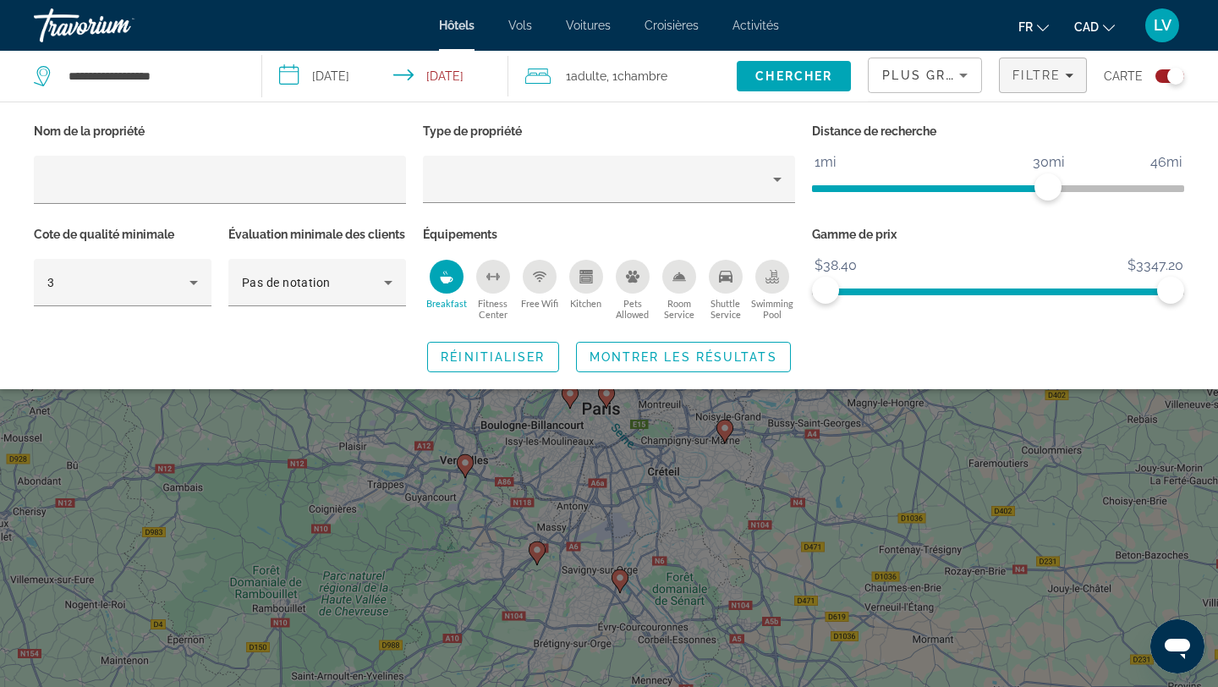
click at [1177, 80] on div "Toggle map" at bounding box center [1176, 76] width 17 height 17
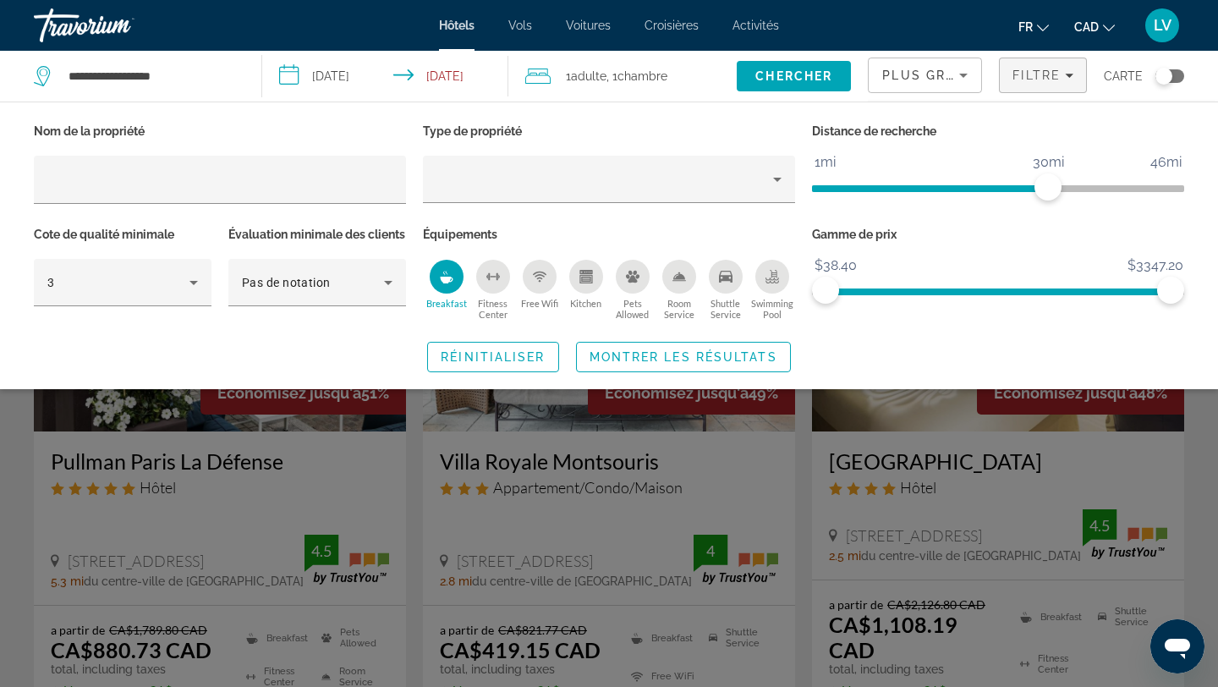
click at [447, 281] on icon "Breakfast" at bounding box center [446, 280] width 13 height 7
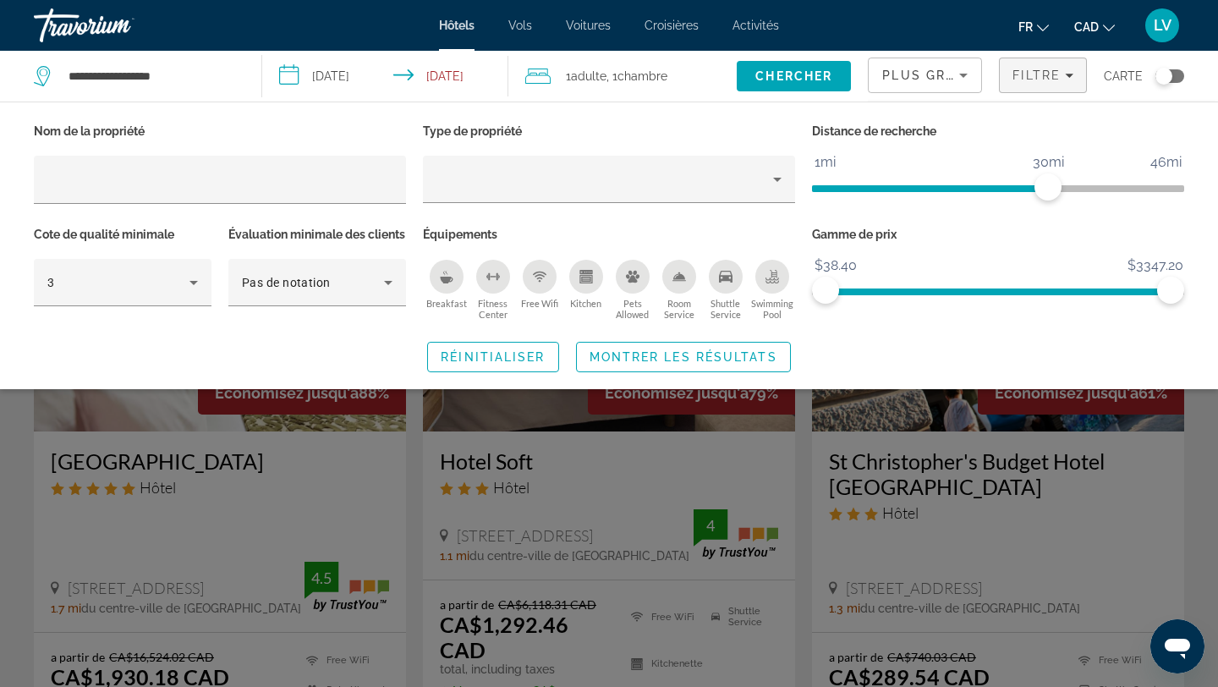
click at [447, 281] on icon "Breakfast" at bounding box center [446, 280] width 13 height 7
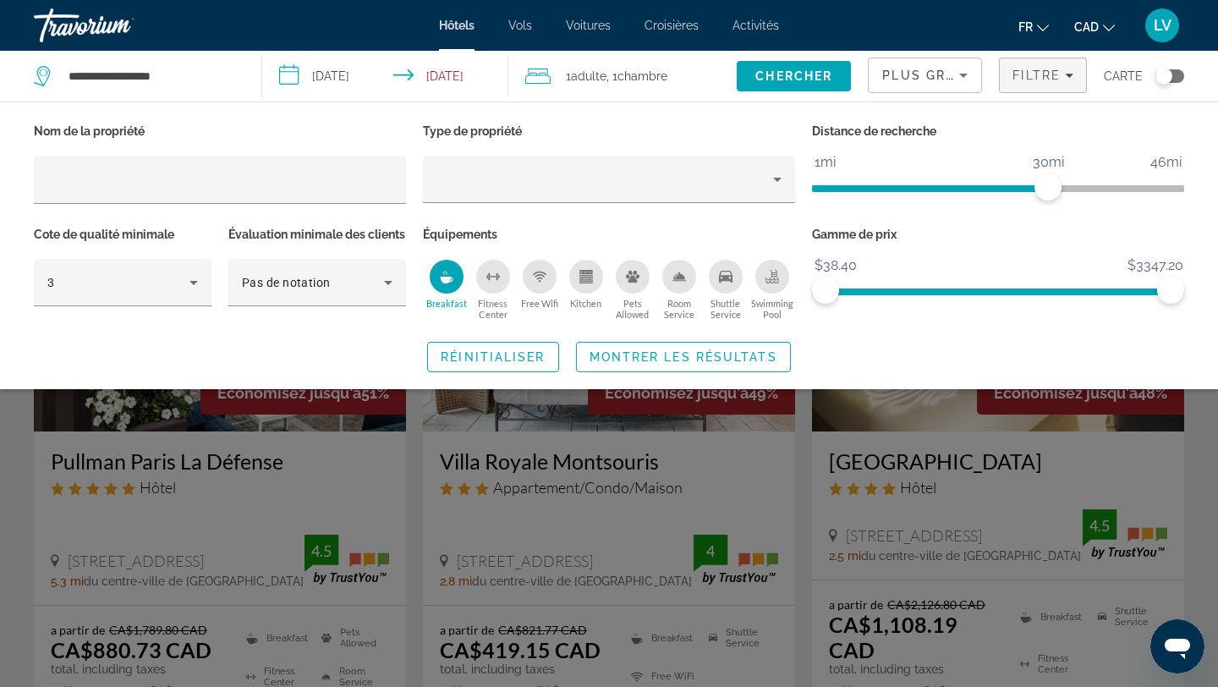
click at [441, 289] on div "Breakfast" at bounding box center [447, 277] width 34 height 34
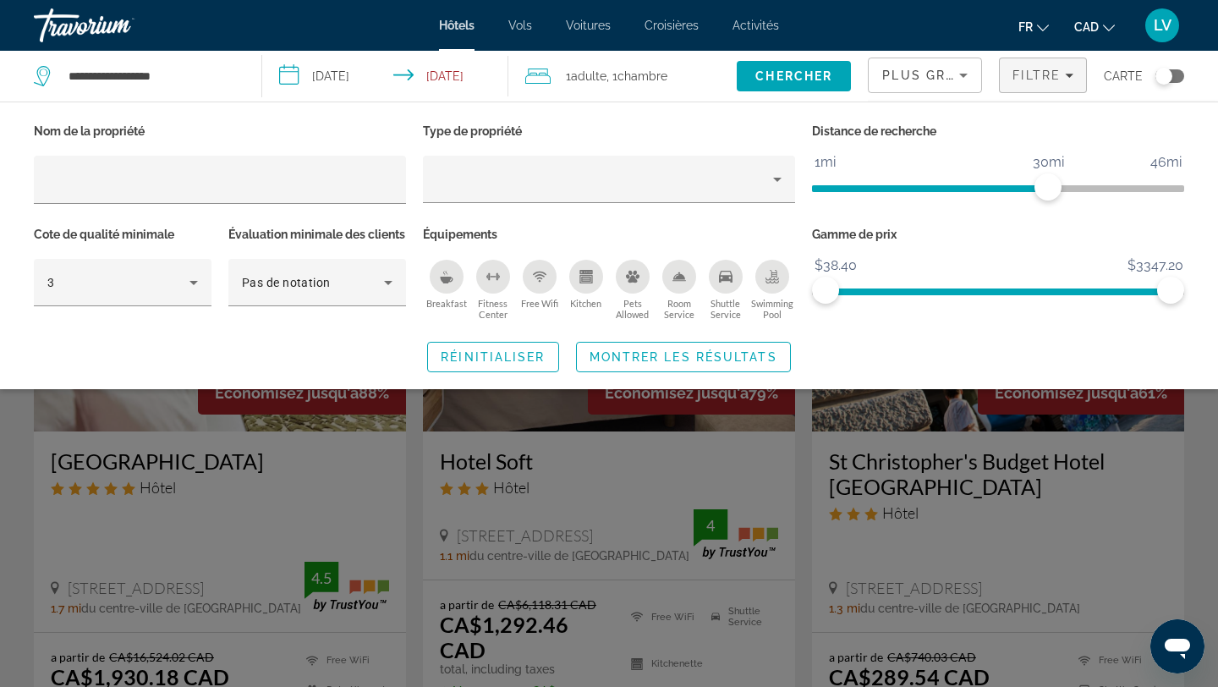
click at [442, 284] on div "Breakfast" at bounding box center [447, 277] width 34 height 34
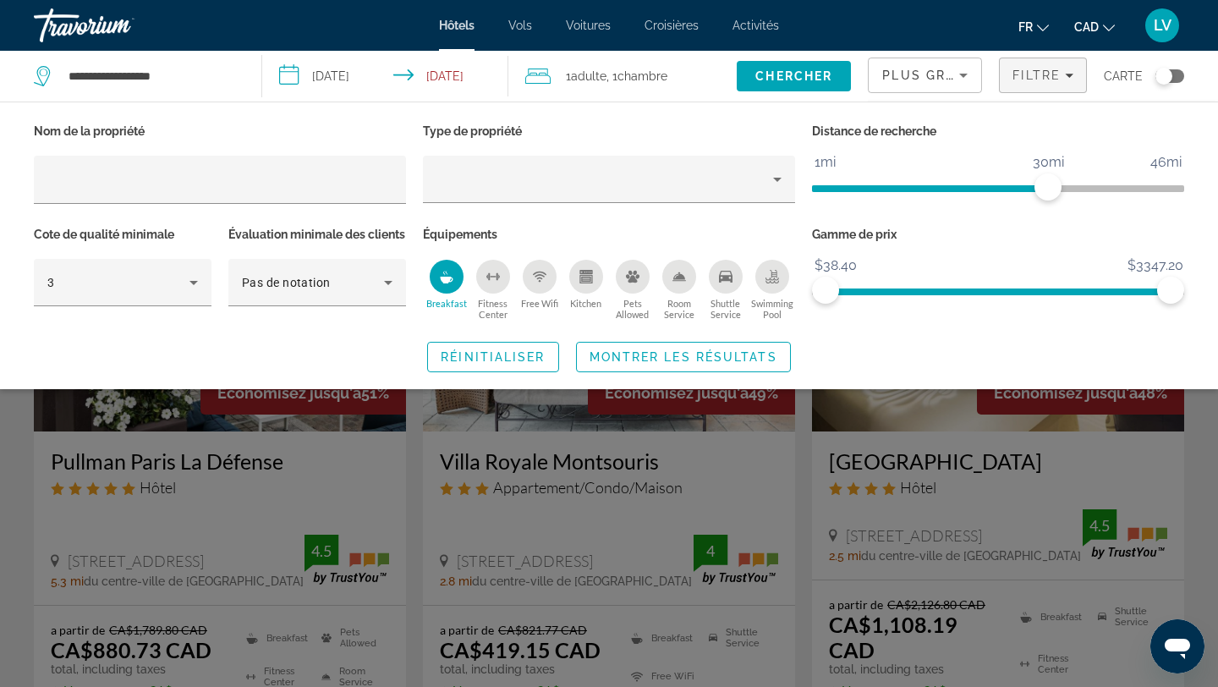
click at [398, 467] on div "Search widget" at bounding box center [609, 470] width 1218 height 433
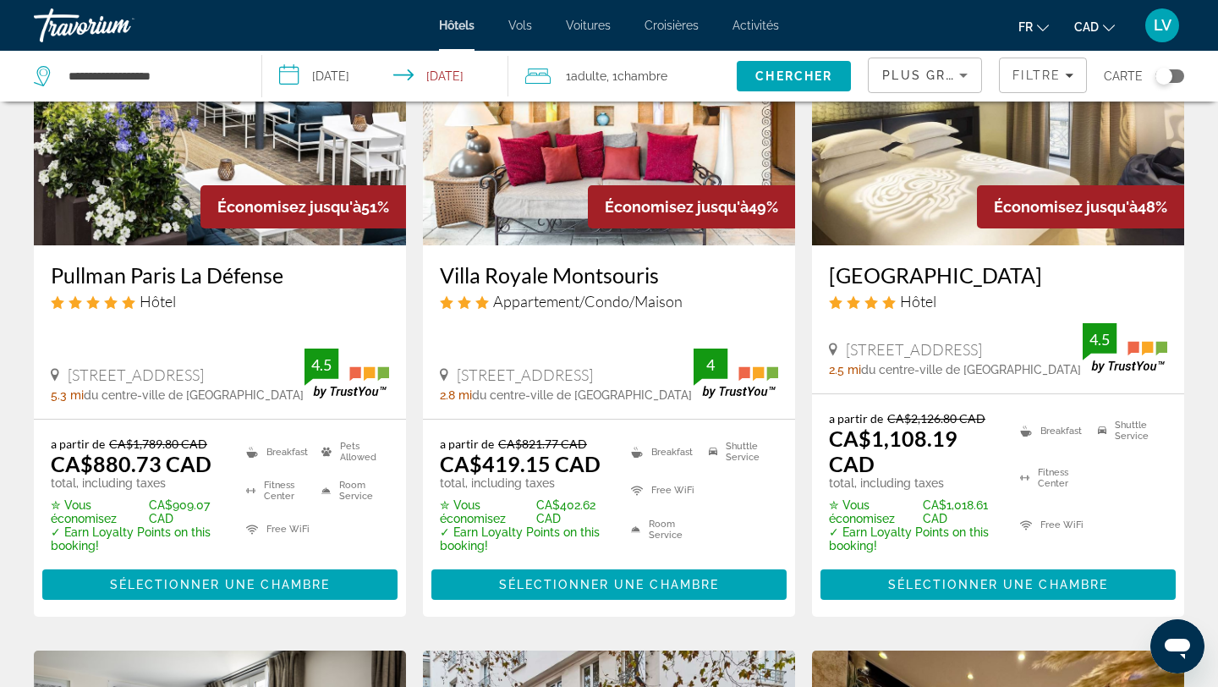
scroll to position [231, 0]
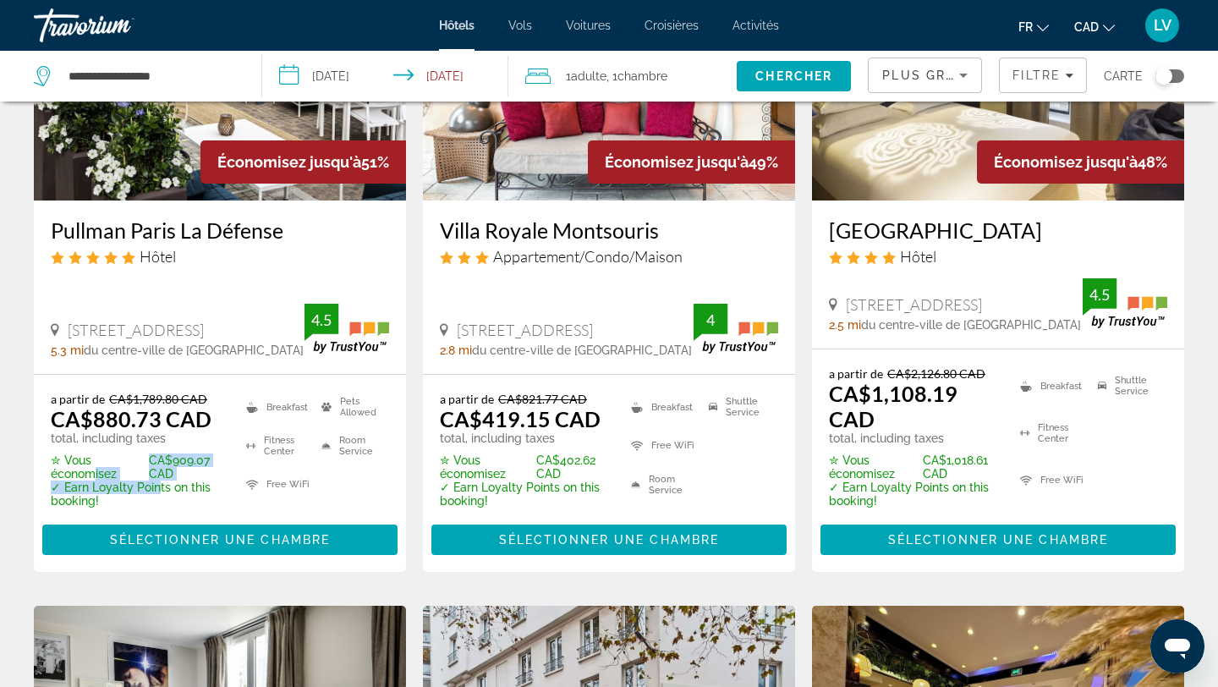
drag, startPoint x: 155, startPoint y: 492, endPoint x: 94, endPoint y: 478, distance: 62.4
click at [94, 478] on div "a partir de CA$1,789.80 CAD CA$880.73 CAD total, including taxes ✮ Vous économi…" at bounding box center [138, 450] width 174 height 116
drag, startPoint x: 497, startPoint y: 470, endPoint x: 485, endPoint y: 470, distance: 11.8
click at [485, 470] on span "✮ Vous économisez" at bounding box center [486, 467] width 92 height 27
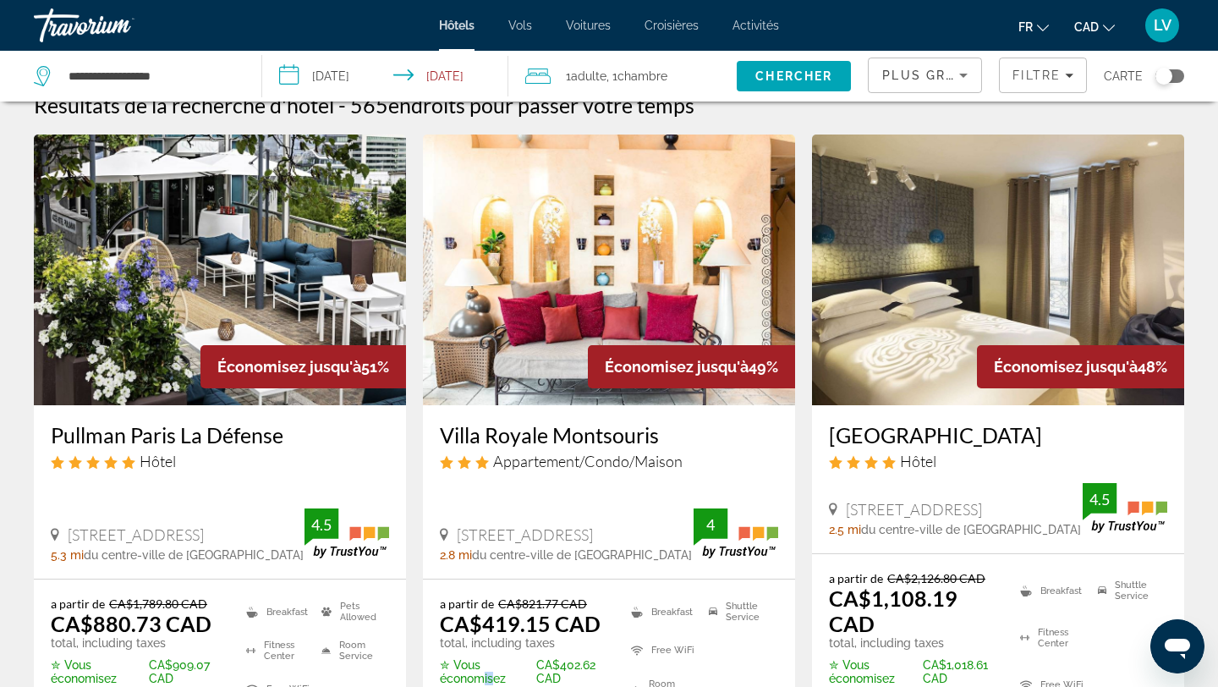
scroll to position [0, 0]
